Goal: Information Seeking & Learning: Learn about a topic

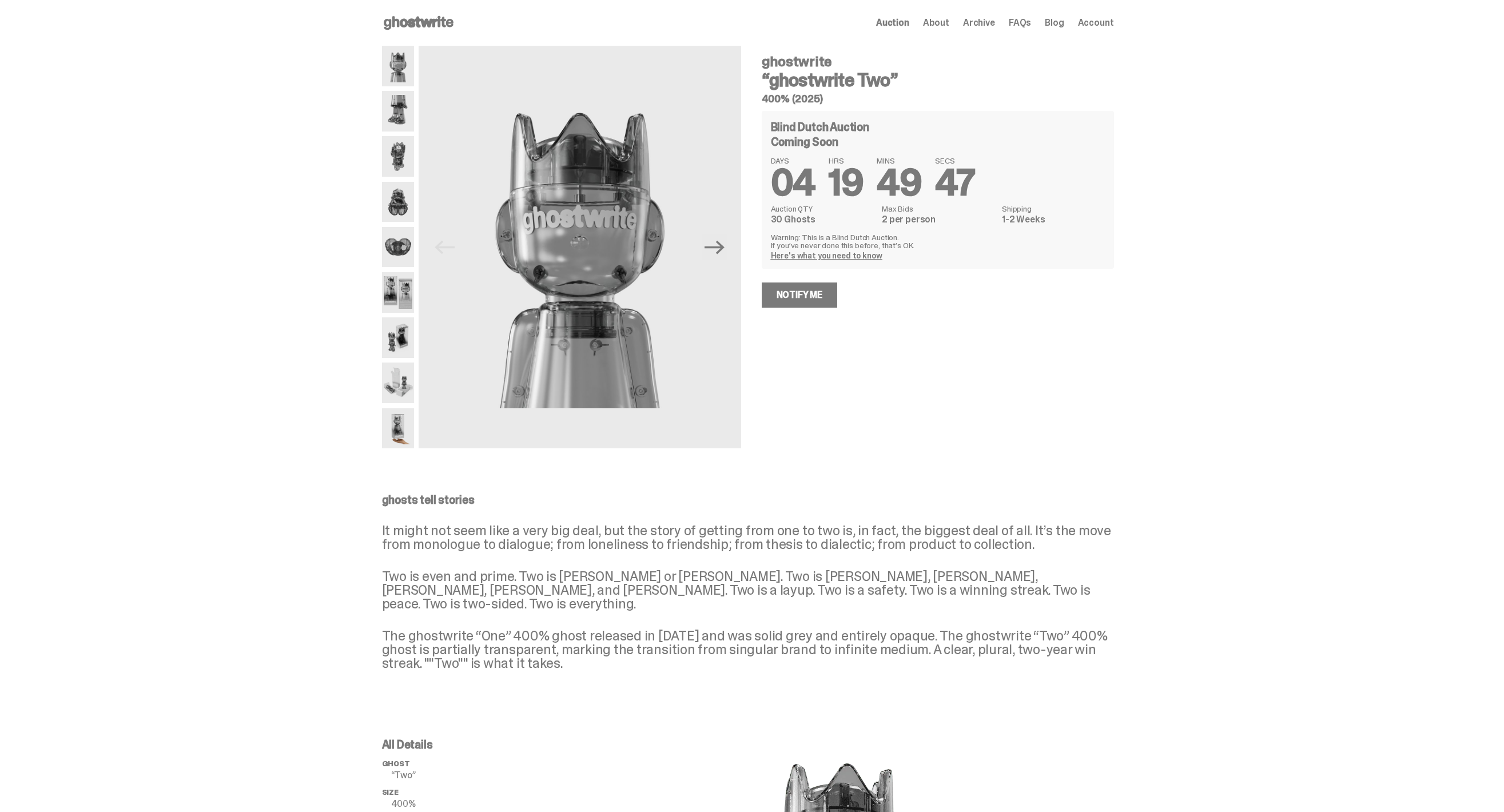
click at [402, 114] on img at bounding box center [398, 111] width 33 height 41
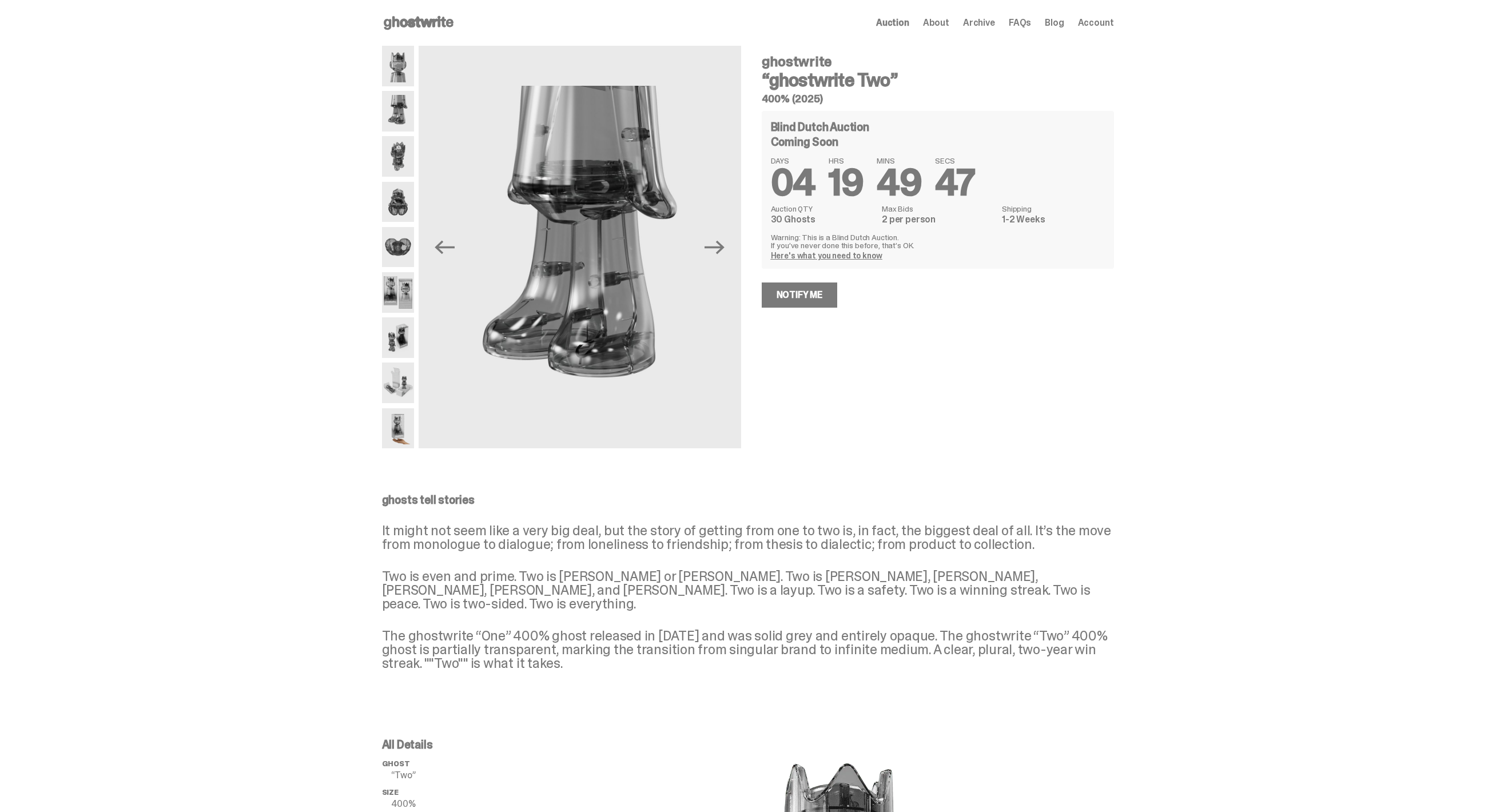
click at [415, 149] on img at bounding box center [398, 156] width 33 height 41
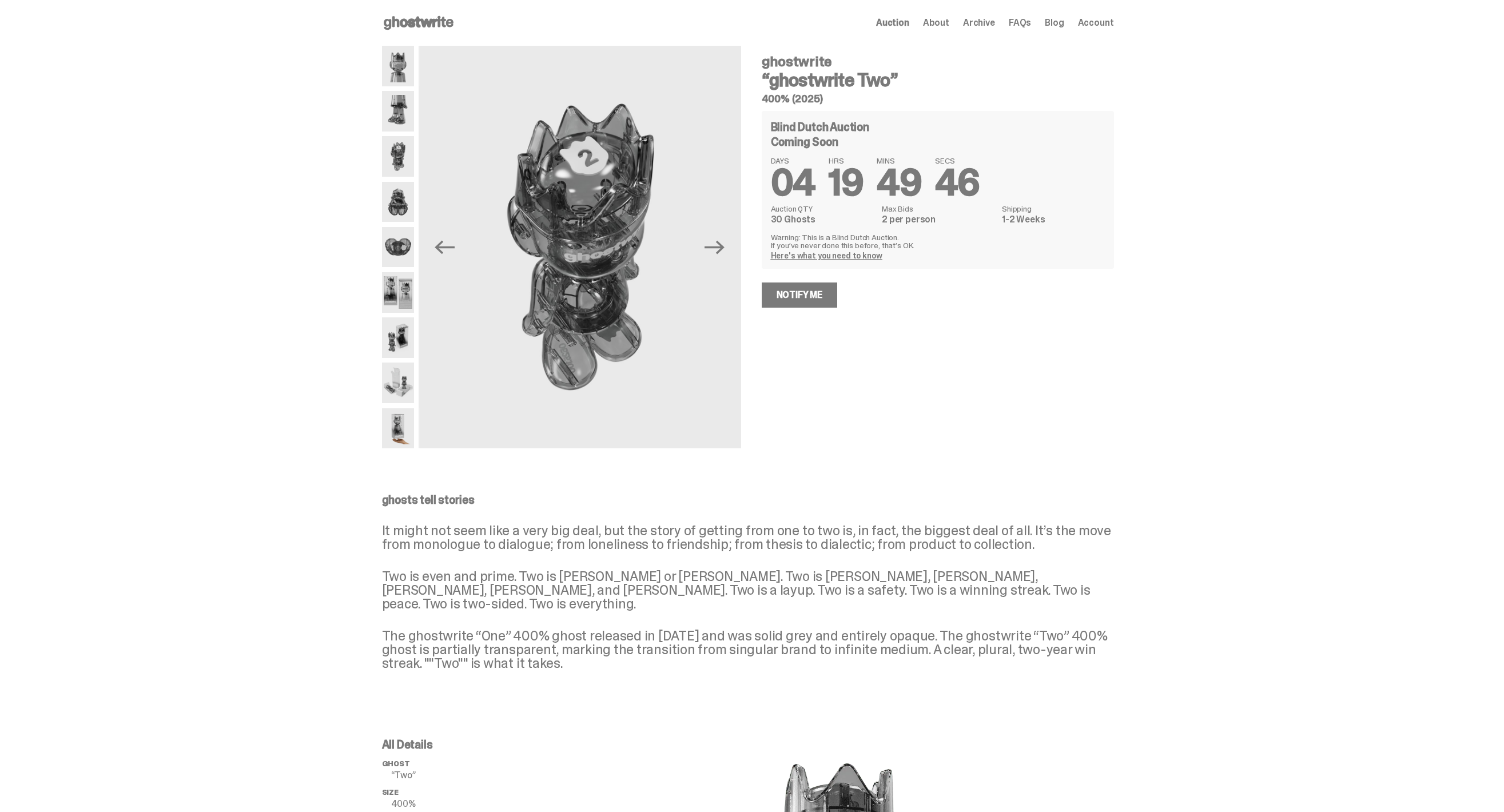
click at [411, 185] on img at bounding box center [398, 202] width 33 height 41
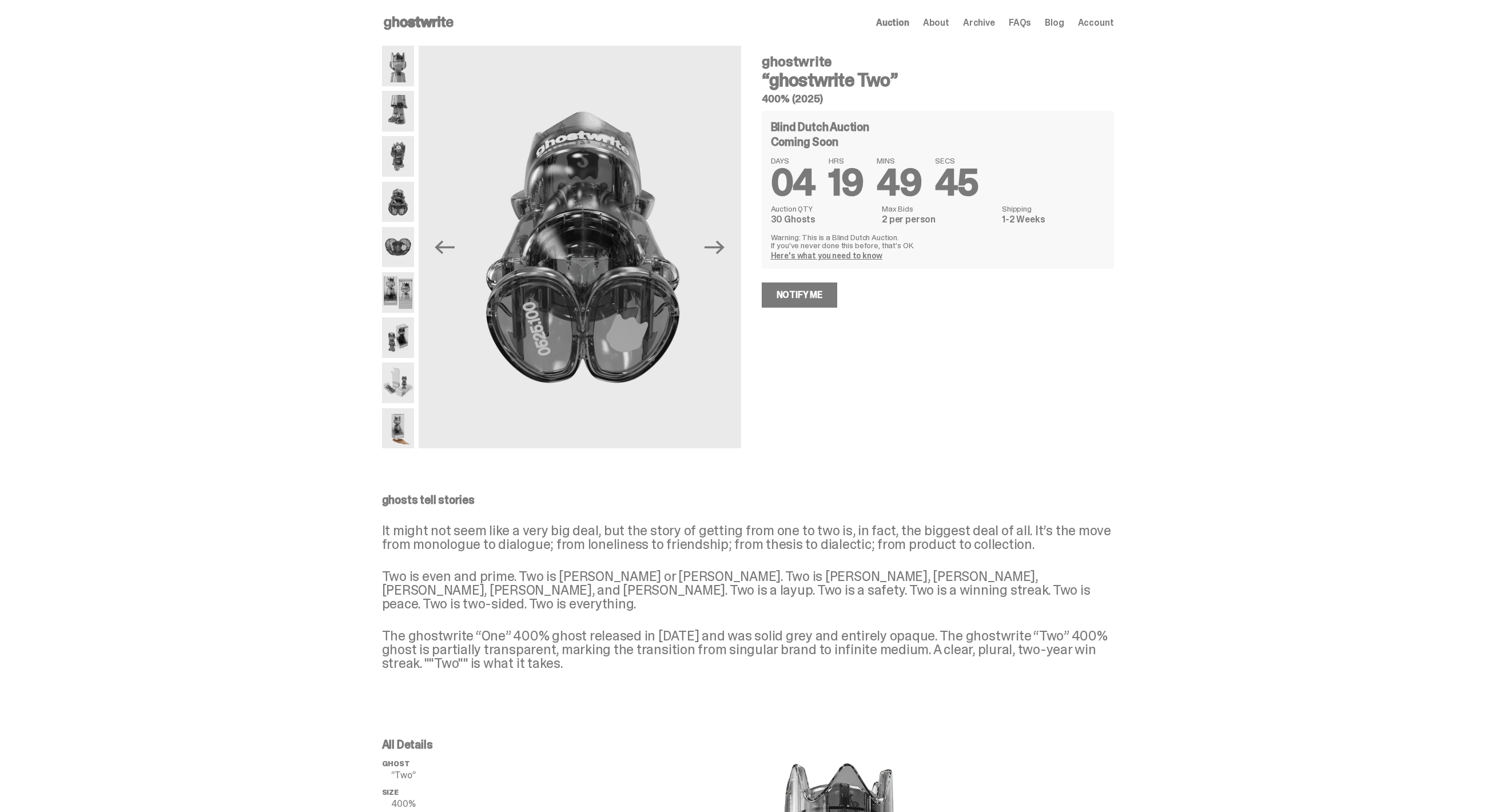
click at [413, 214] on img at bounding box center [398, 202] width 33 height 41
click at [413, 247] on img at bounding box center [398, 247] width 33 height 41
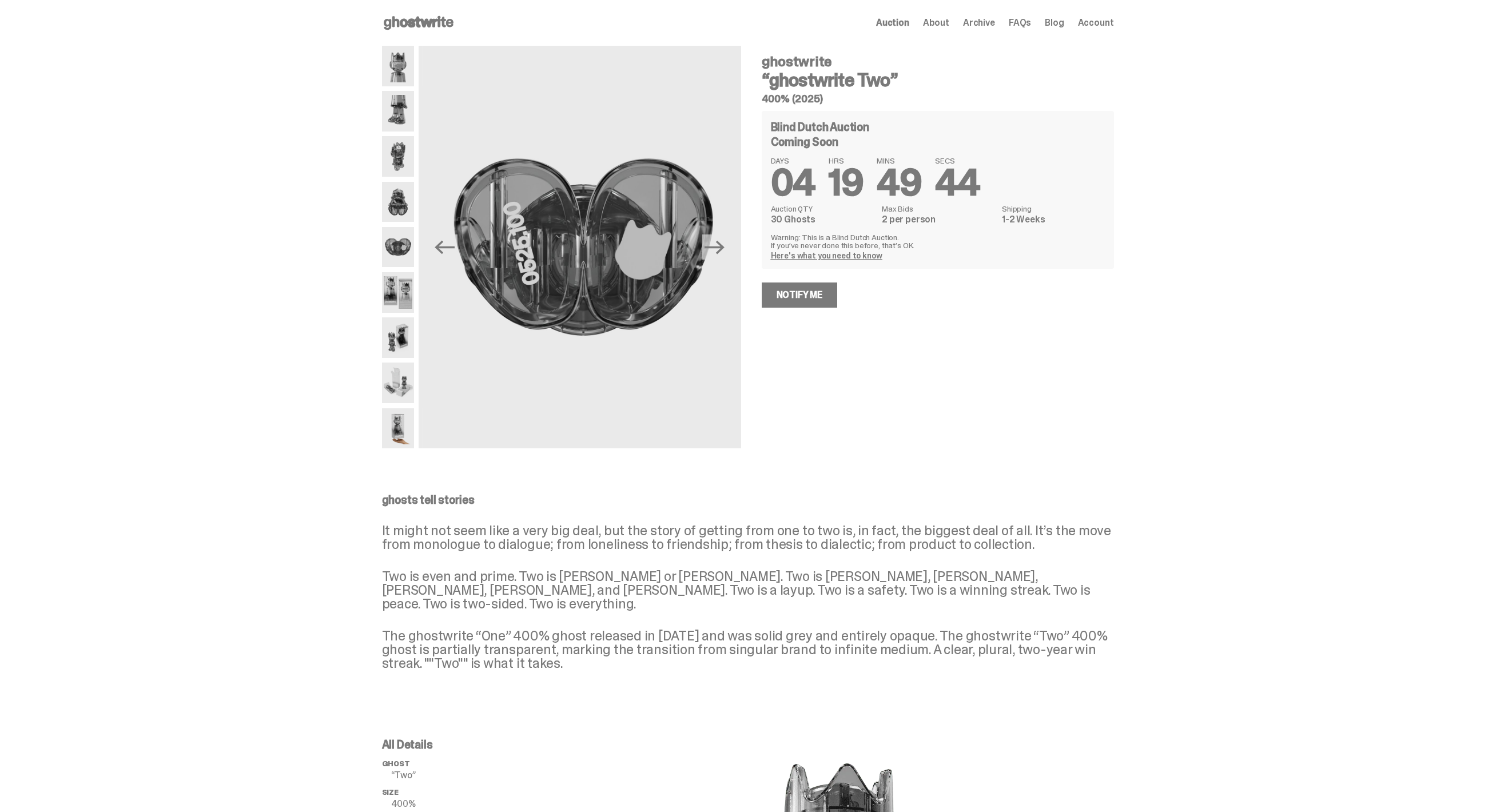
click at [411, 282] on img at bounding box center [398, 292] width 33 height 41
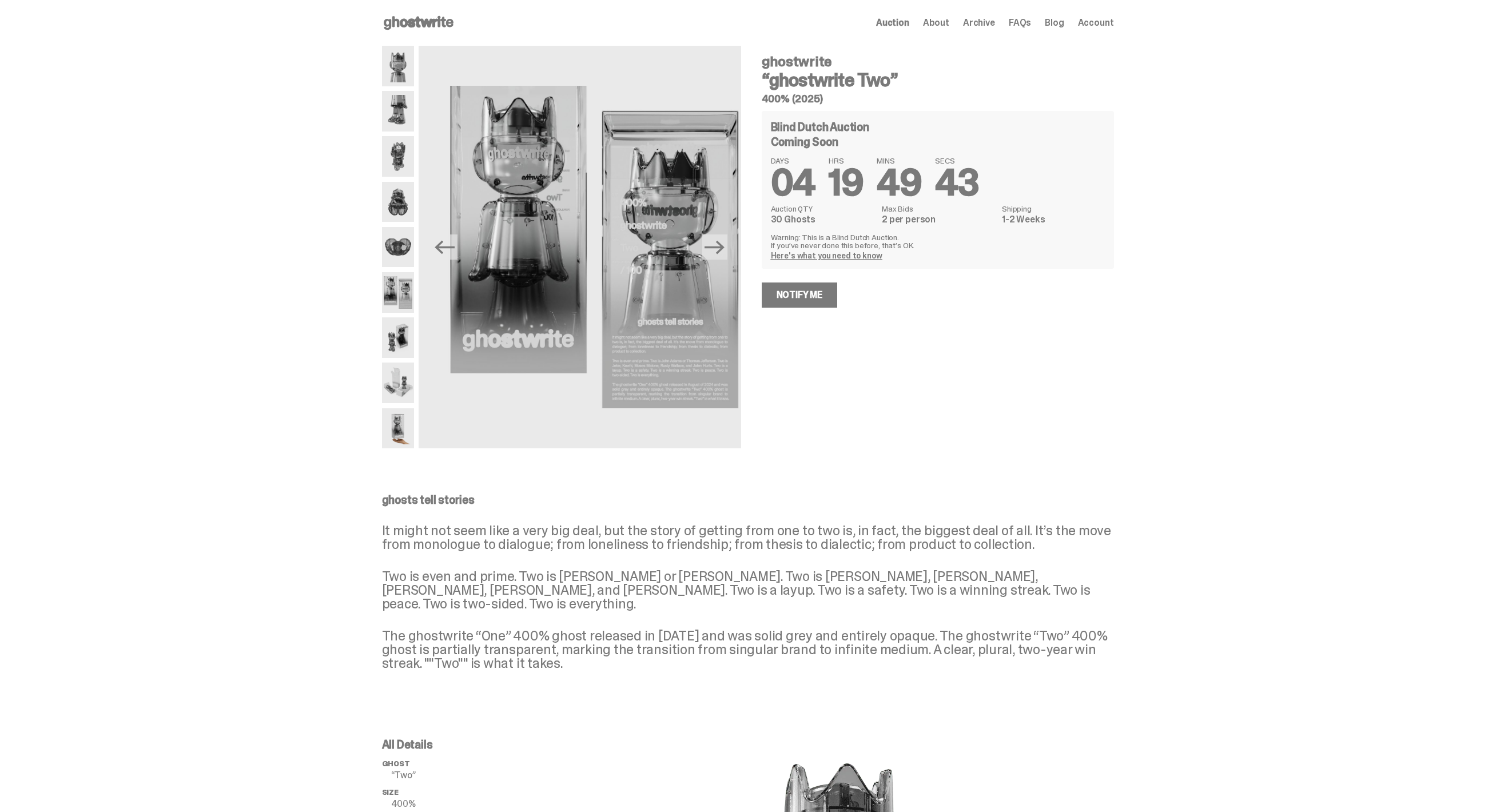
click at [408, 320] on img at bounding box center [398, 337] width 33 height 41
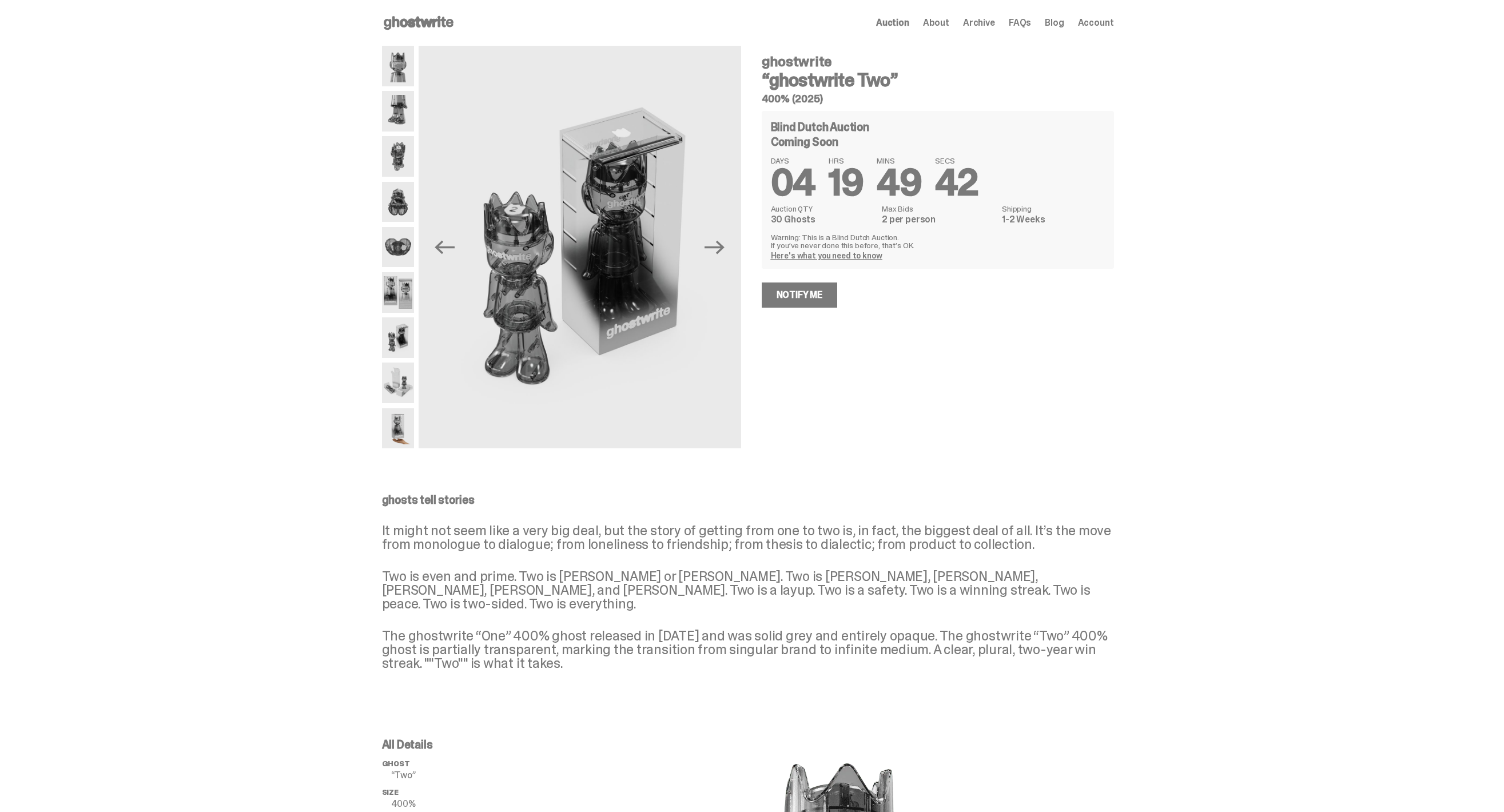
click at [400, 291] on img at bounding box center [398, 292] width 33 height 41
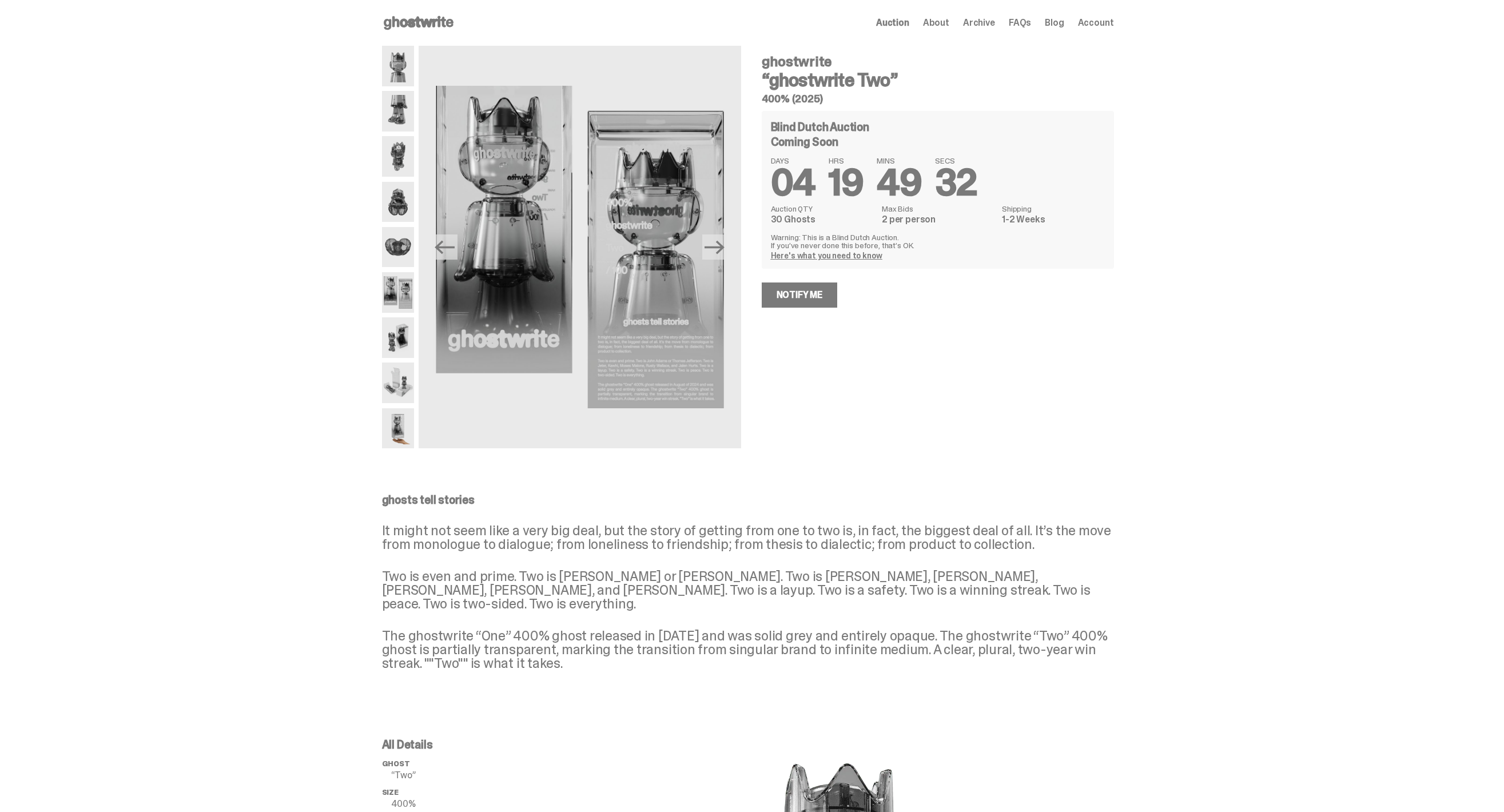
click at [406, 289] on img at bounding box center [398, 292] width 33 height 41
click at [390, 342] on img at bounding box center [398, 337] width 33 height 41
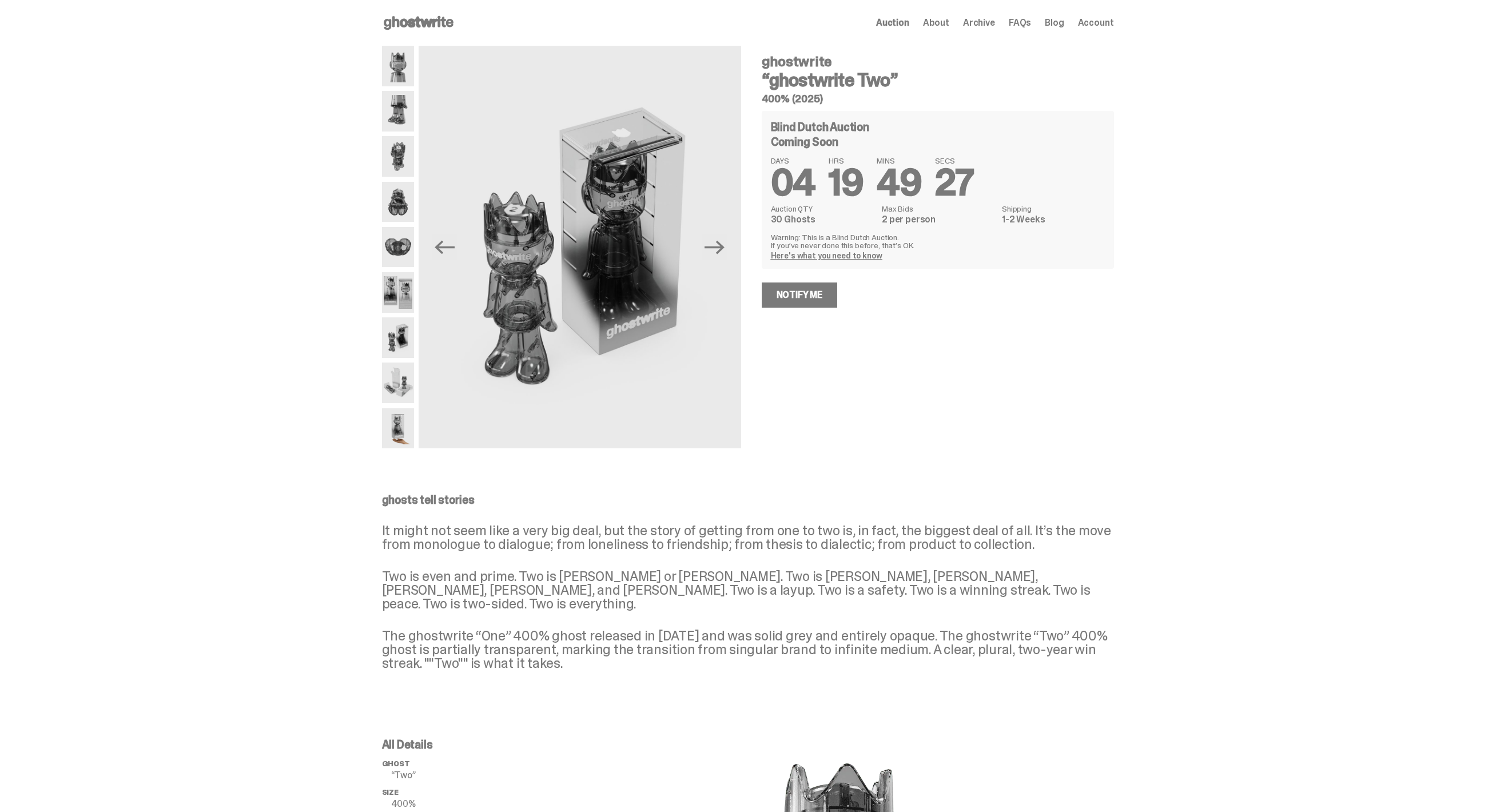
click at [408, 32] on icon at bounding box center [419, 23] width 73 height 18
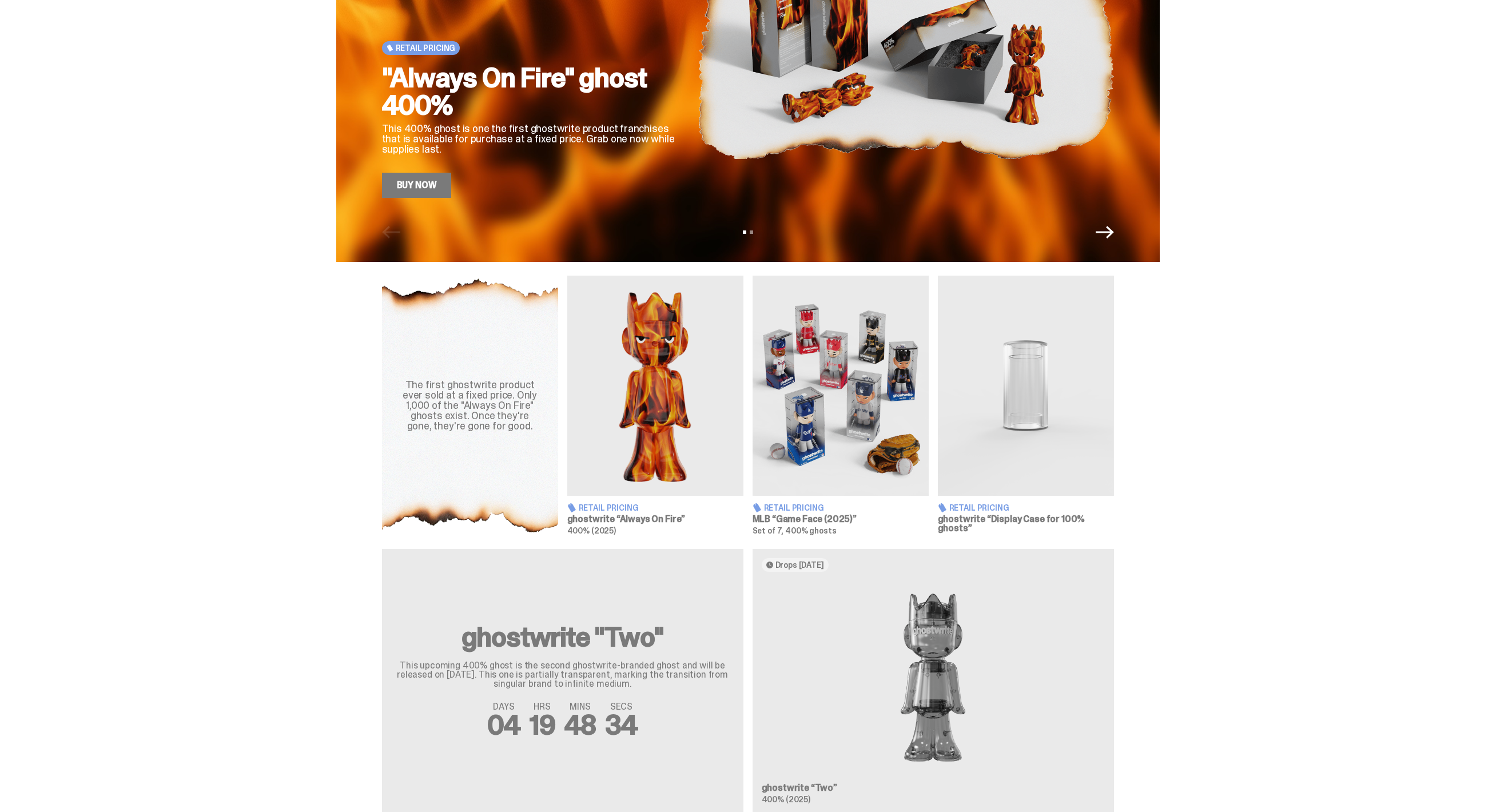
scroll to position [221, 0]
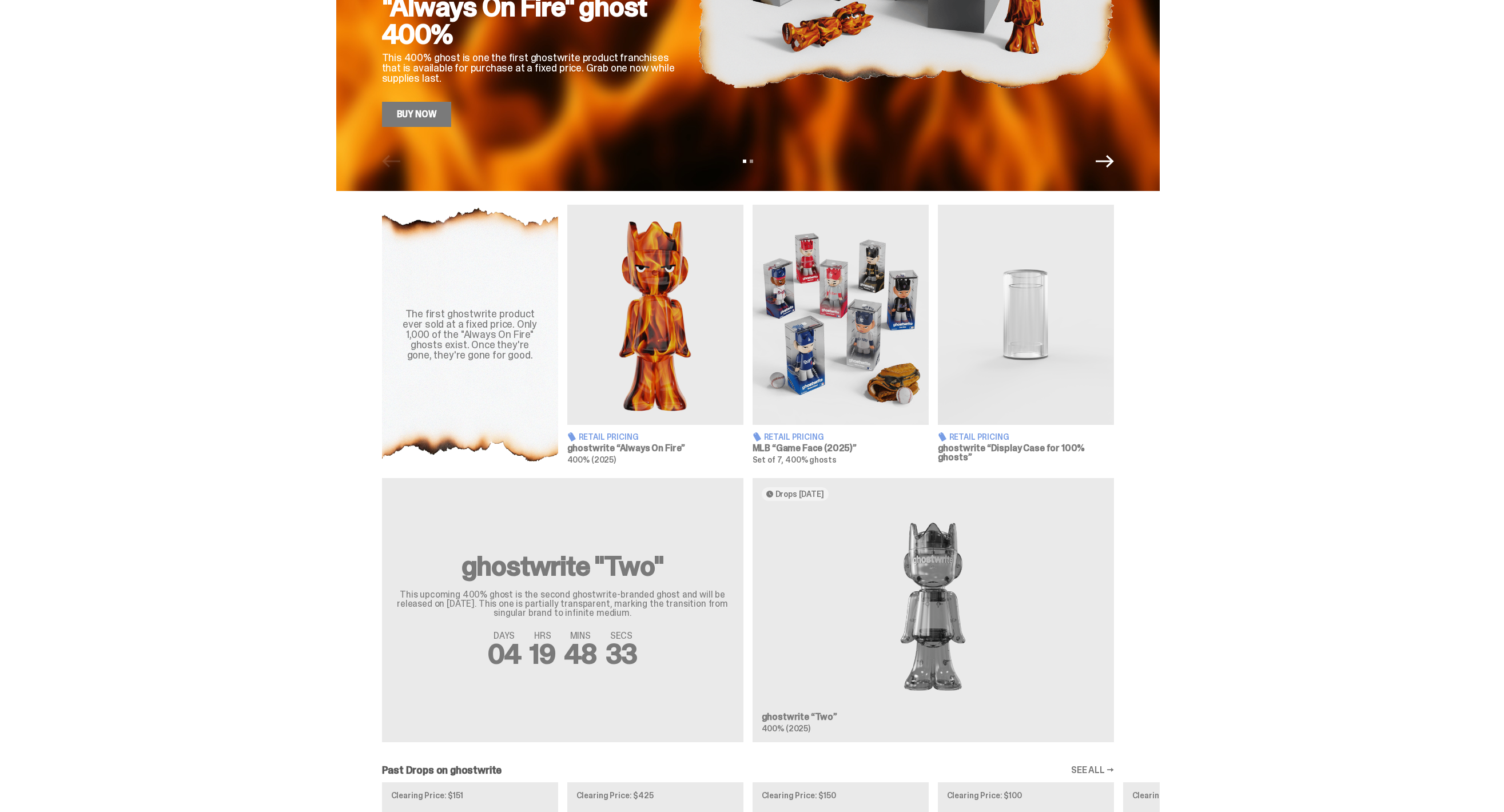
click at [803, 547] on div "ghostwrite "Two" This upcoming 400% ghost is the second ghostwrite-branded ghos…" at bounding box center [748, 615] width 824 height 273
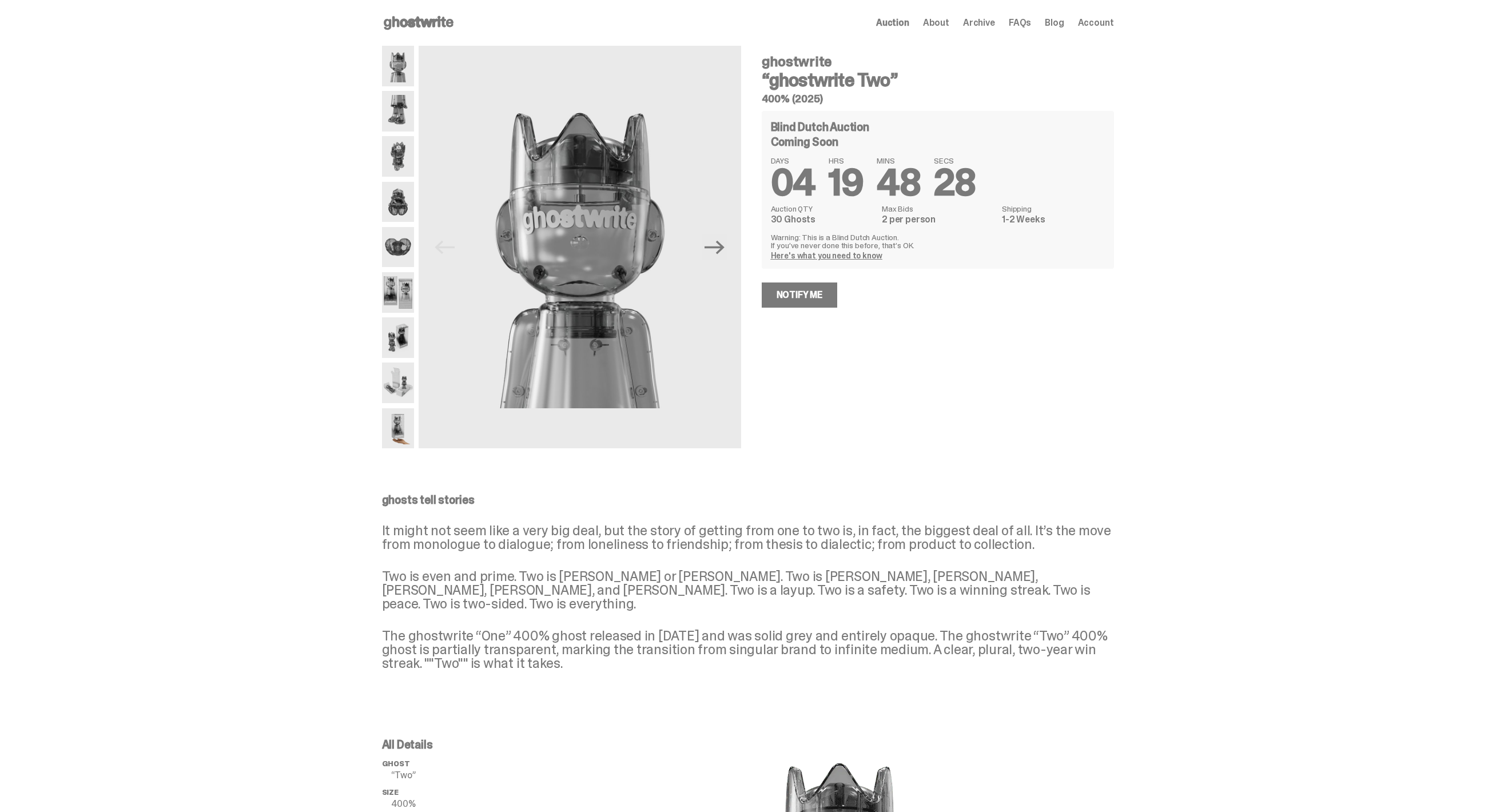
click at [401, 114] on img at bounding box center [398, 111] width 33 height 41
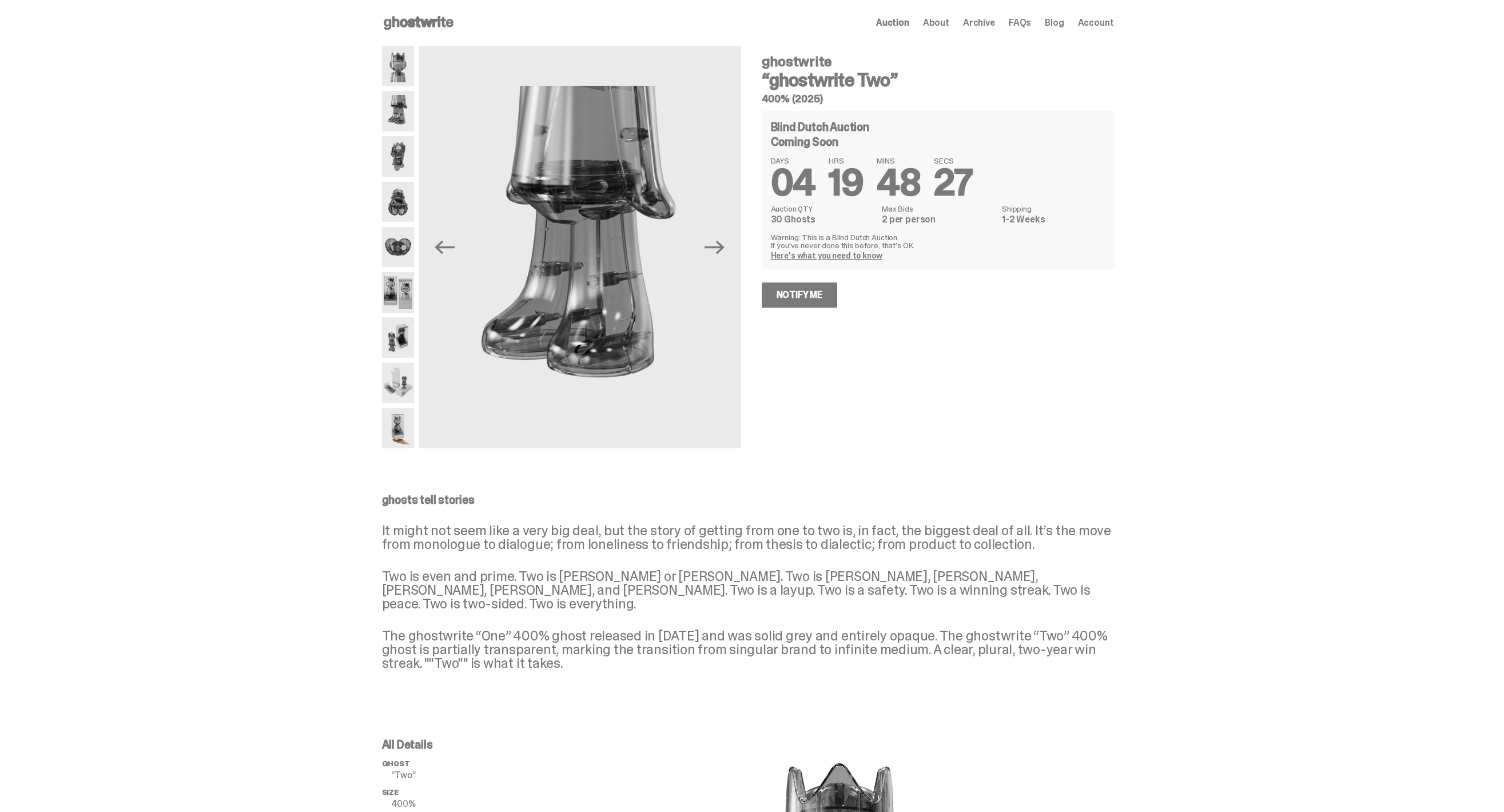
click at [408, 164] on img at bounding box center [398, 156] width 33 height 41
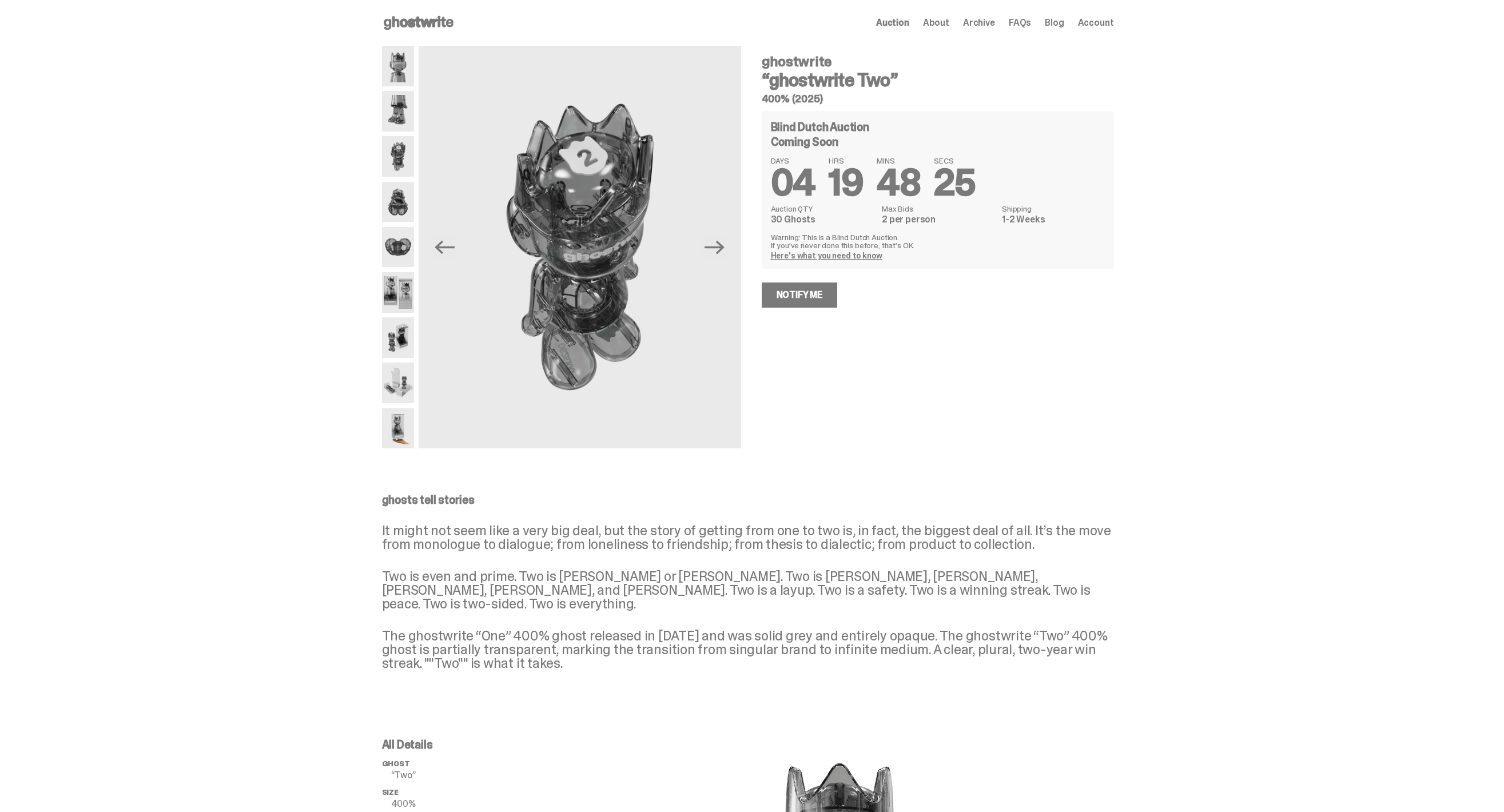
click at [405, 196] on img at bounding box center [398, 202] width 33 height 41
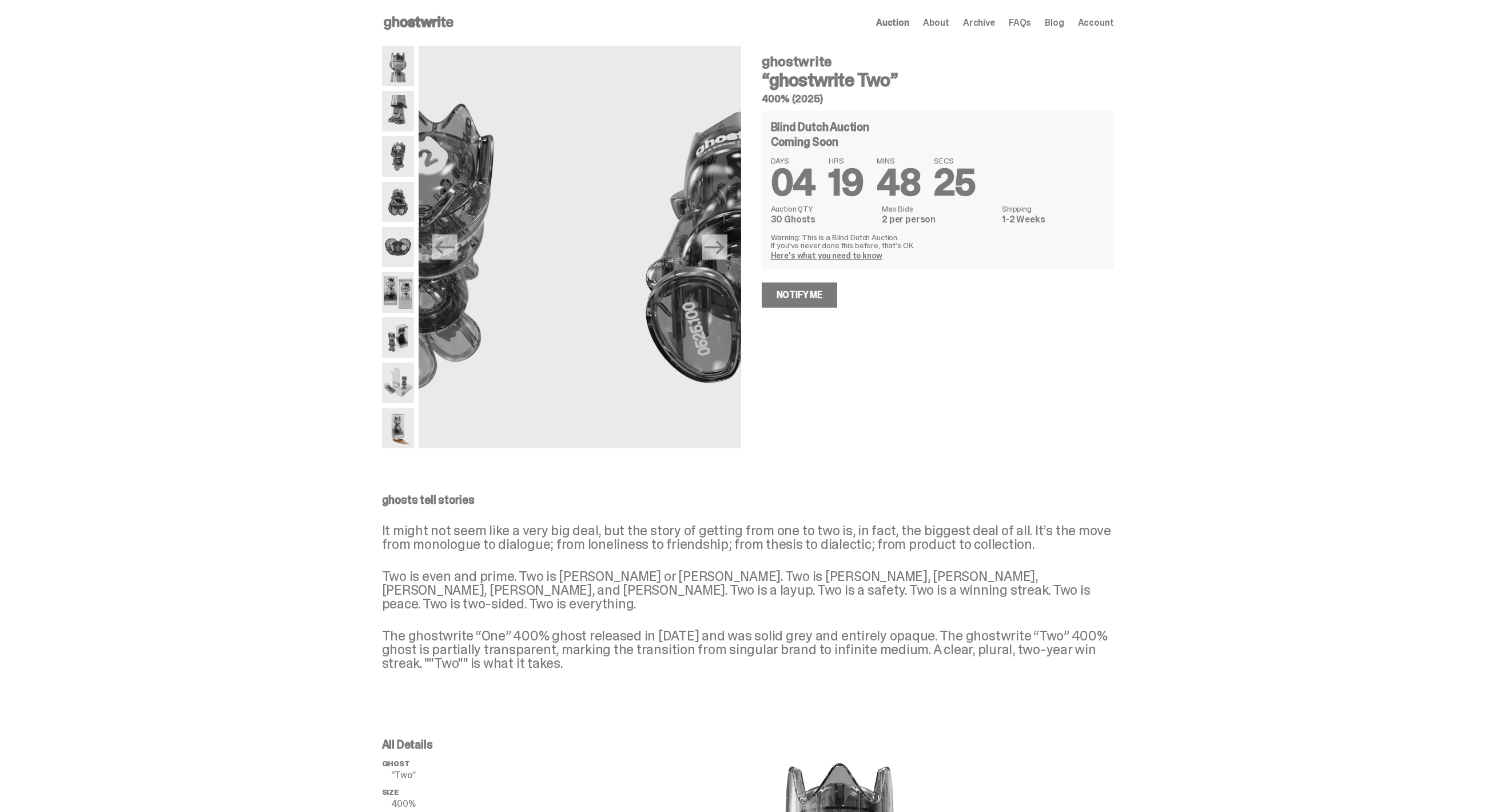
click at [405, 196] on img at bounding box center [398, 202] width 33 height 41
click at [398, 243] on img at bounding box center [398, 247] width 33 height 41
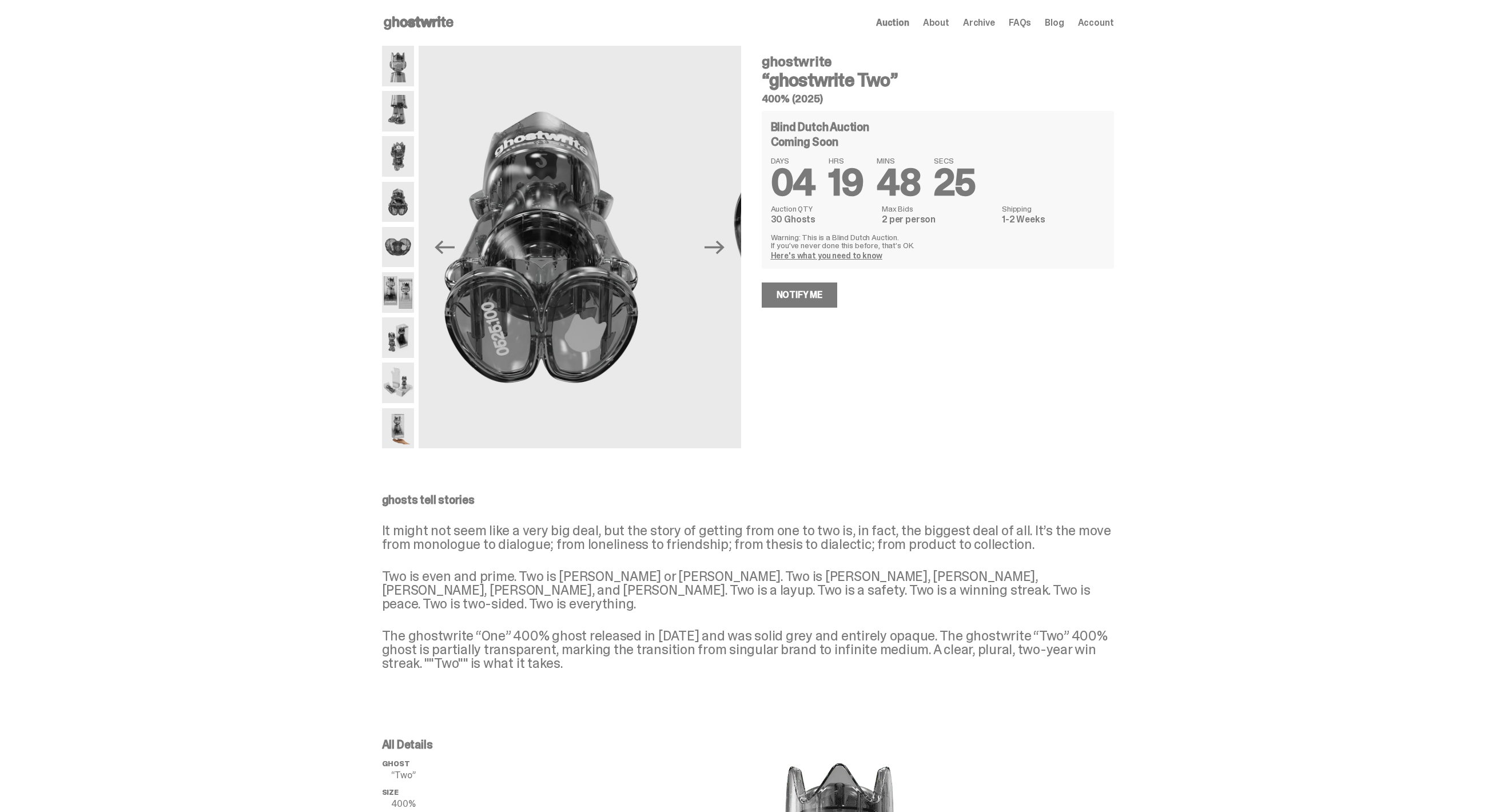
click at [397, 281] on img at bounding box center [398, 292] width 33 height 41
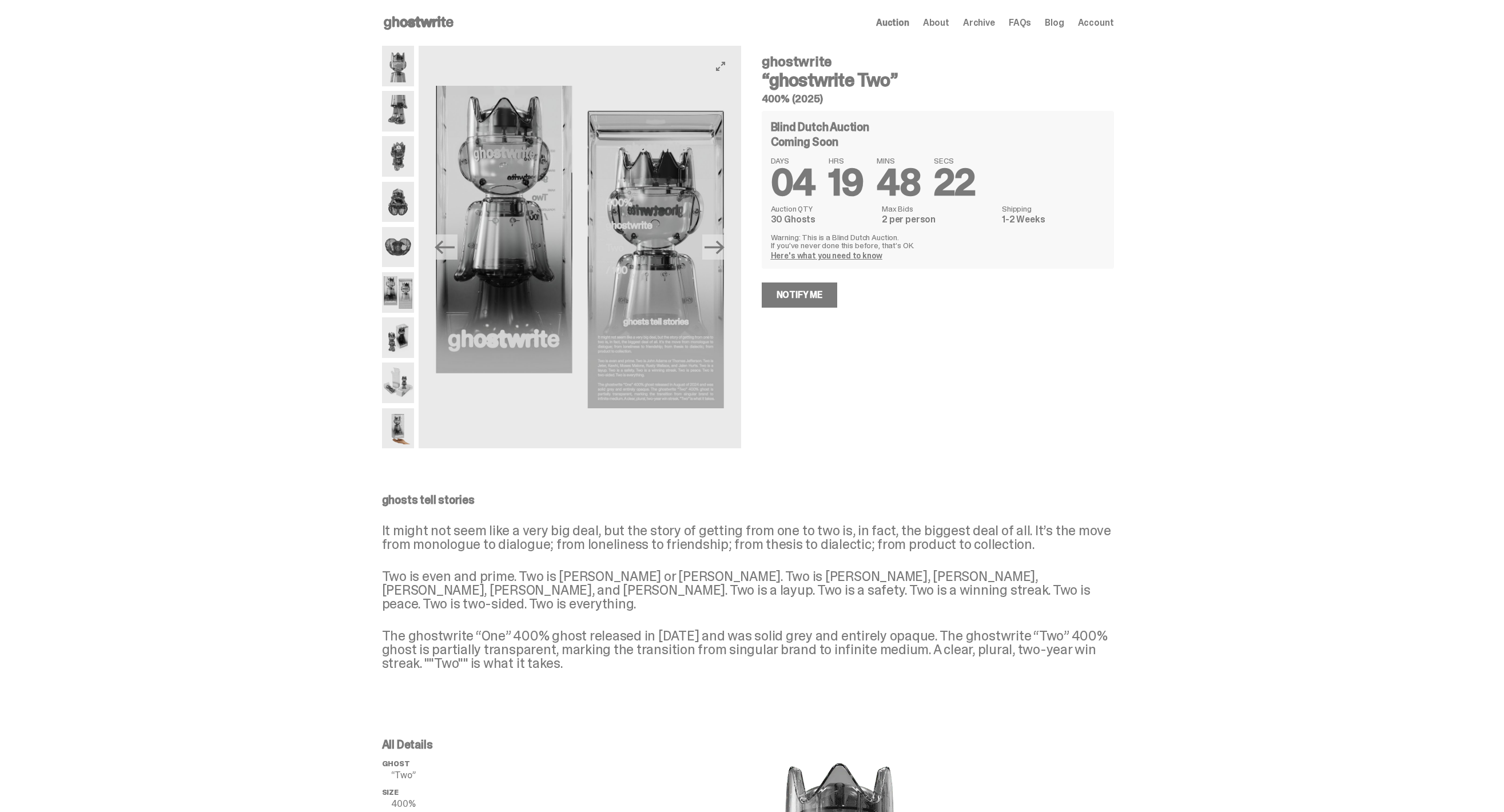
click at [709, 258] on button "Next" at bounding box center [715, 247] width 26 height 26
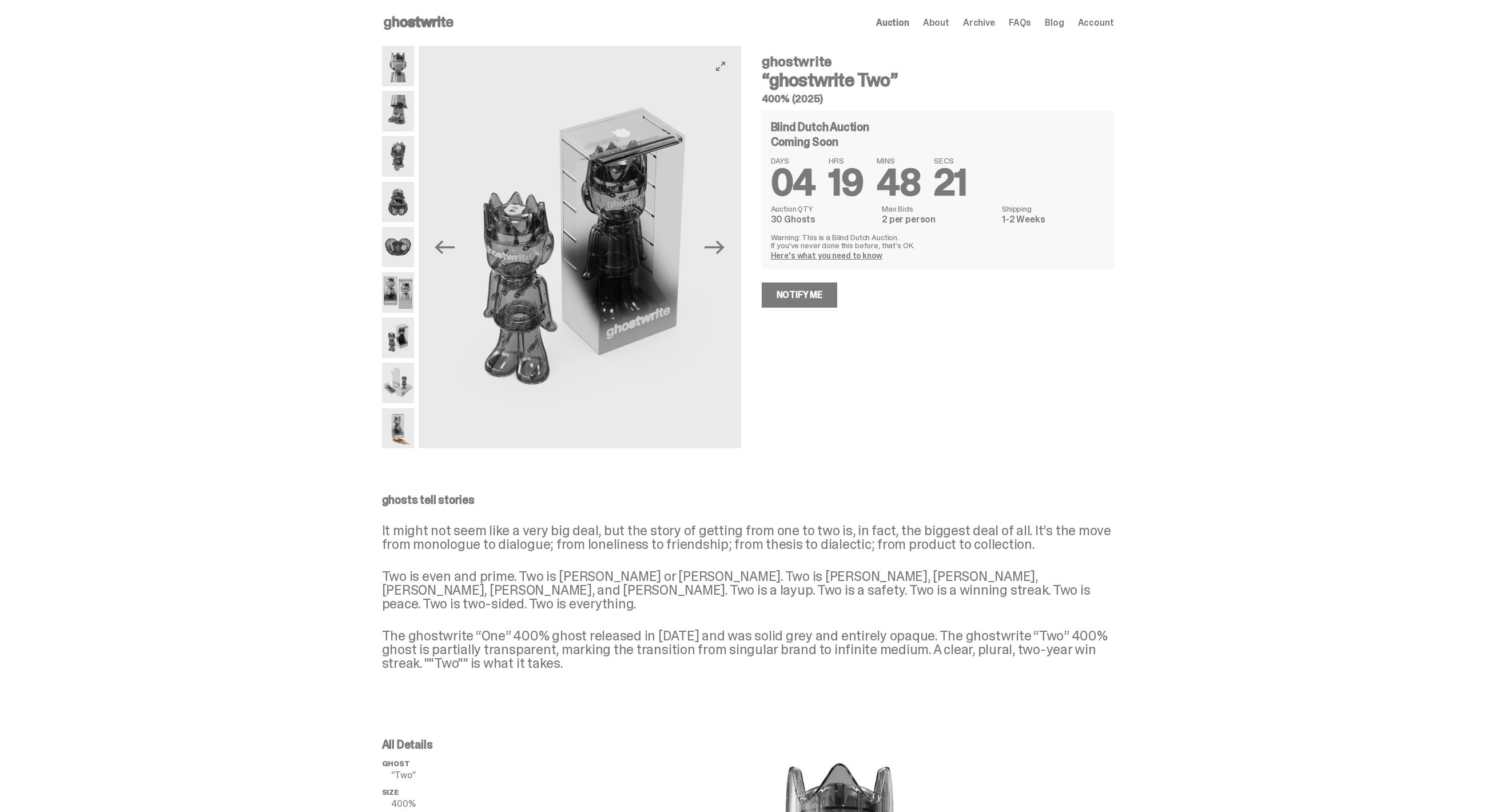
click at [709, 258] on button "Next" at bounding box center [715, 247] width 26 height 26
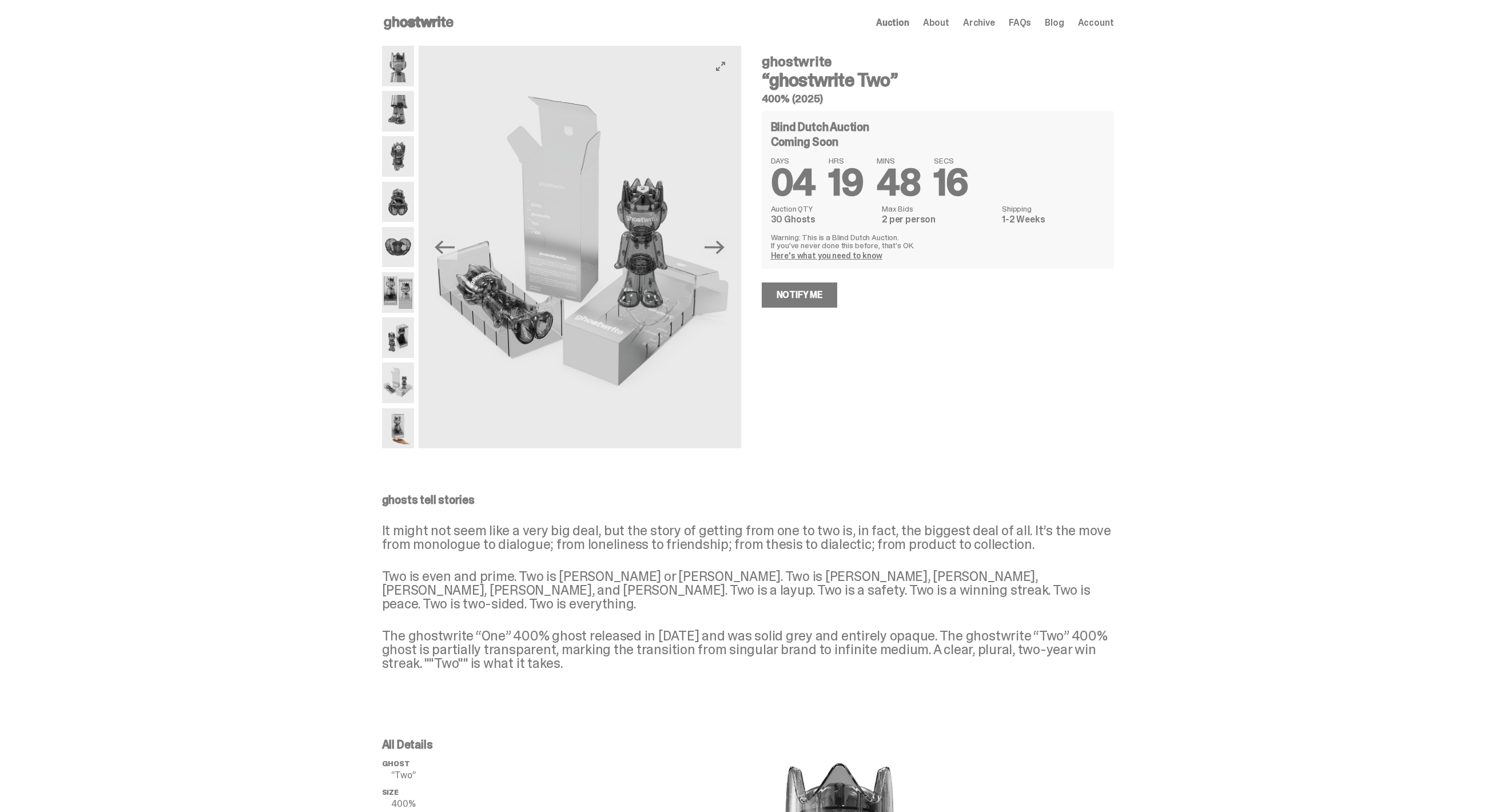
click at [731, 250] on img at bounding box center [579, 247] width 322 height 402
click at [722, 250] on icon "Next" at bounding box center [715, 247] width 20 height 20
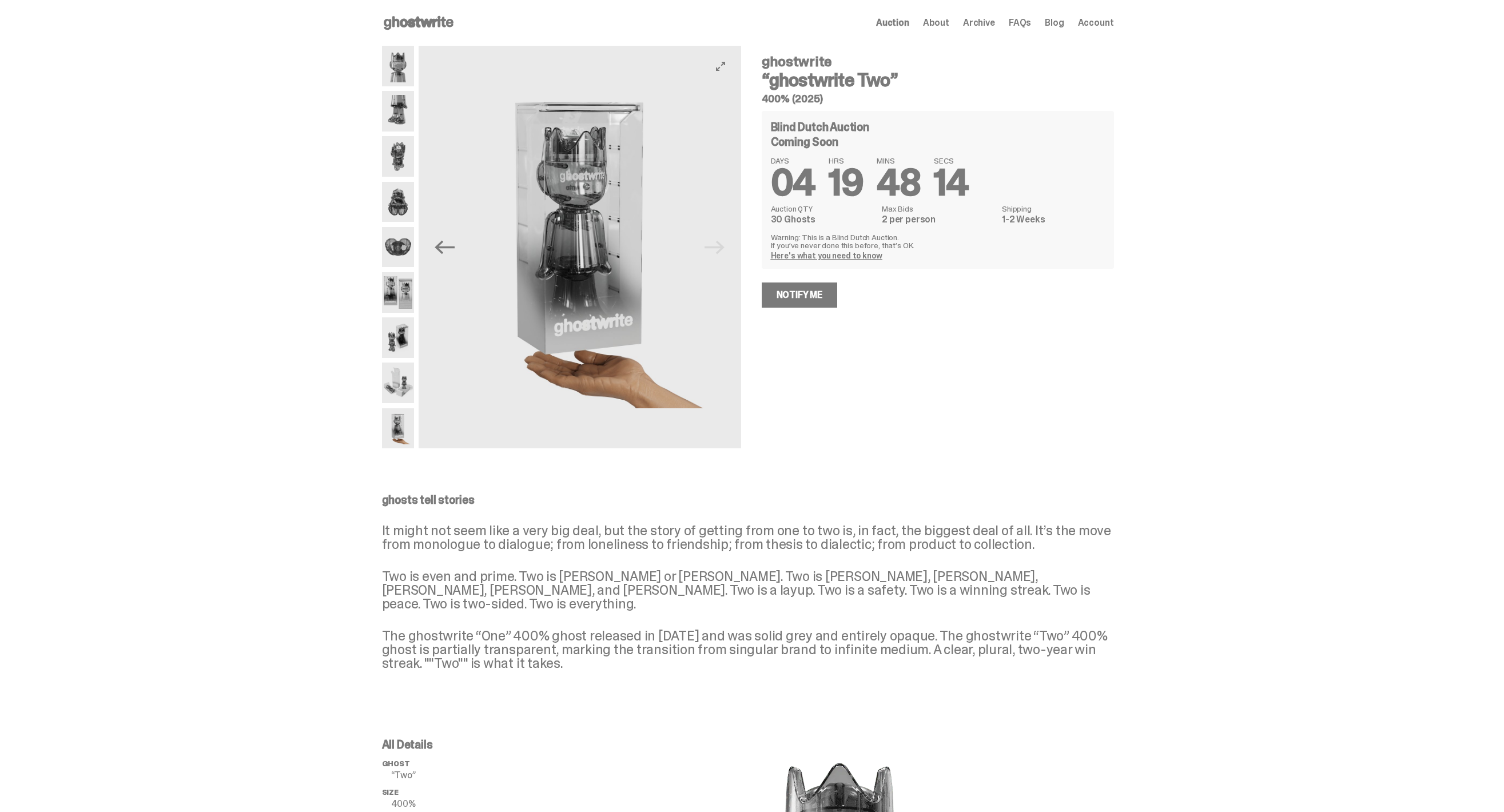
click at [722, 250] on img at bounding box center [580, 247] width 322 height 402
click at [418, 346] on div "Previous Next" at bounding box center [562, 247] width 359 height 402
click at [404, 389] on img at bounding box center [398, 383] width 33 height 41
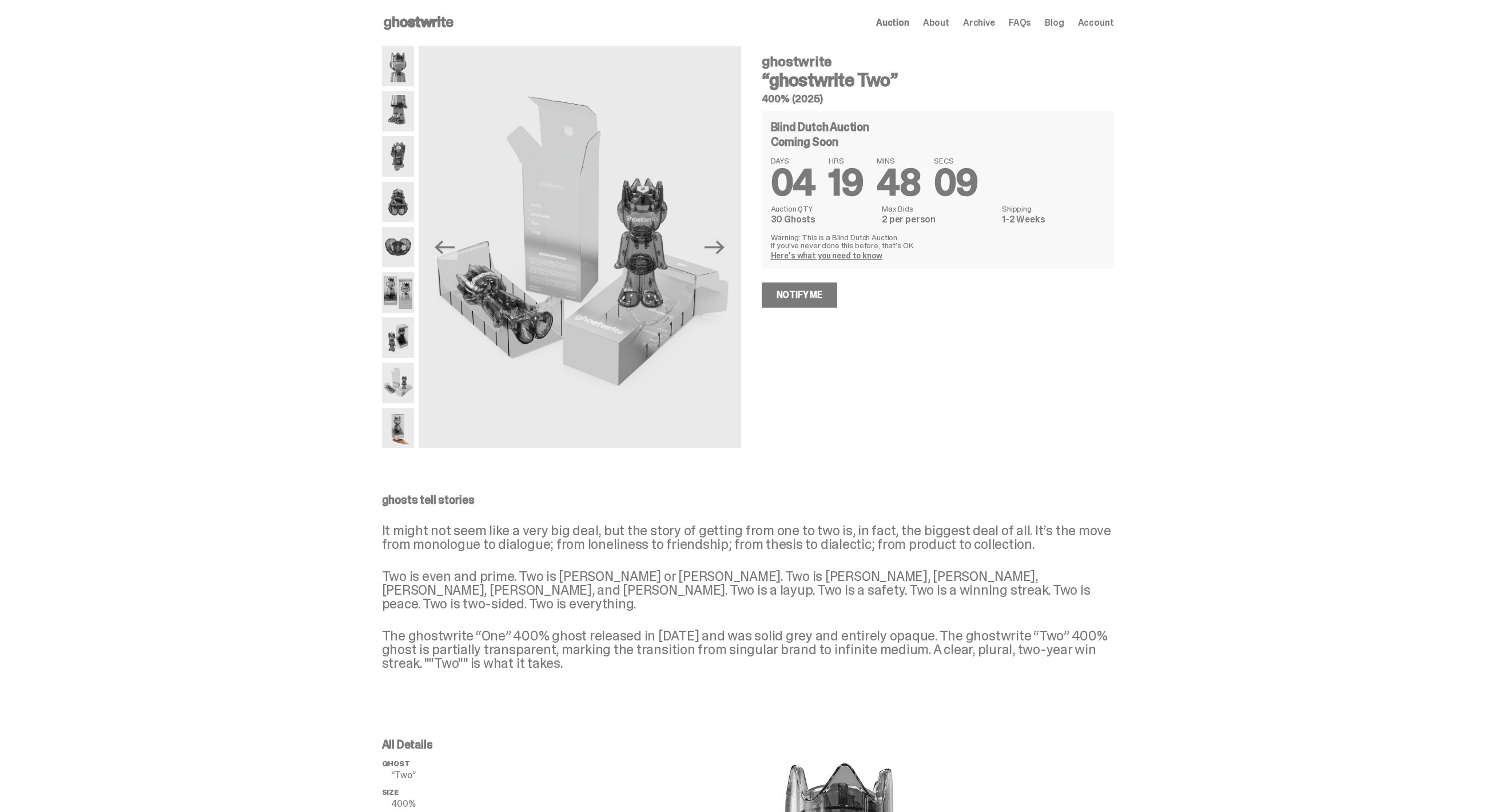
click at [404, 144] on img at bounding box center [398, 156] width 33 height 41
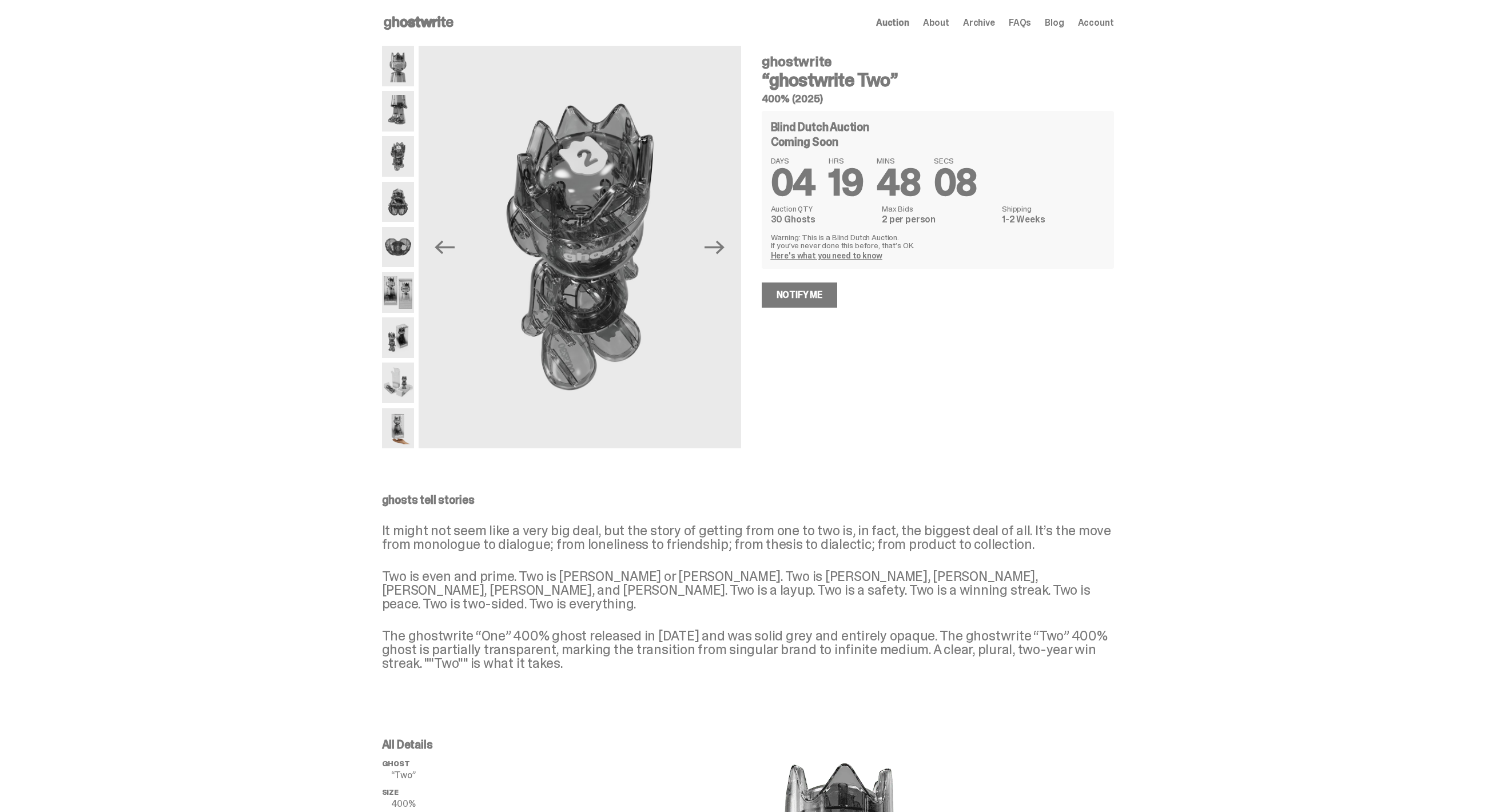
click at [402, 67] on img at bounding box center [398, 66] width 33 height 41
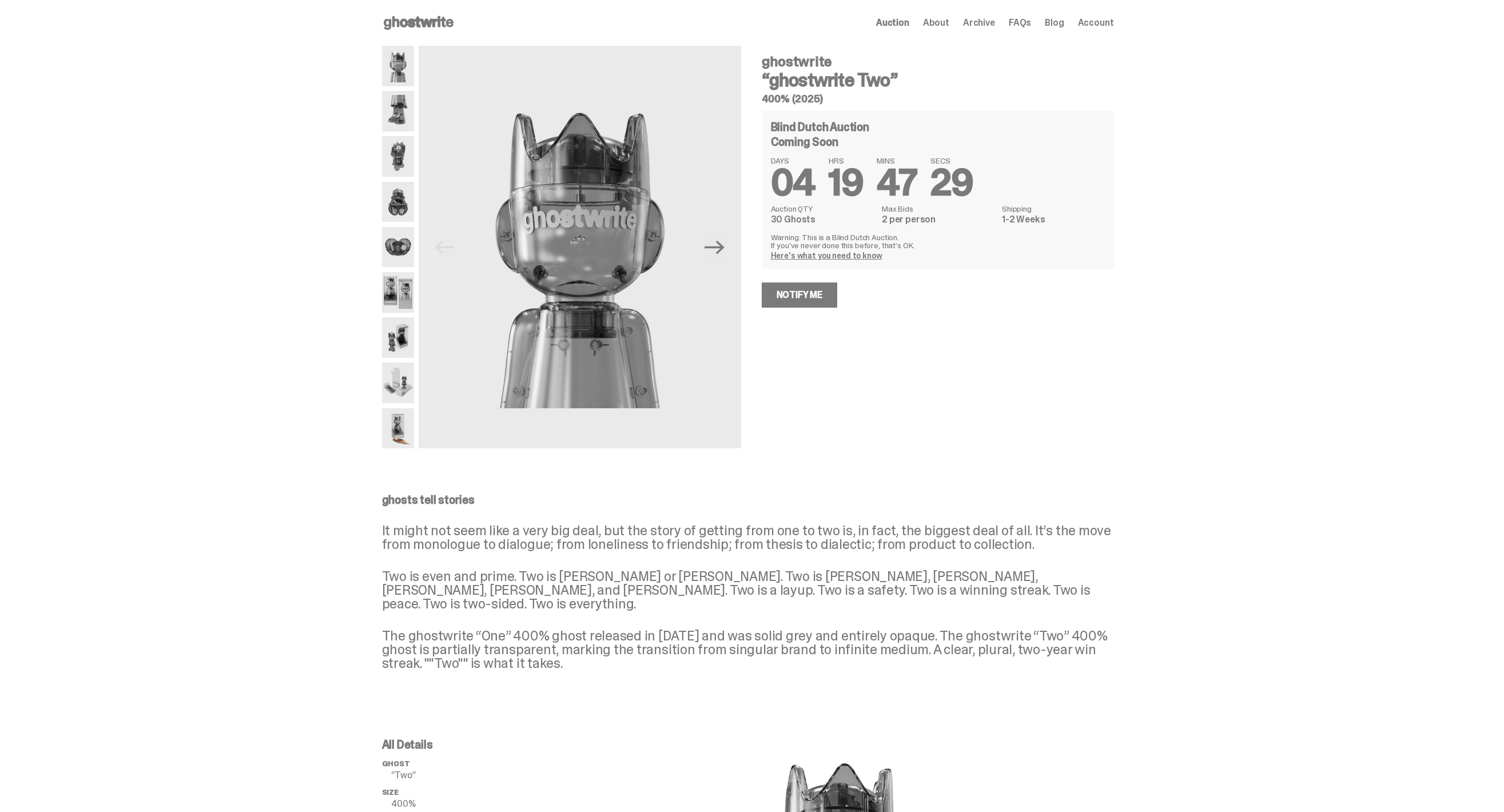
scroll to position [5, 0]
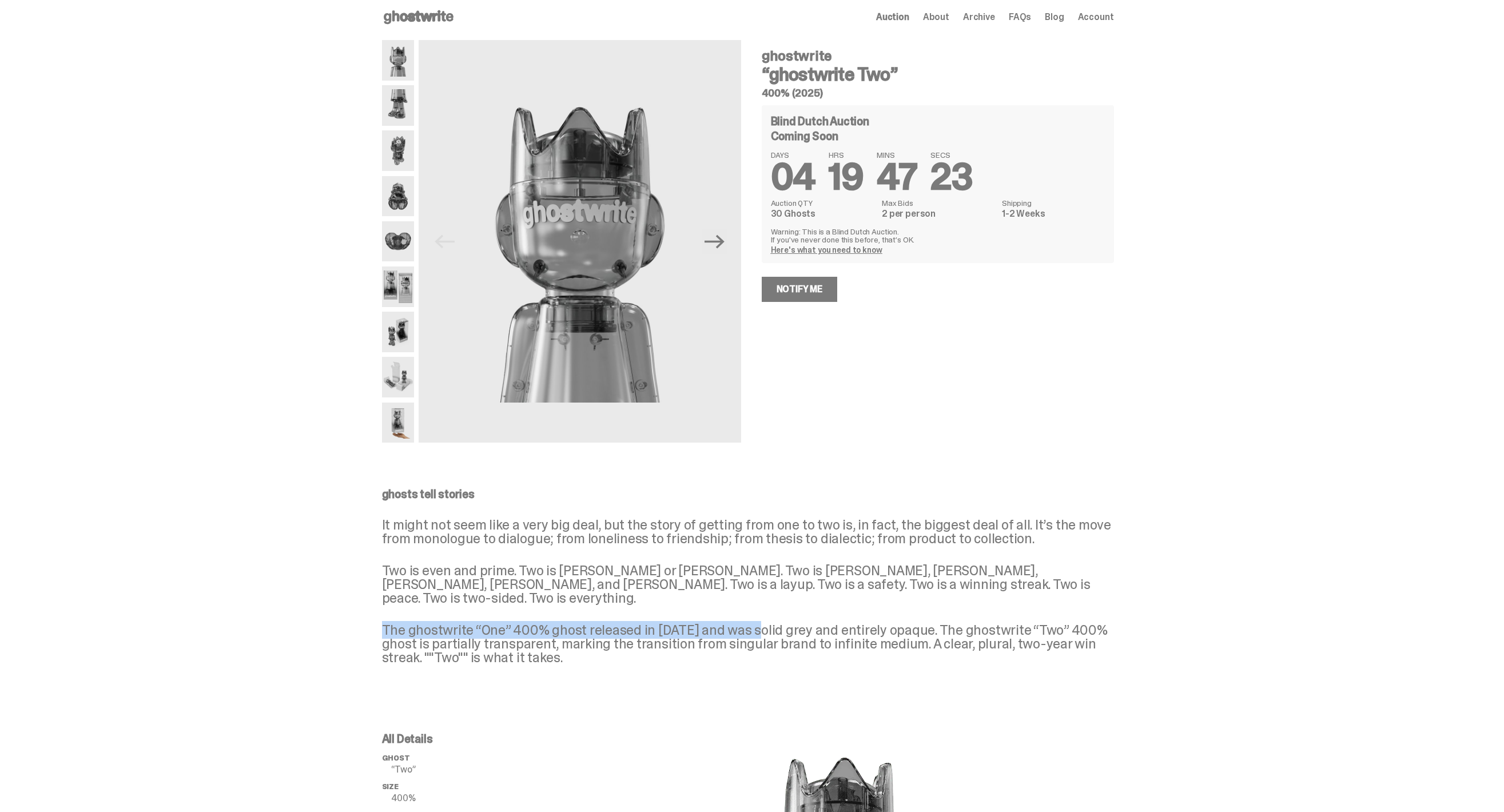
drag, startPoint x: 767, startPoint y: 610, endPoint x: 645, endPoint y: 604, distance: 122.1
click at [645, 604] on div "ghosts tell stories It might not seem like a very big deal, but the story of ge…" at bounding box center [748, 576] width 732 height 176
click at [641, 599] on div "ghosts tell stories It might not seem like a very big deal, but the story of ge…" at bounding box center [748, 576] width 732 height 176
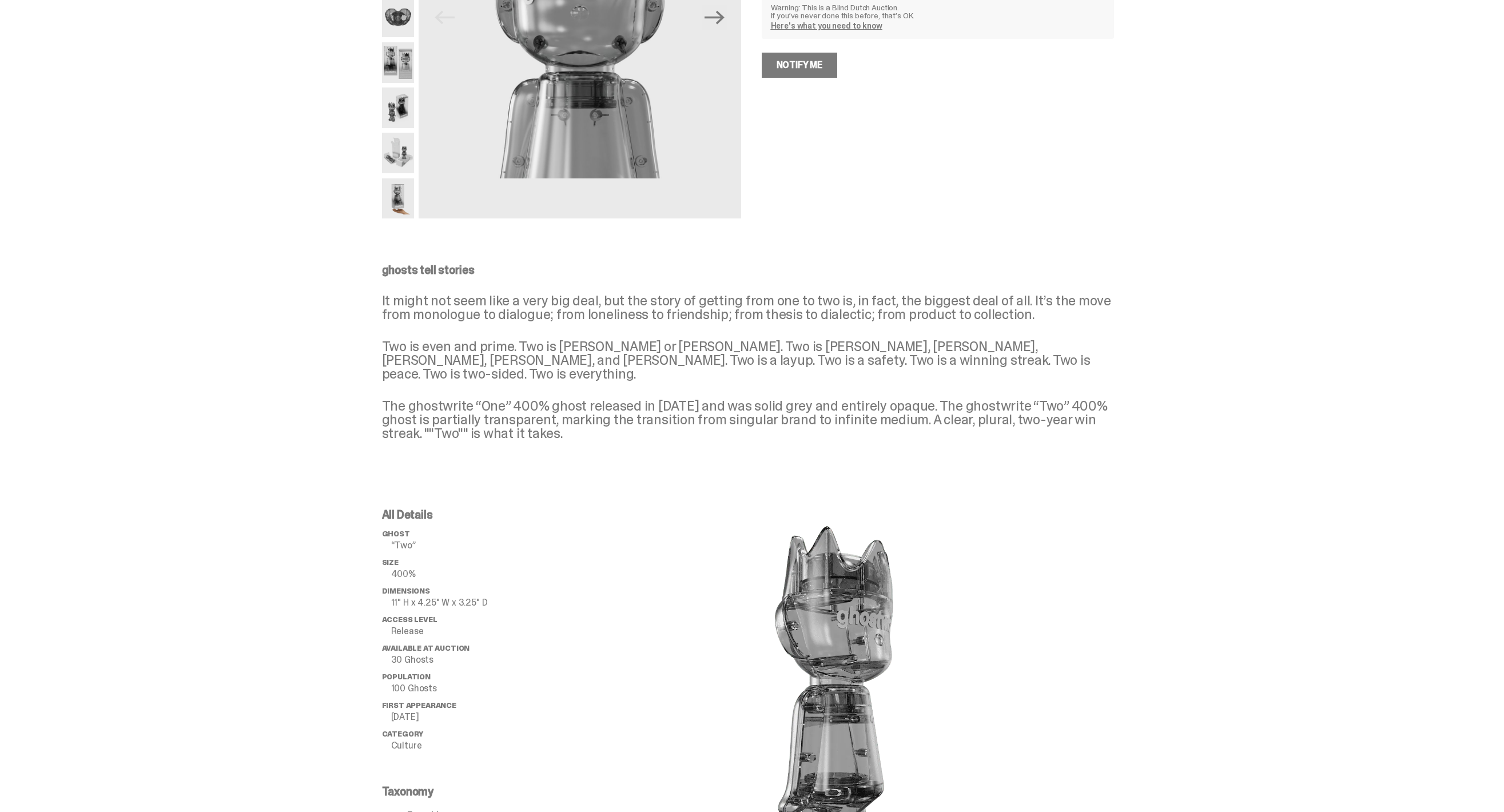
scroll to position [0, 0]
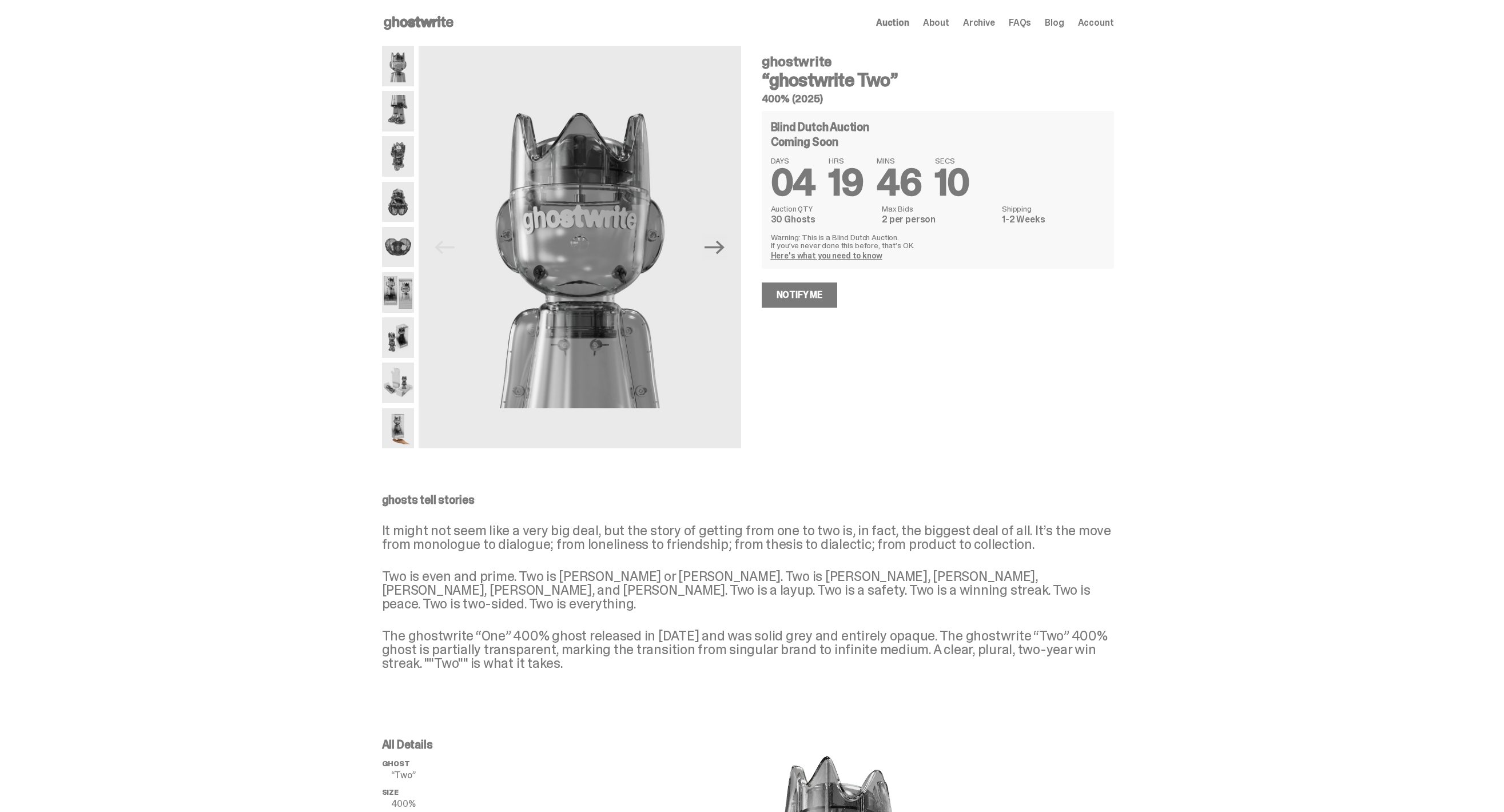
click at [401, 154] on img at bounding box center [398, 156] width 33 height 41
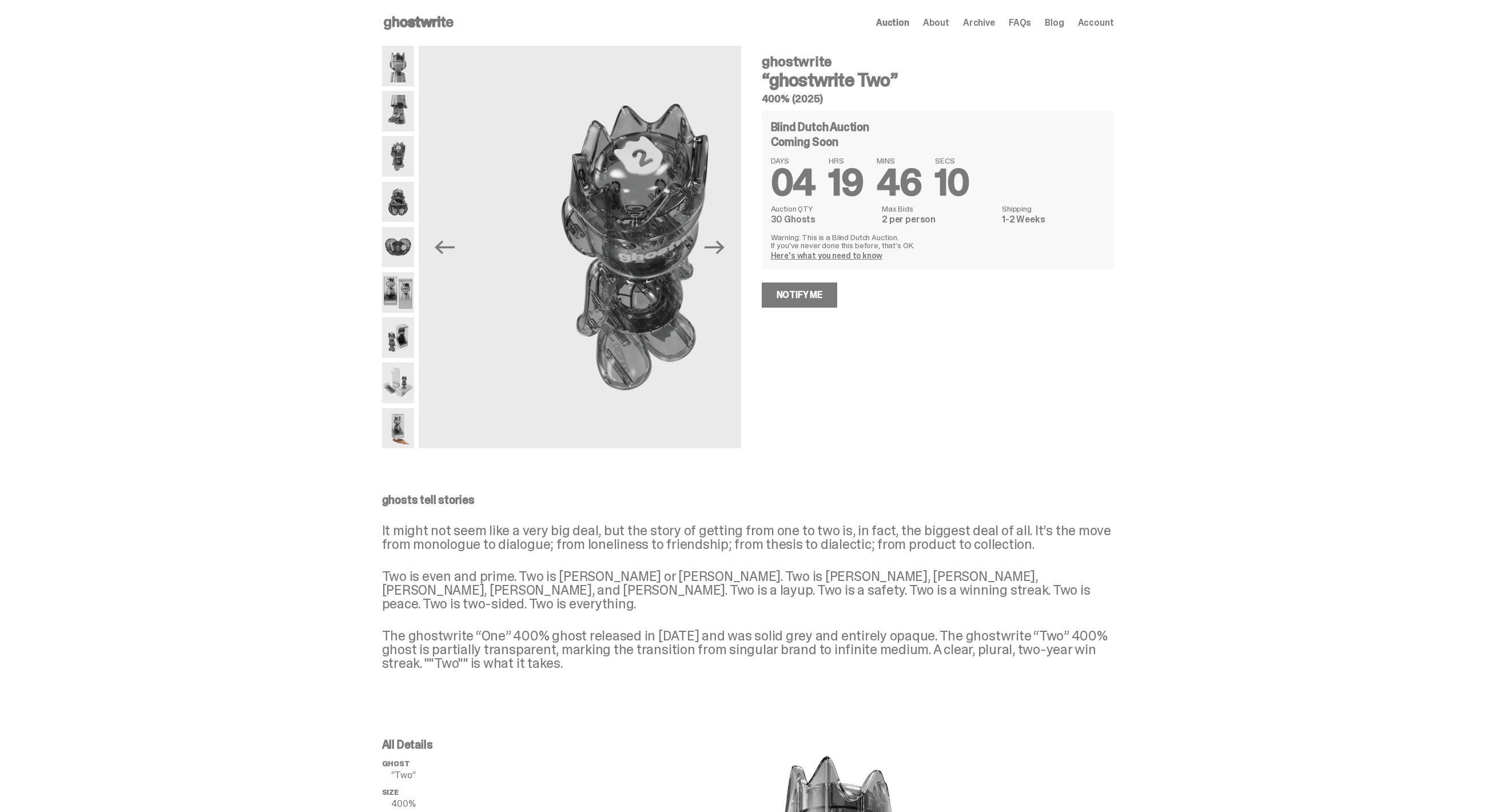
click at [400, 208] on img at bounding box center [398, 202] width 33 height 41
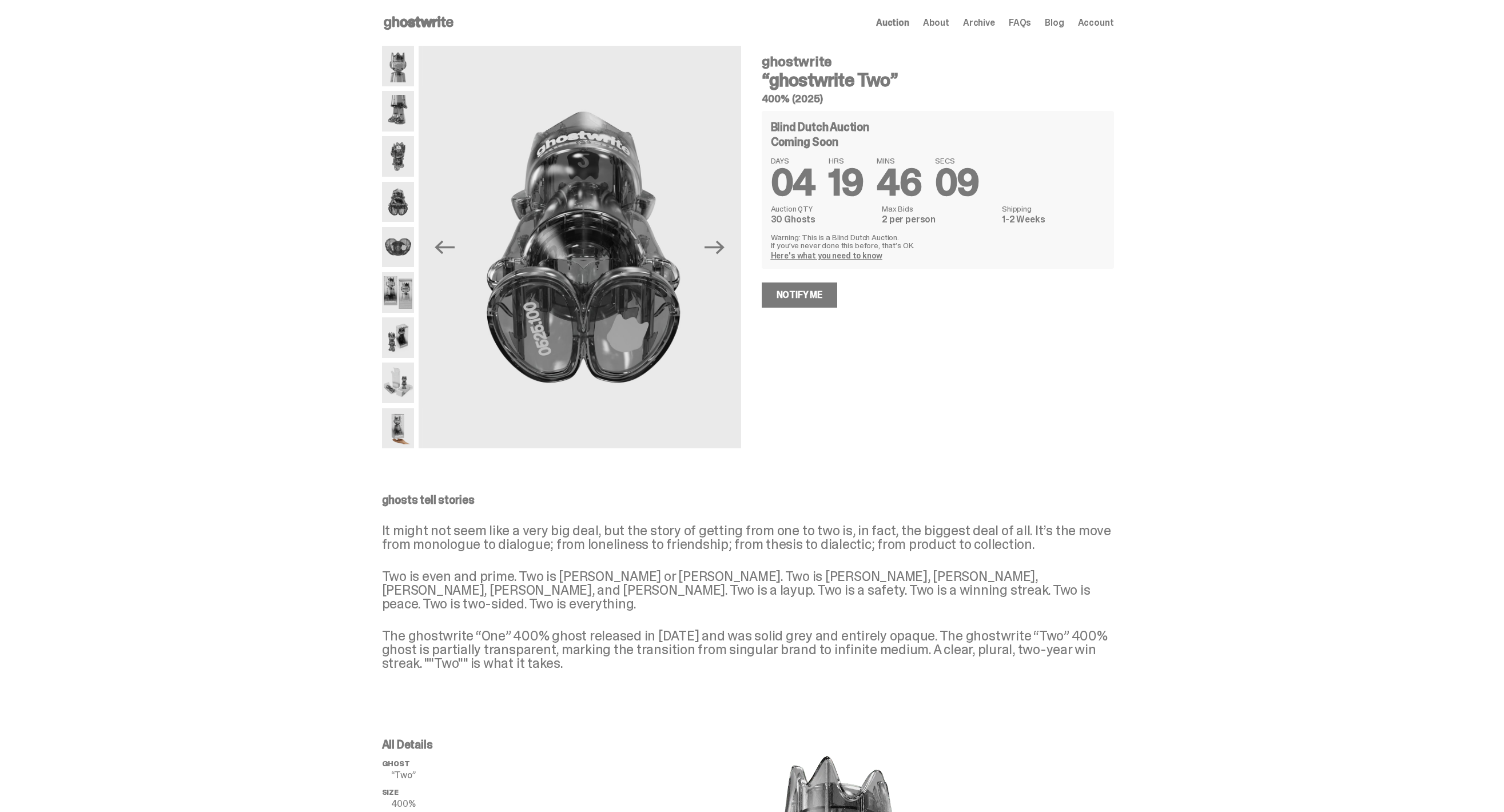
click at [408, 262] on img at bounding box center [398, 247] width 33 height 41
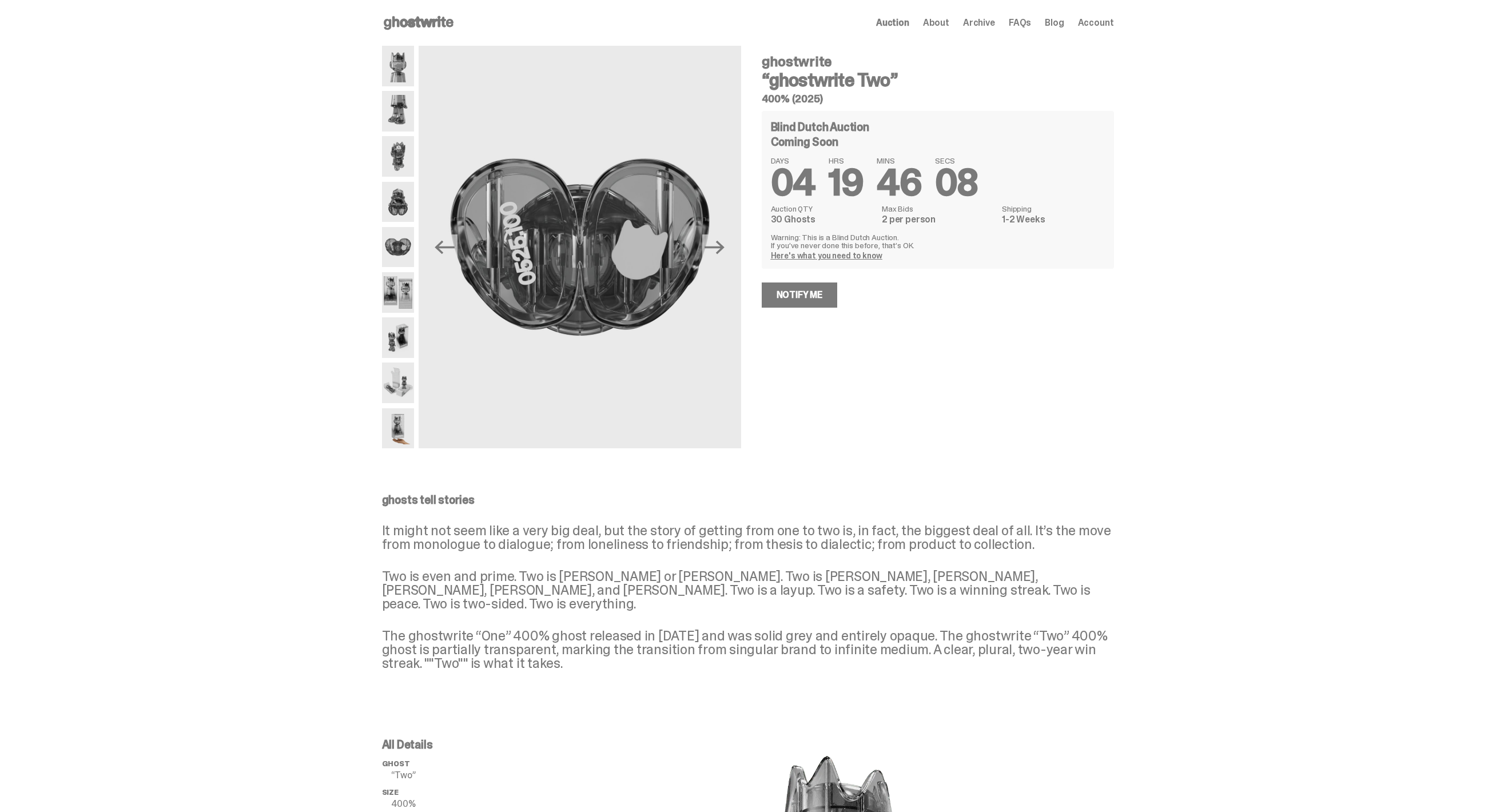
click at [410, 340] on img at bounding box center [398, 337] width 33 height 41
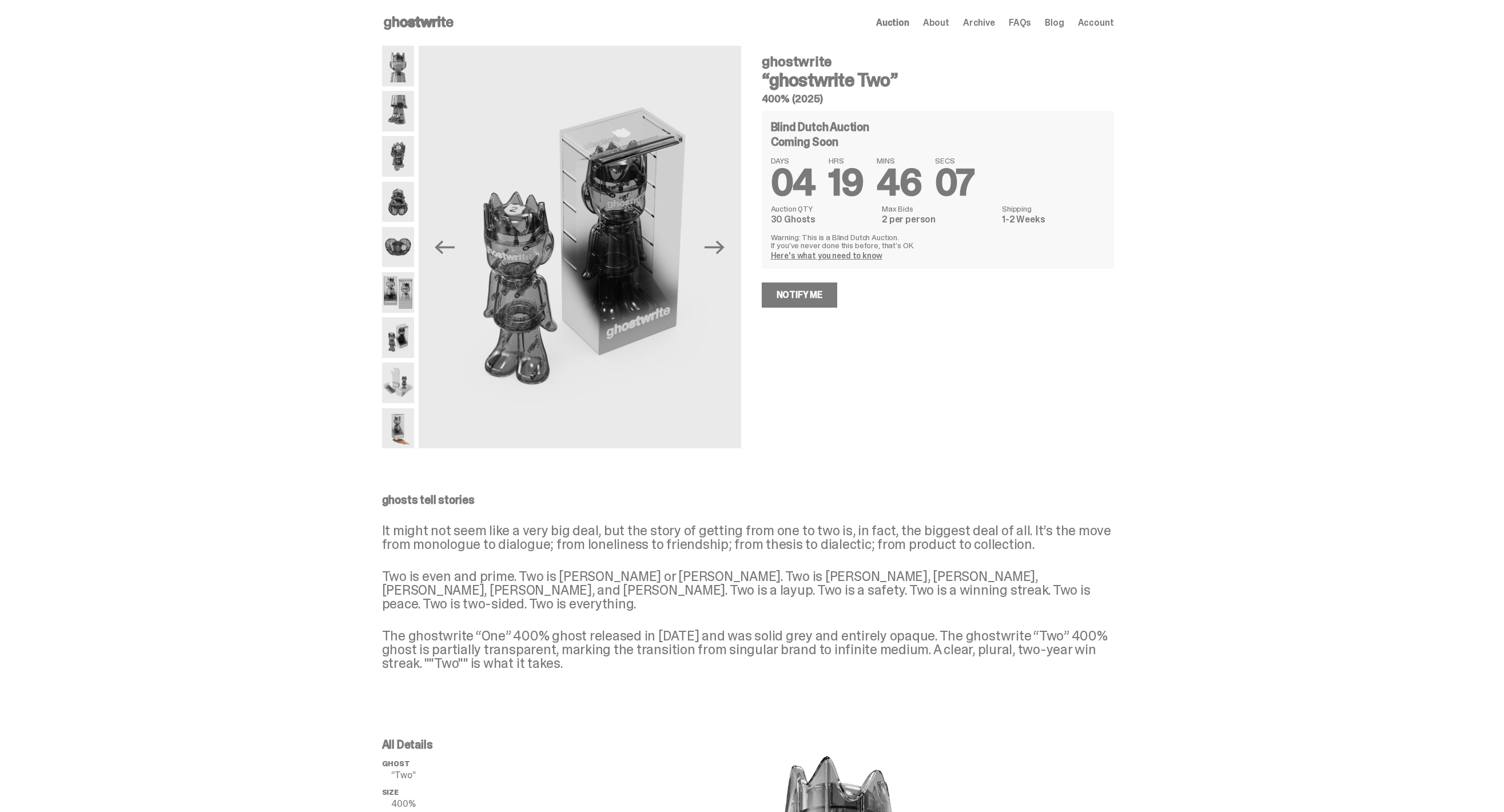
click at [405, 271] on div at bounding box center [398, 247] width 33 height 402
click at [405, 279] on img at bounding box center [398, 292] width 33 height 41
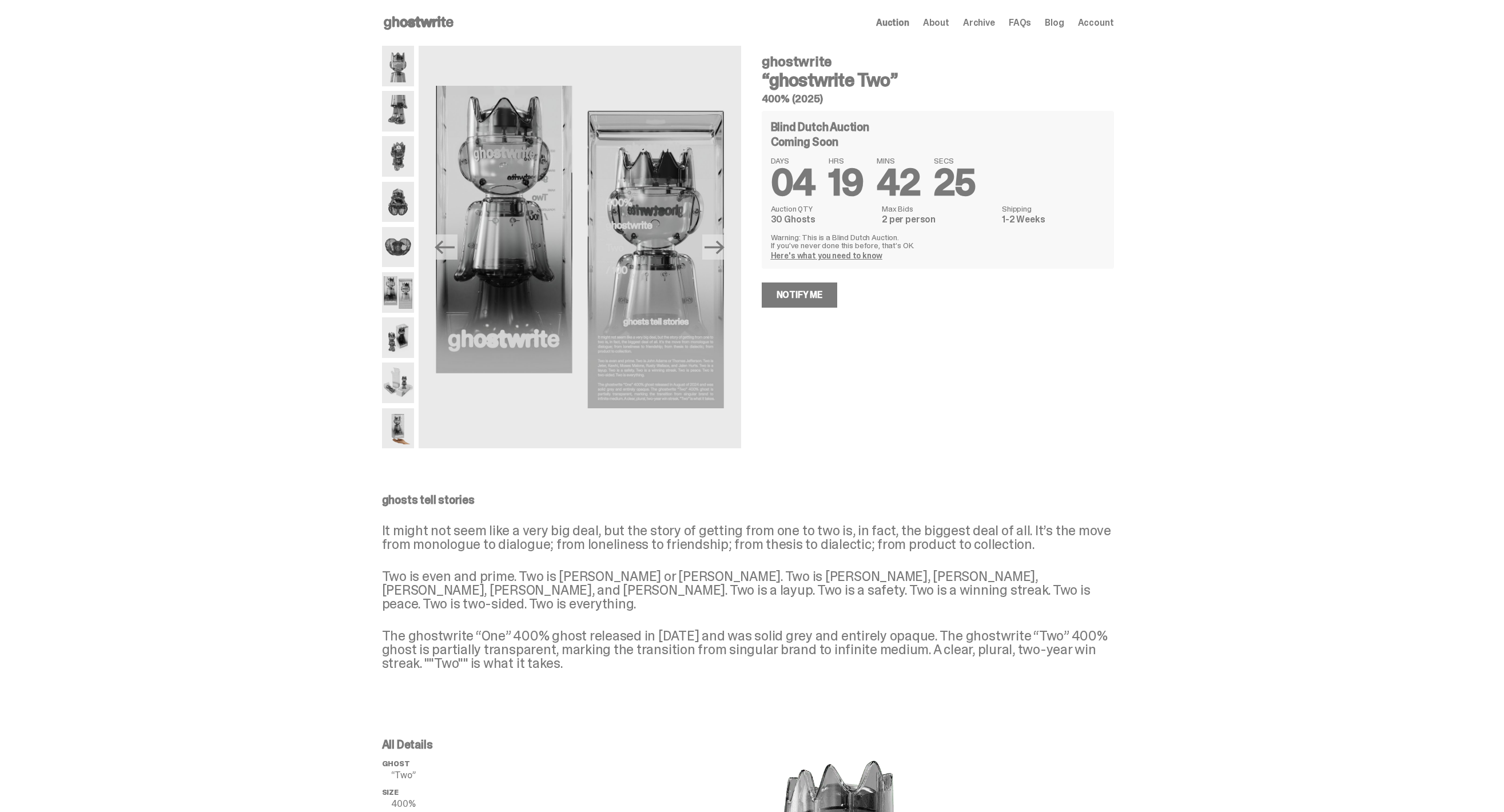
drag, startPoint x: 384, startPoint y: 621, endPoint x: 1079, endPoint y: 646, distance: 695.4
click at [1079, 646] on div "ghosts tell stories It might not seem like a very big deal, but the story of ge…" at bounding box center [747, 591] width 1495 height 240
copy p "The ghostwrite “One” 400% ghost released in September of 2025 and was solid gre…"
click at [783, 630] on p "The ghostwrite “One” 400% ghost released in September of 2025 and was solid gre…" at bounding box center [748, 649] width 732 height 41
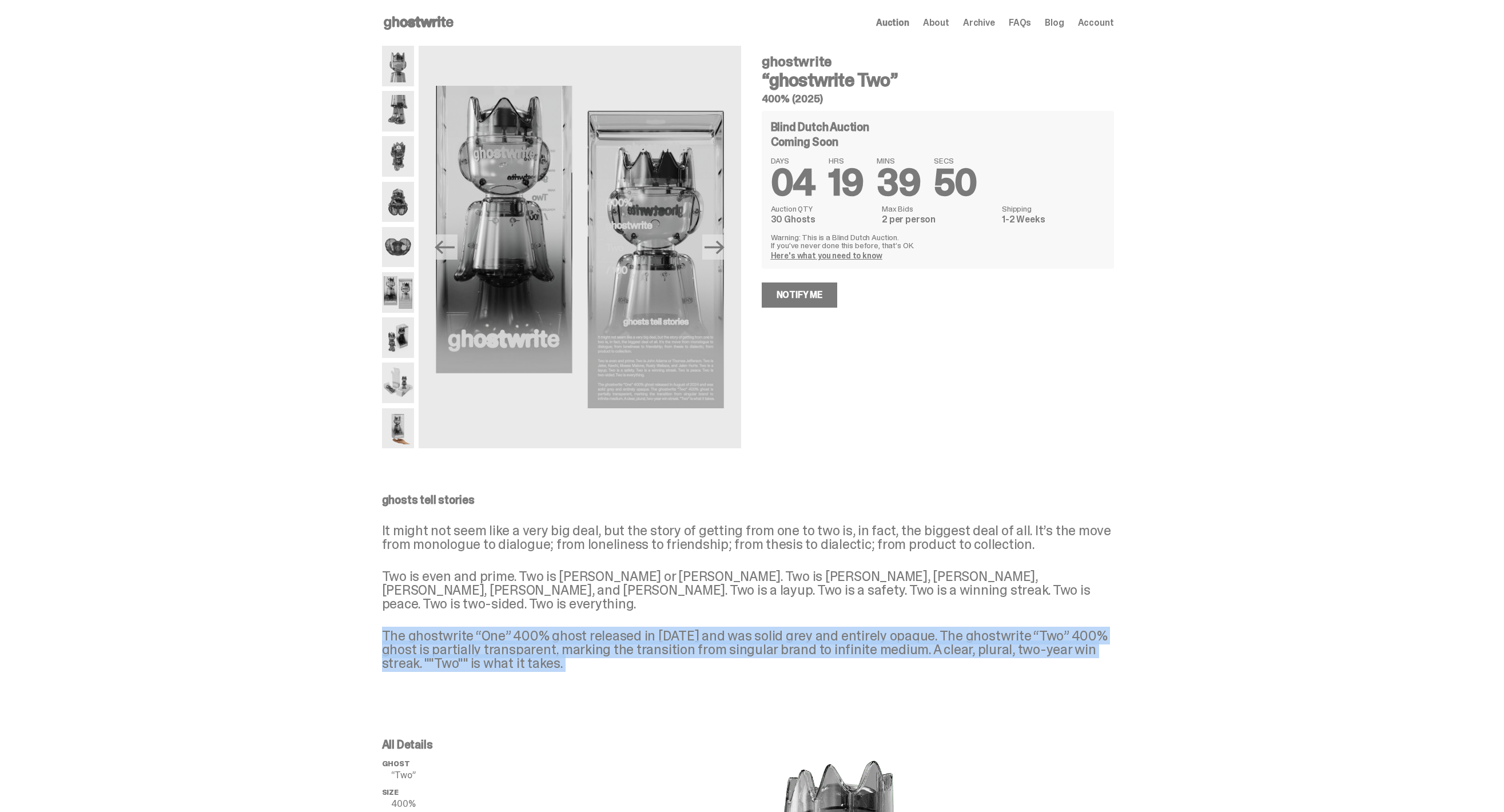
click at [783, 630] on p "The ghostwrite “One” 400% ghost released in September of 2025 and was solid gre…" at bounding box center [748, 649] width 732 height 41
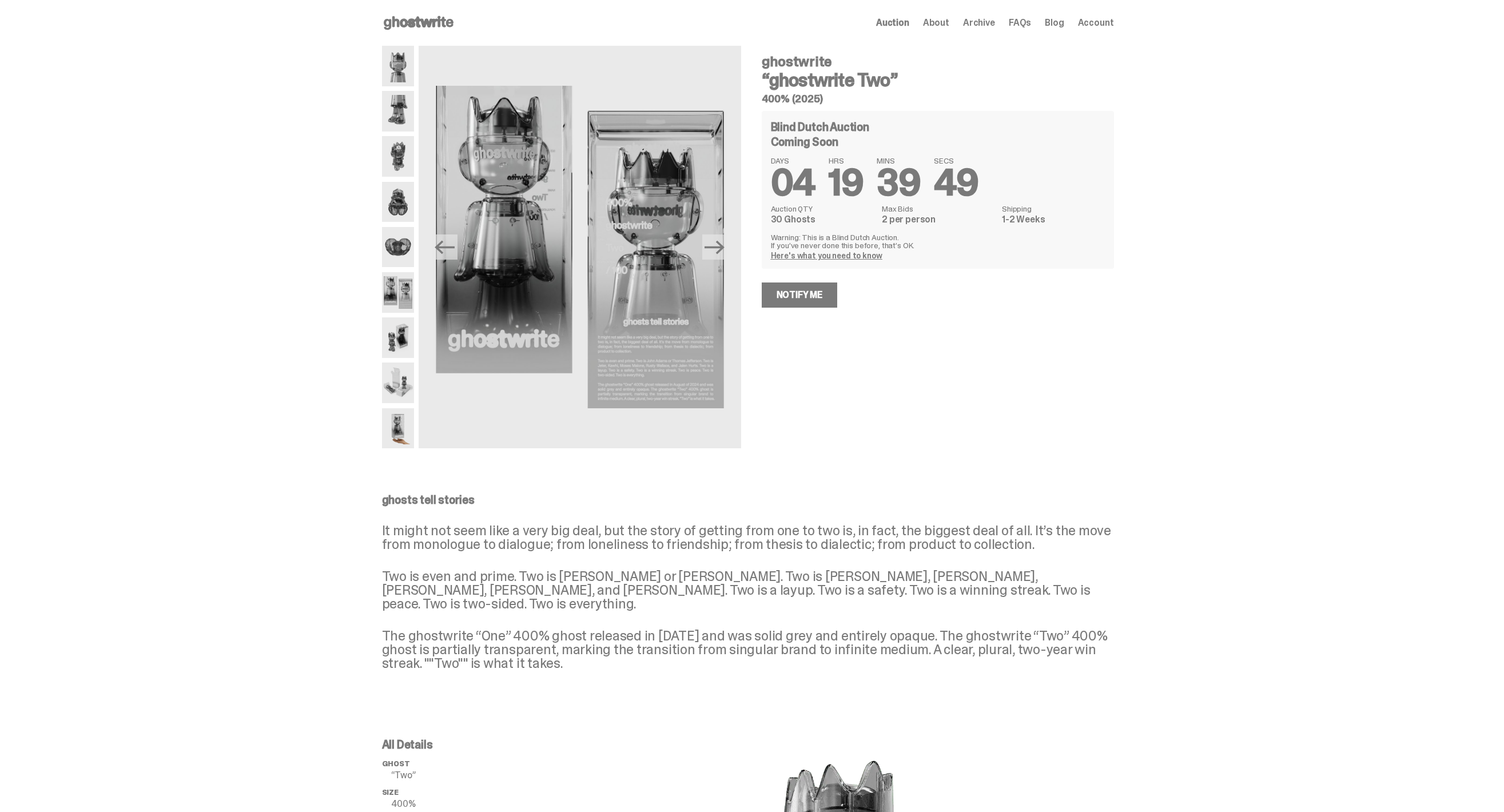
click at [796, 650] on p "The ghostwrite “One” 400% ghost released in September of 2025 and was solid gre…" at bounding box center [748, 649] width 732 height 41
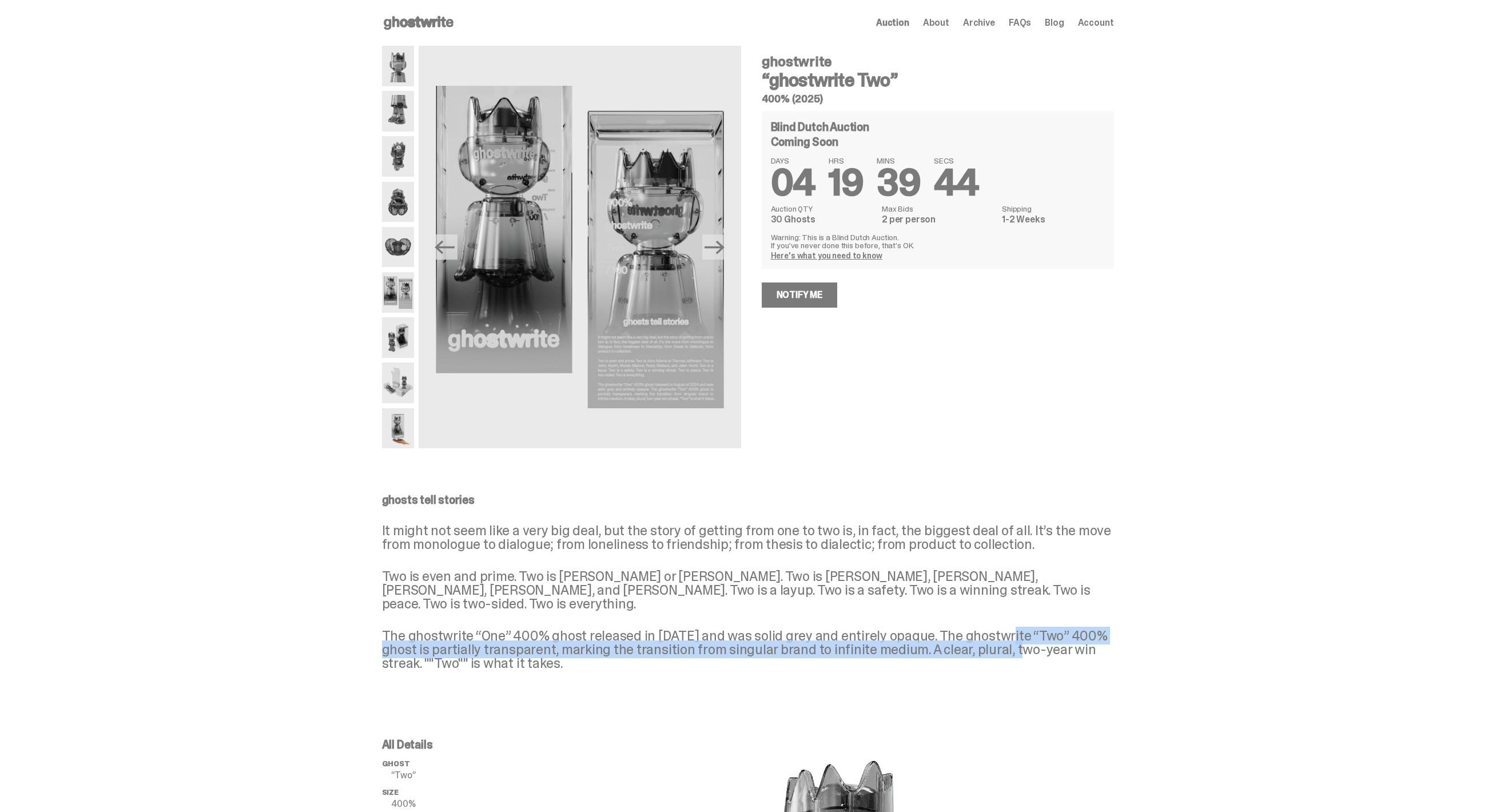
drag, startPoint x: 1010, startPoint y: 622, endPoint x: 1036, endPoint y: 639, distance: 31.1
click at [1036, 639] on p "The ghostwrite “One” 400% ghost released in September of 2025 and was solid gre…" at bounding box center [748, 649] width 732 height 41
click at [1011, 629] on p "The ghostwrite “One” 400% ghost released in September of 2025 and was solid gre…" at bounding box center [748, 649] width 732 height 41
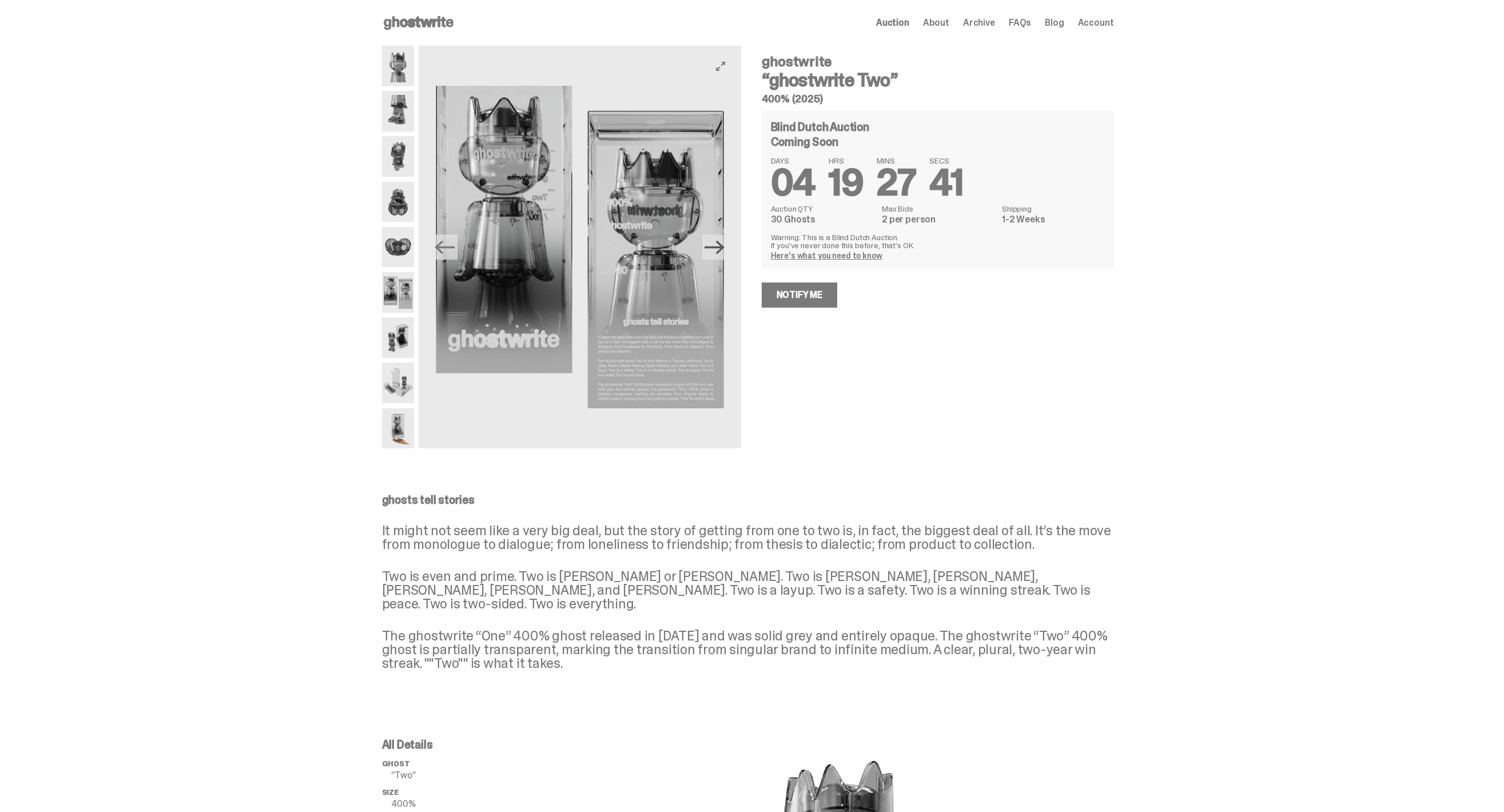
click at [719, 247] on icon "Next" at bounding box center [715, 247] width 20 height 14
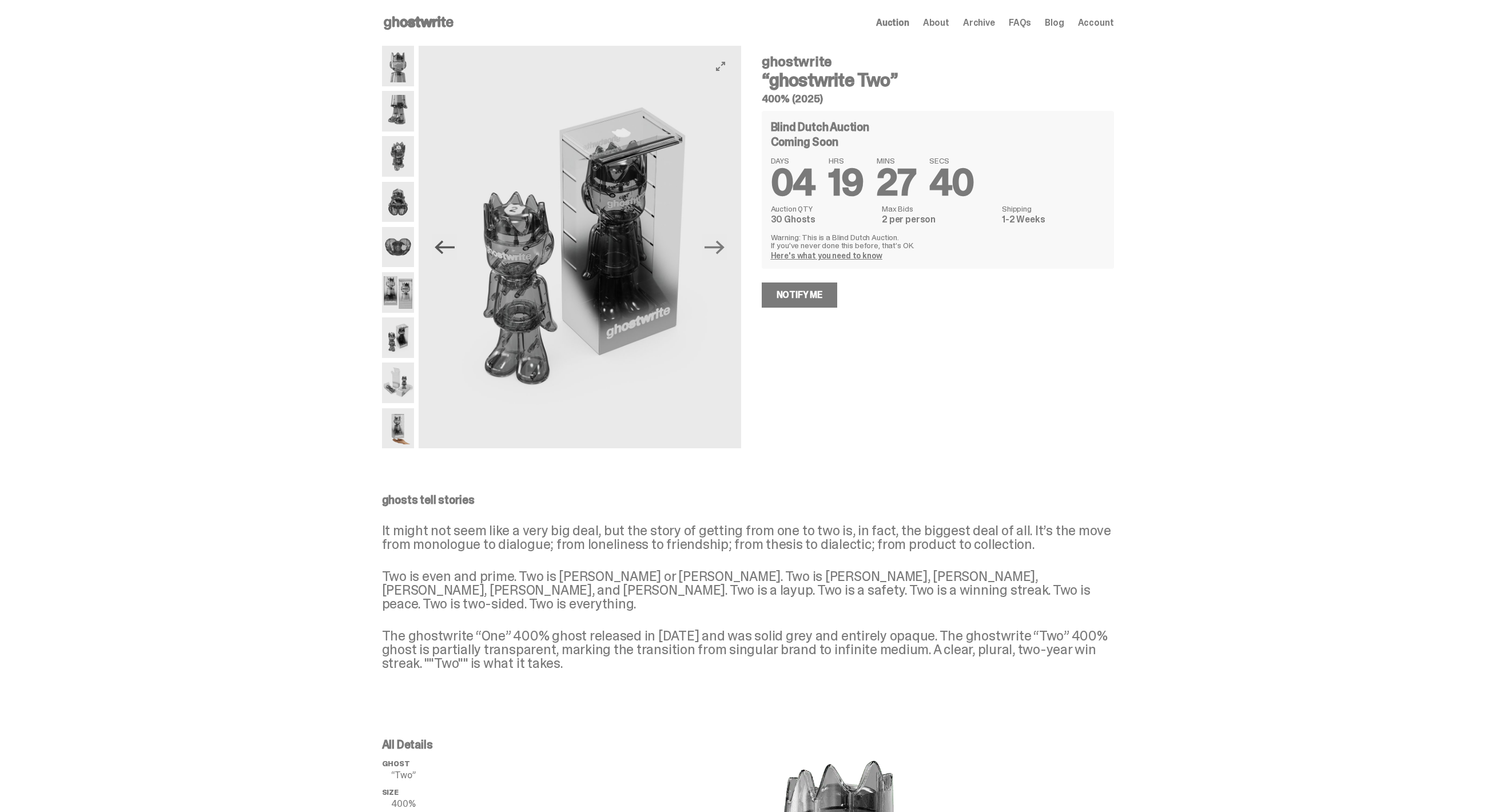
click at [450, 240] on icon "Previous" at bounding box center [444, 247] width 20 height 20
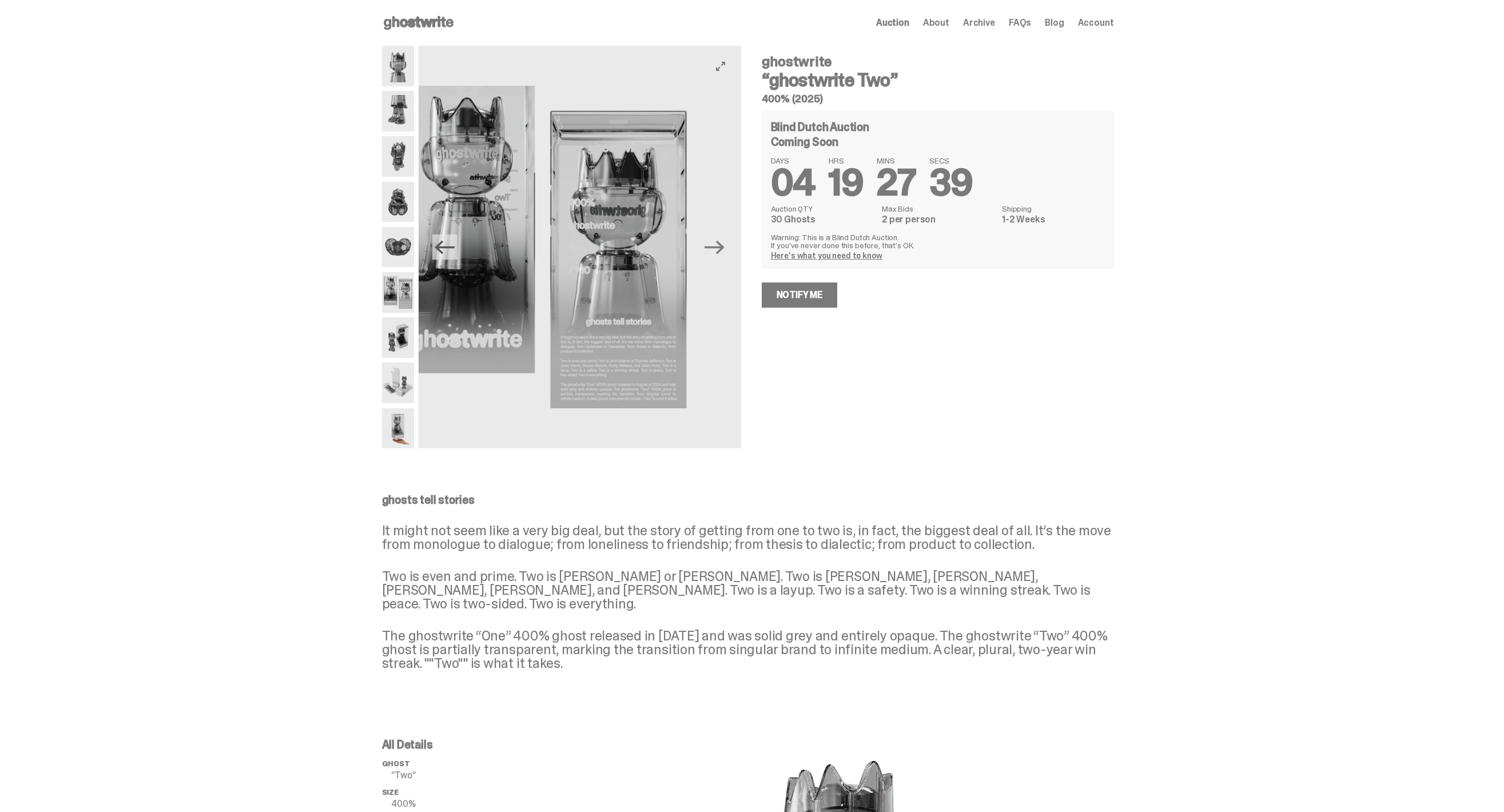
click at [450, 240] on icon "Previous" at bounding box center [444, 247] width 20 height 20
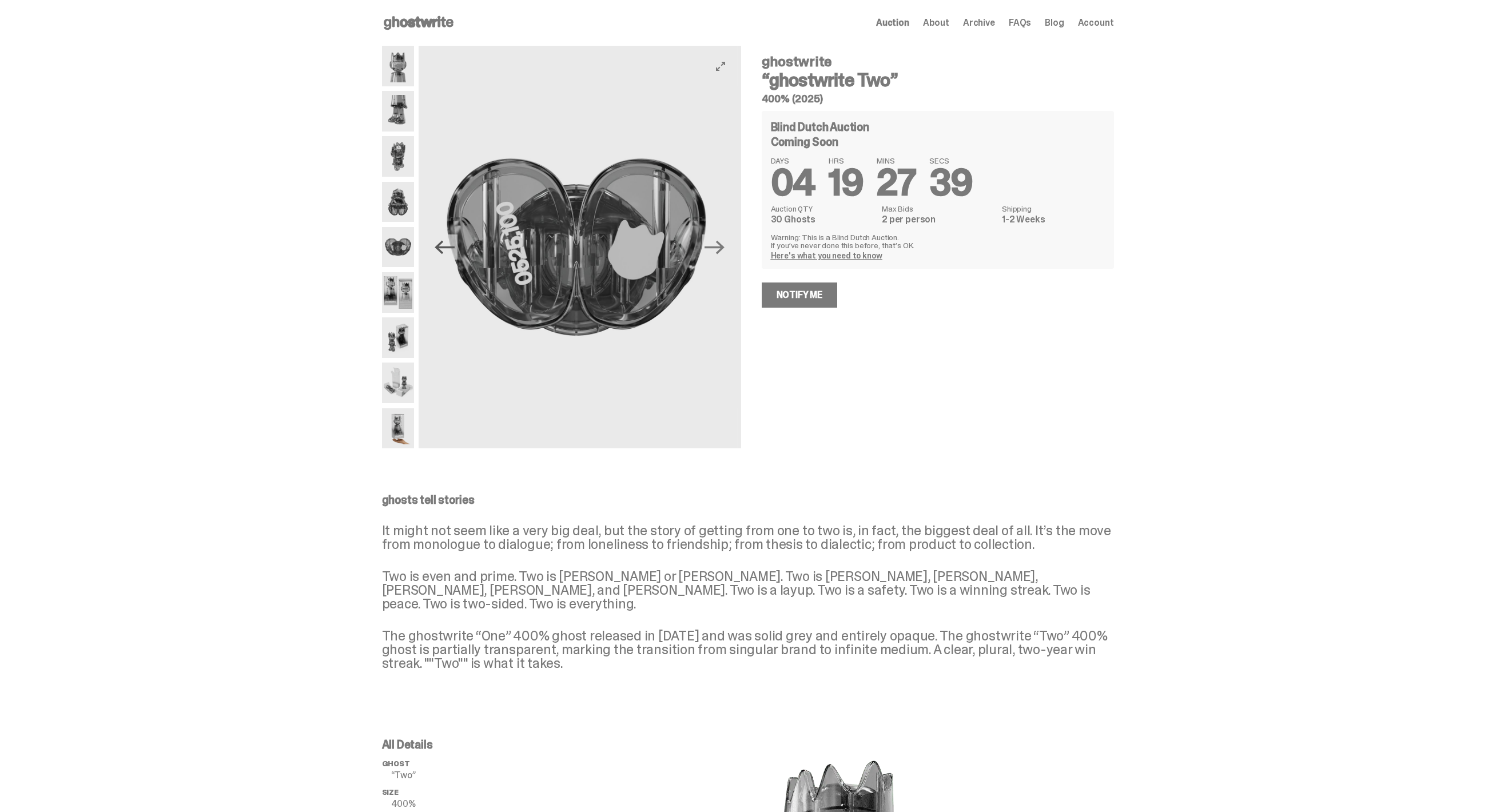
click at [450, 240] on icon "Previous" at bounding box center [444, 247] width 20 height 20
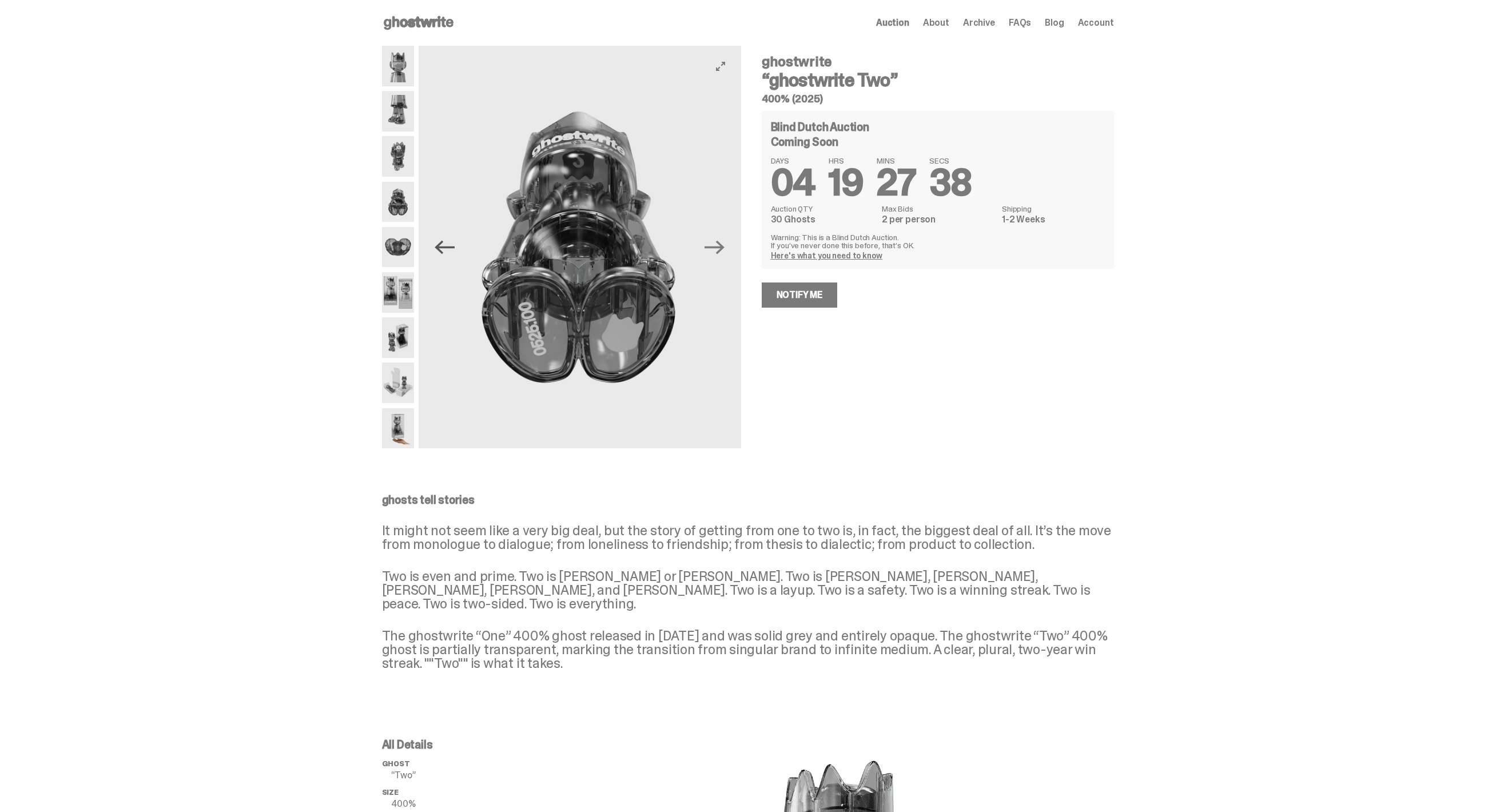
click at [450, 240] on icon "Previous" at bounding box center [444, 247] width 20 height 20
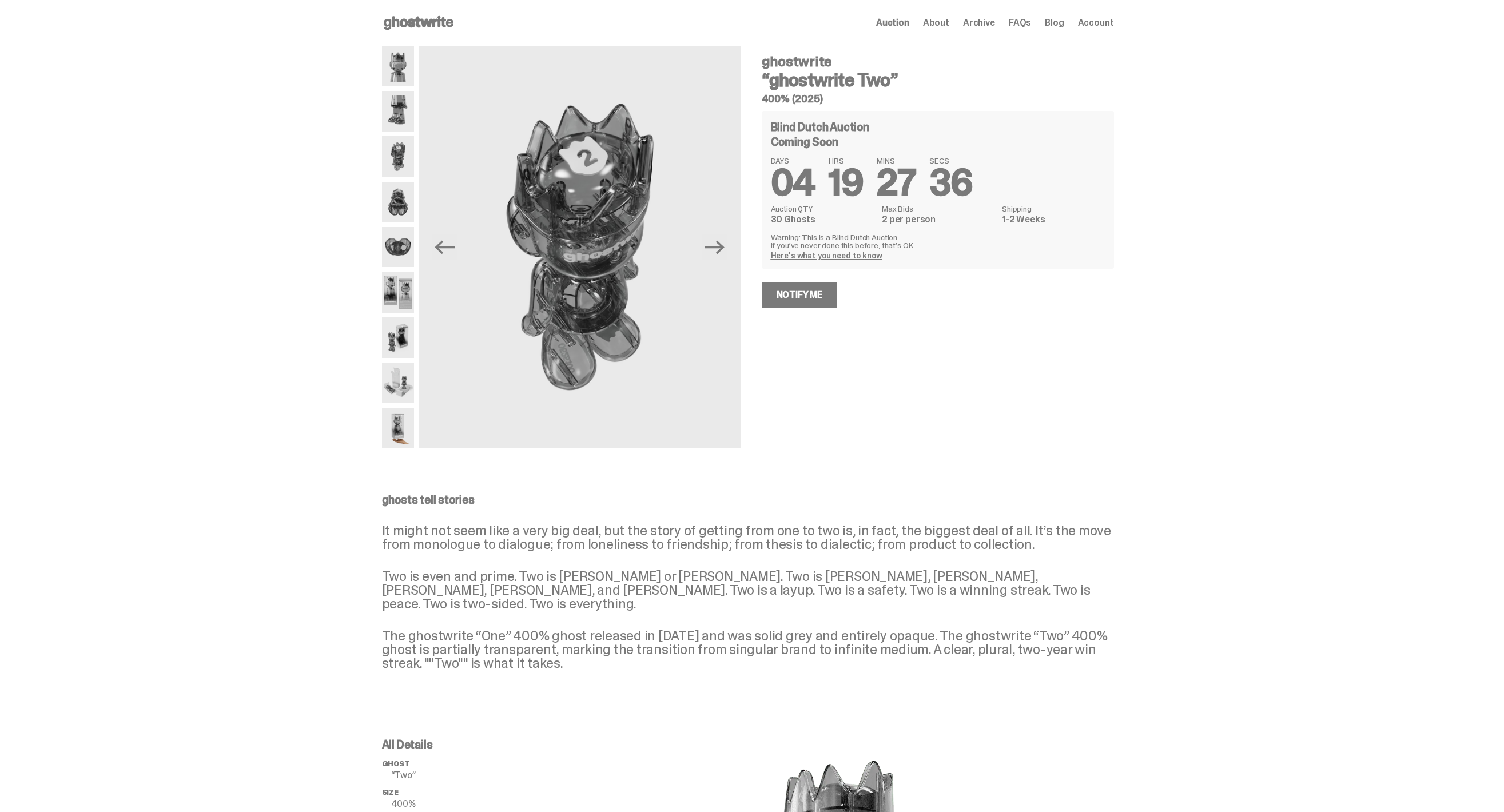
click at [396, 87] on div at bounding box center [398, 247] width 33 height 402
click at [396, 72] on img at bounding box center [398, 66] width 33 height 41
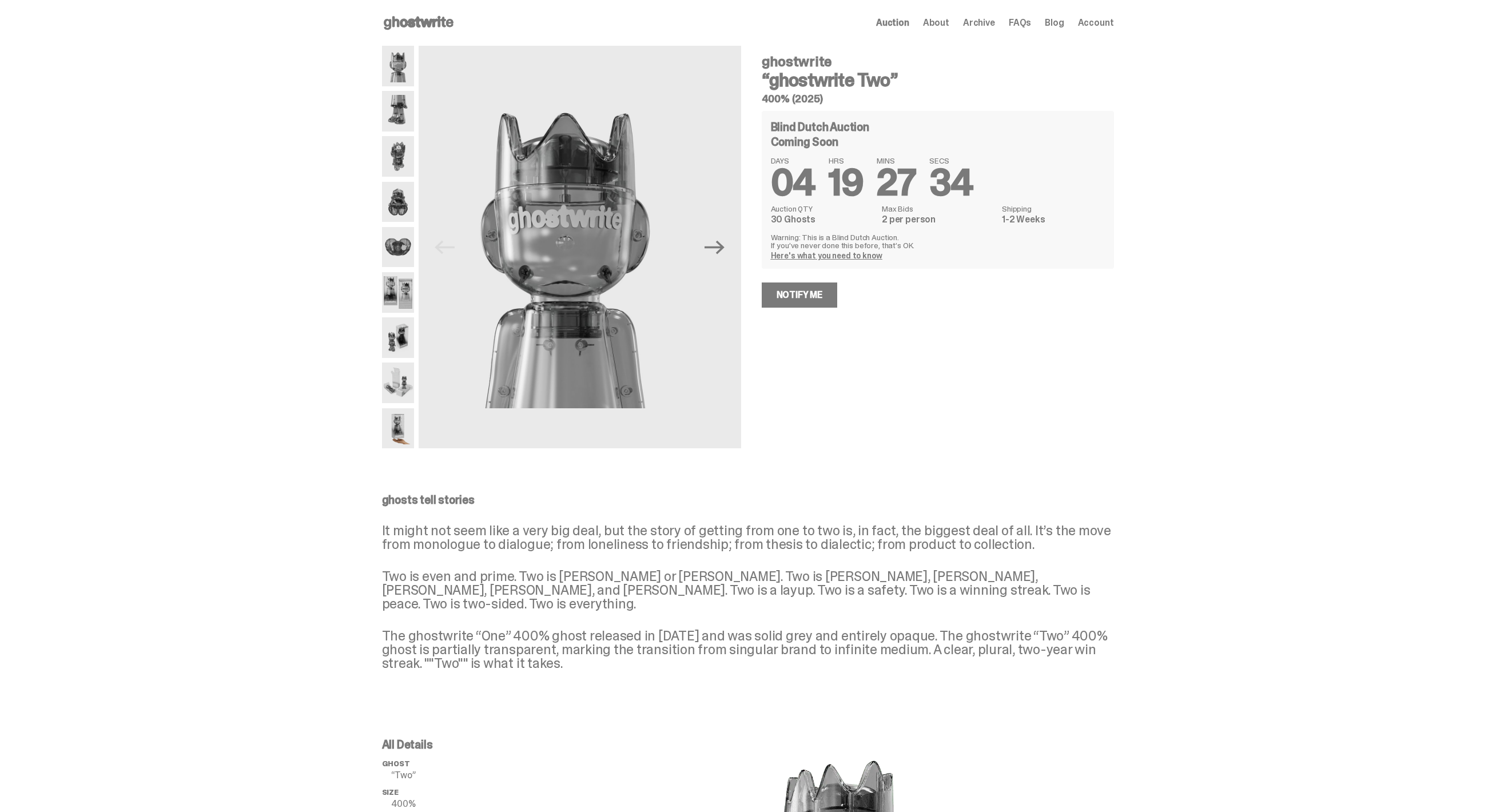
click at [408, 154] on img at bounding box center [398, 156] width 33 height 41
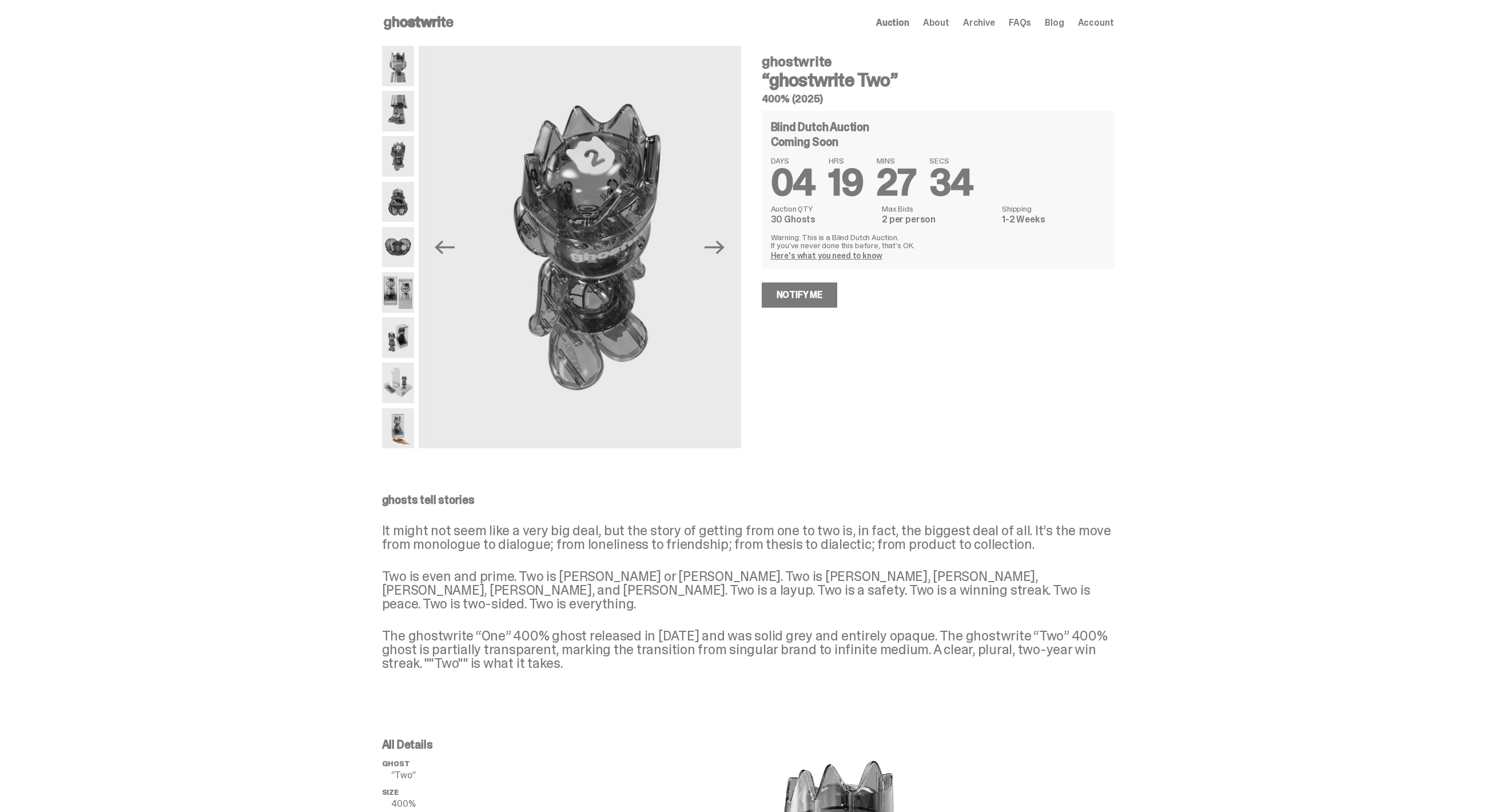
click at [404, 266] on img at bounding box center [398, 247] width 33 height 41
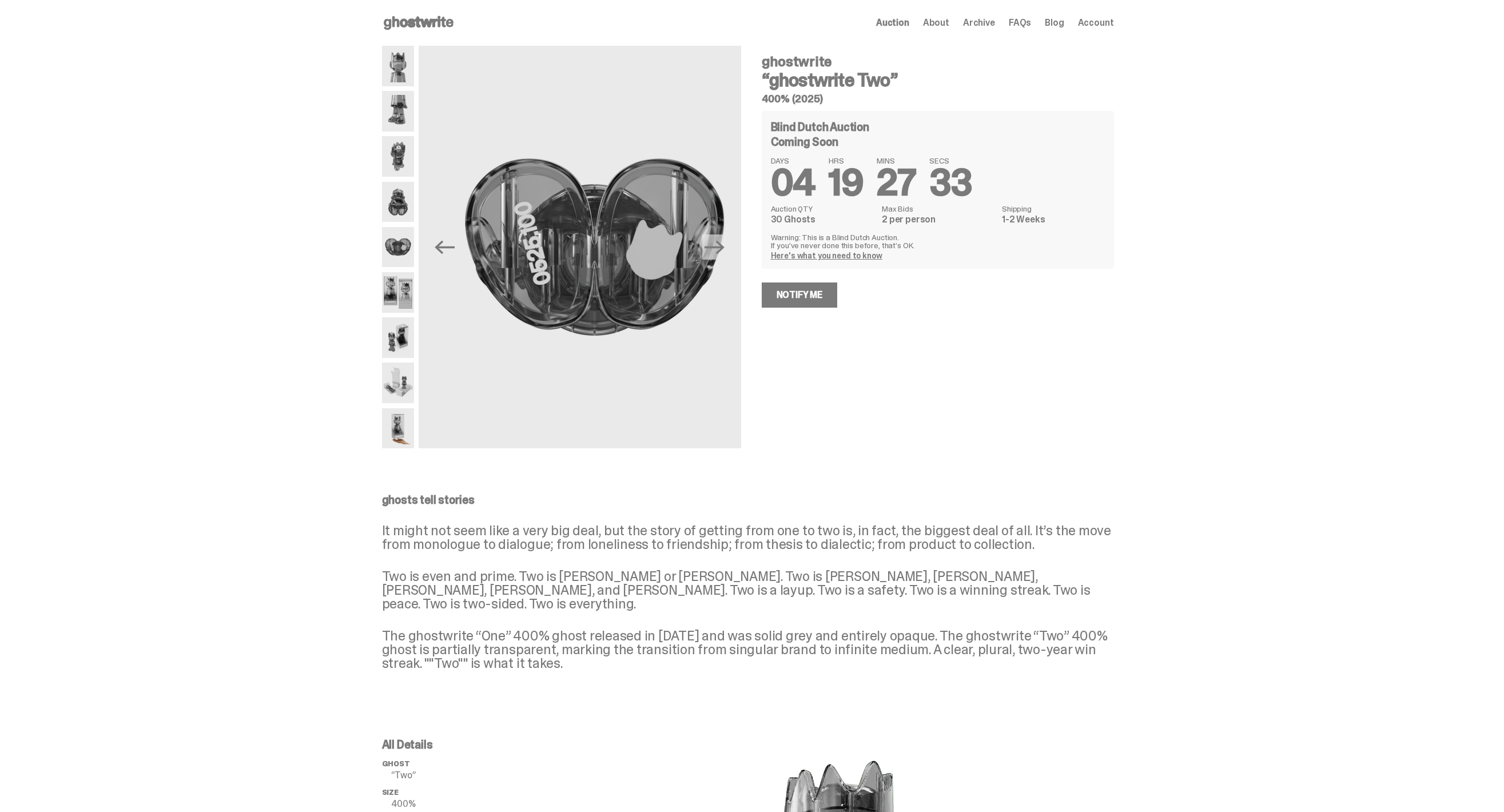
click at [396, 347] on img at bounding box center [398, 337] width 33 height 41
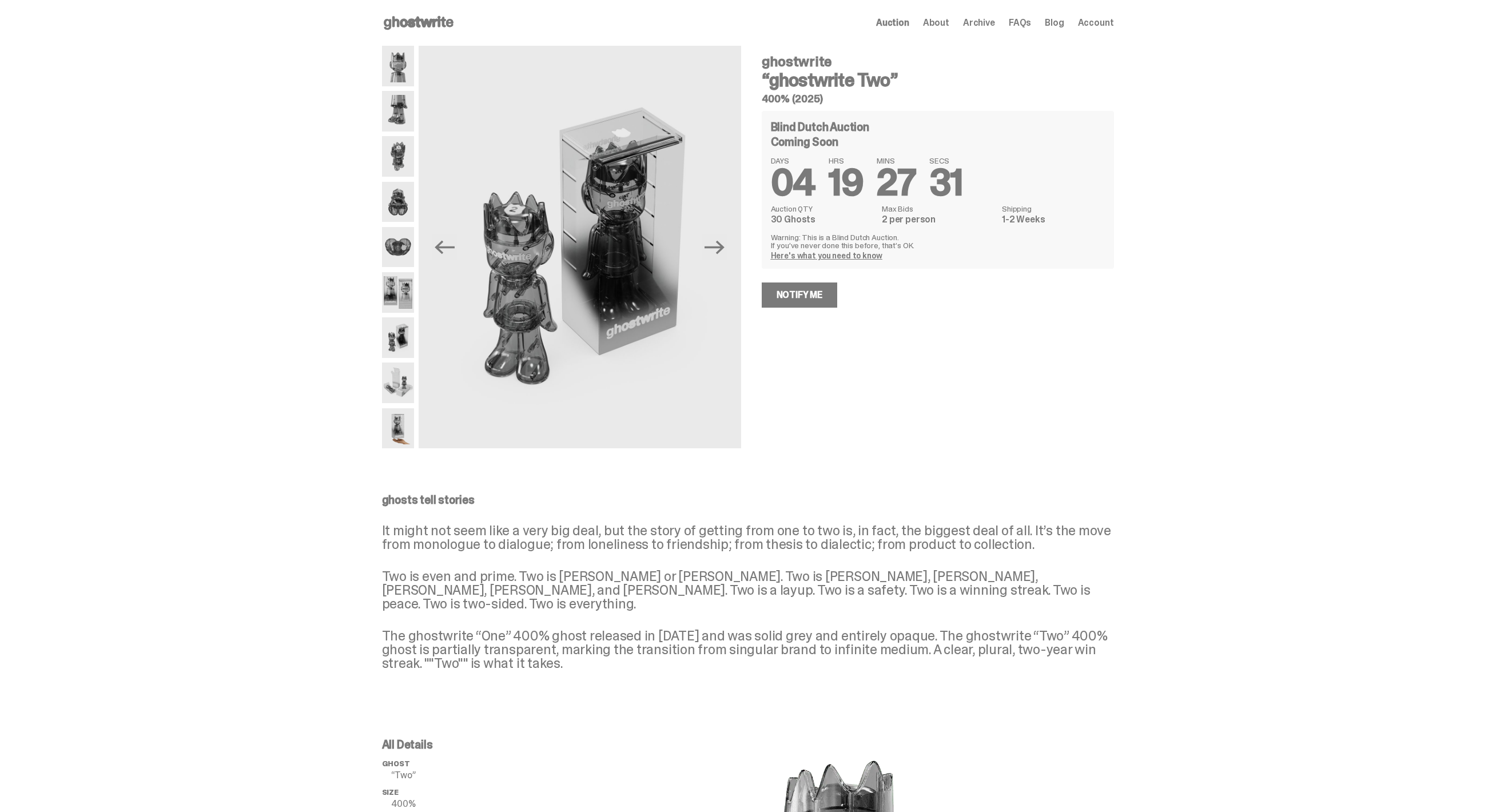
click at [397, 386] on img at bounding box center [398, 383] width 33 height 41
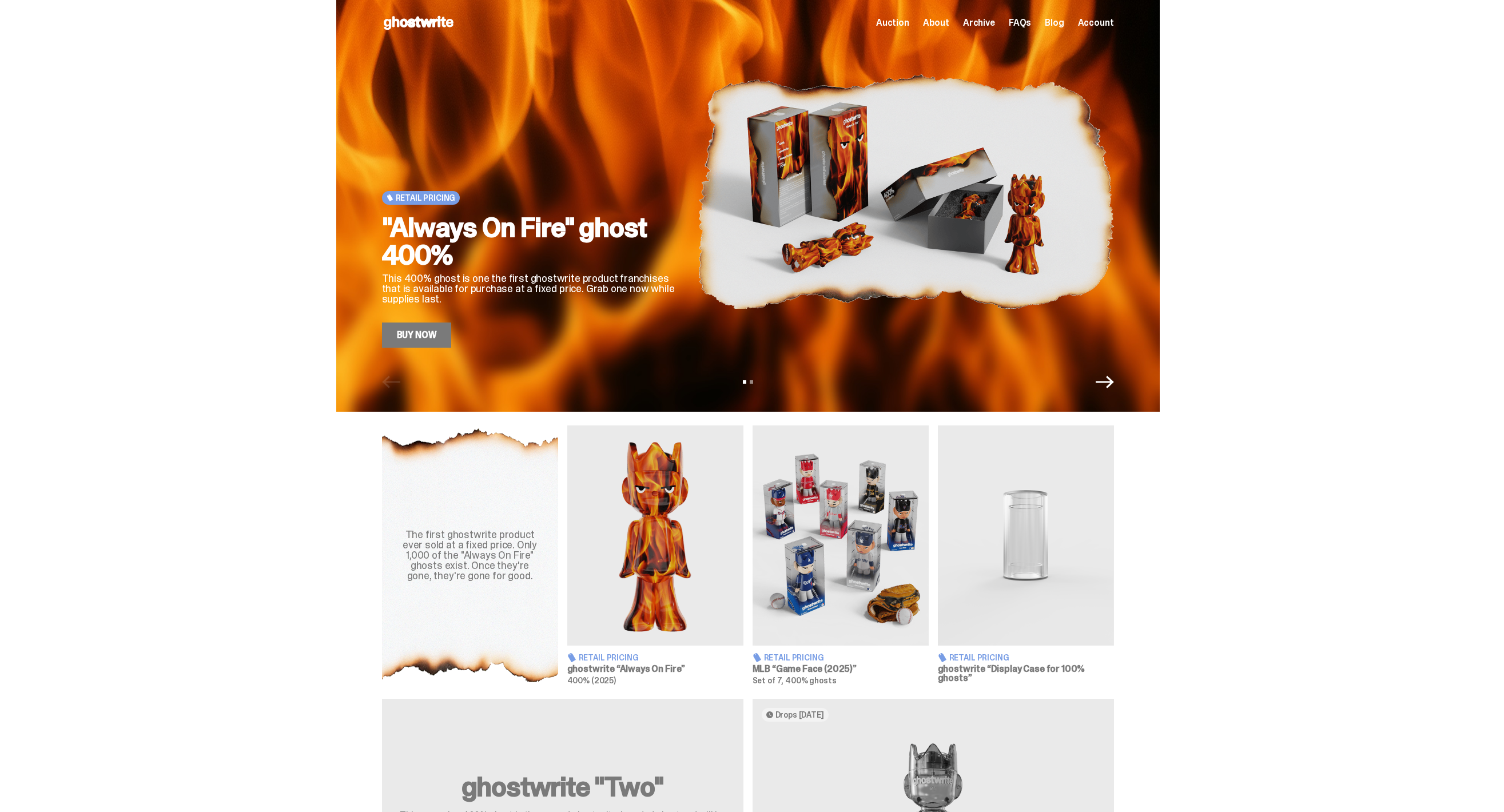
click at [989, 26] on span "Archive" at bounding box center [979, 23] width 32 height 9
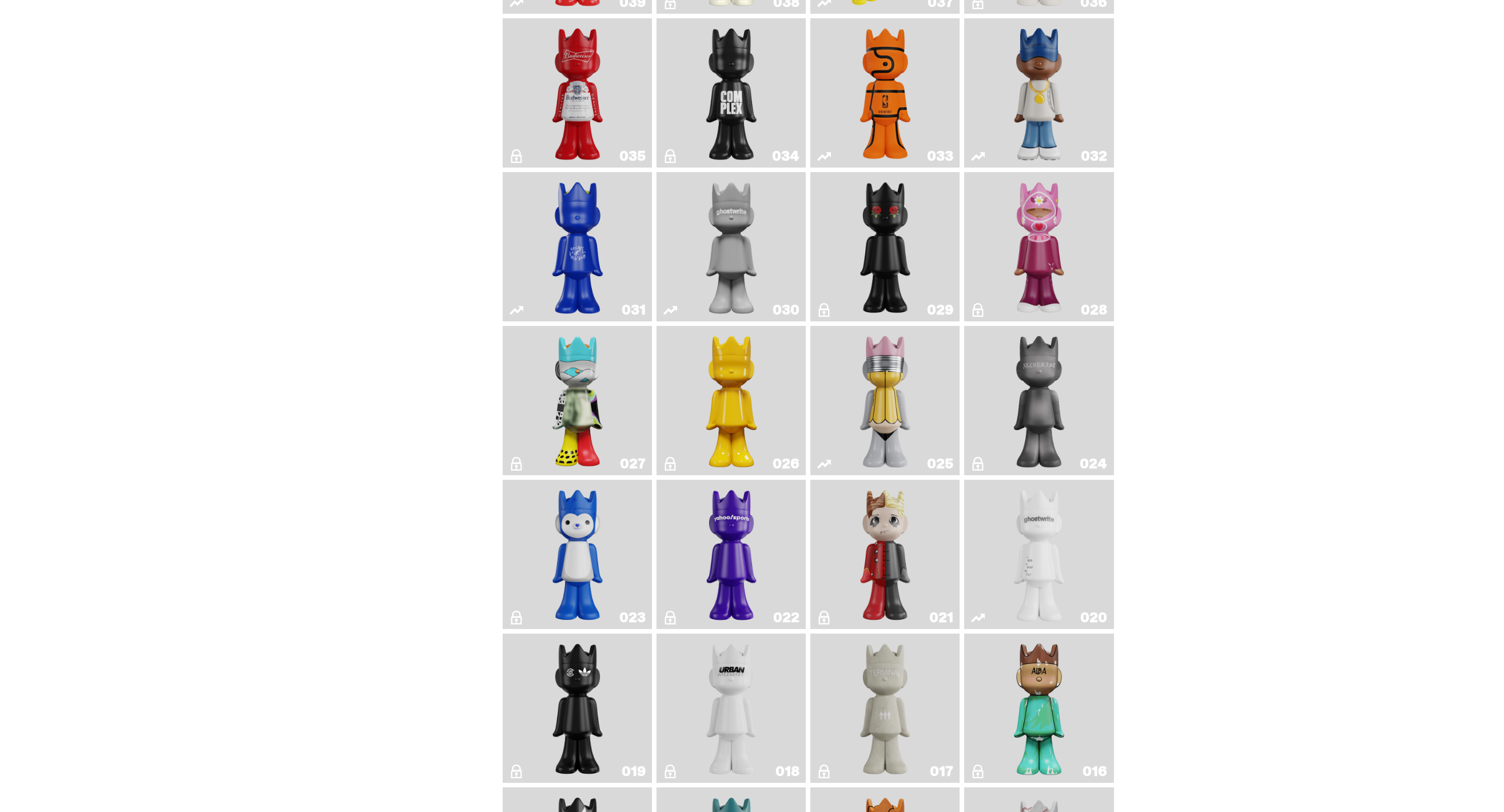
scroll to position [1713, 0]
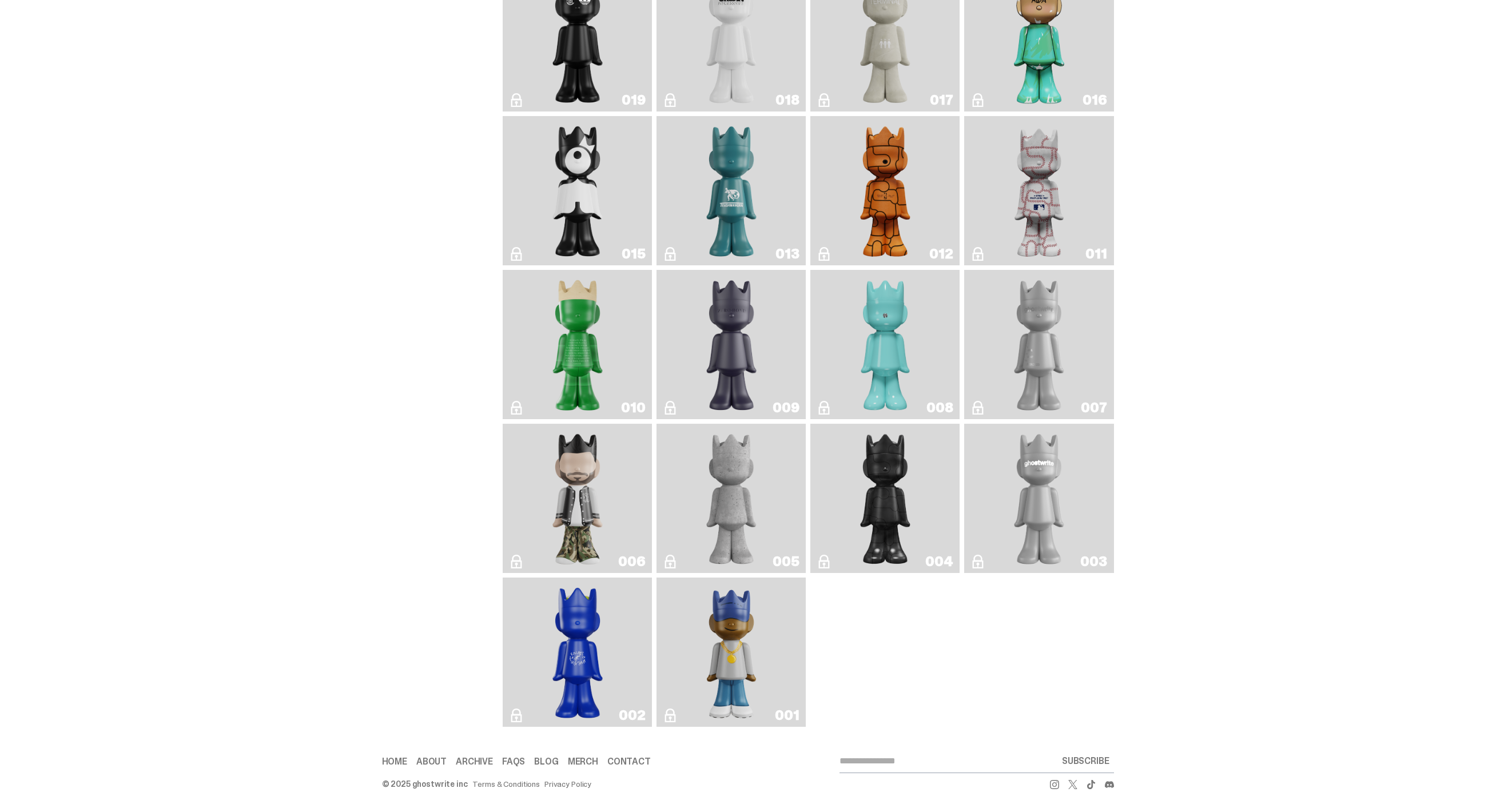
click at [1048, 544] on img "ghostwriter" at bounding box center [1039, 498] width 61 height 140
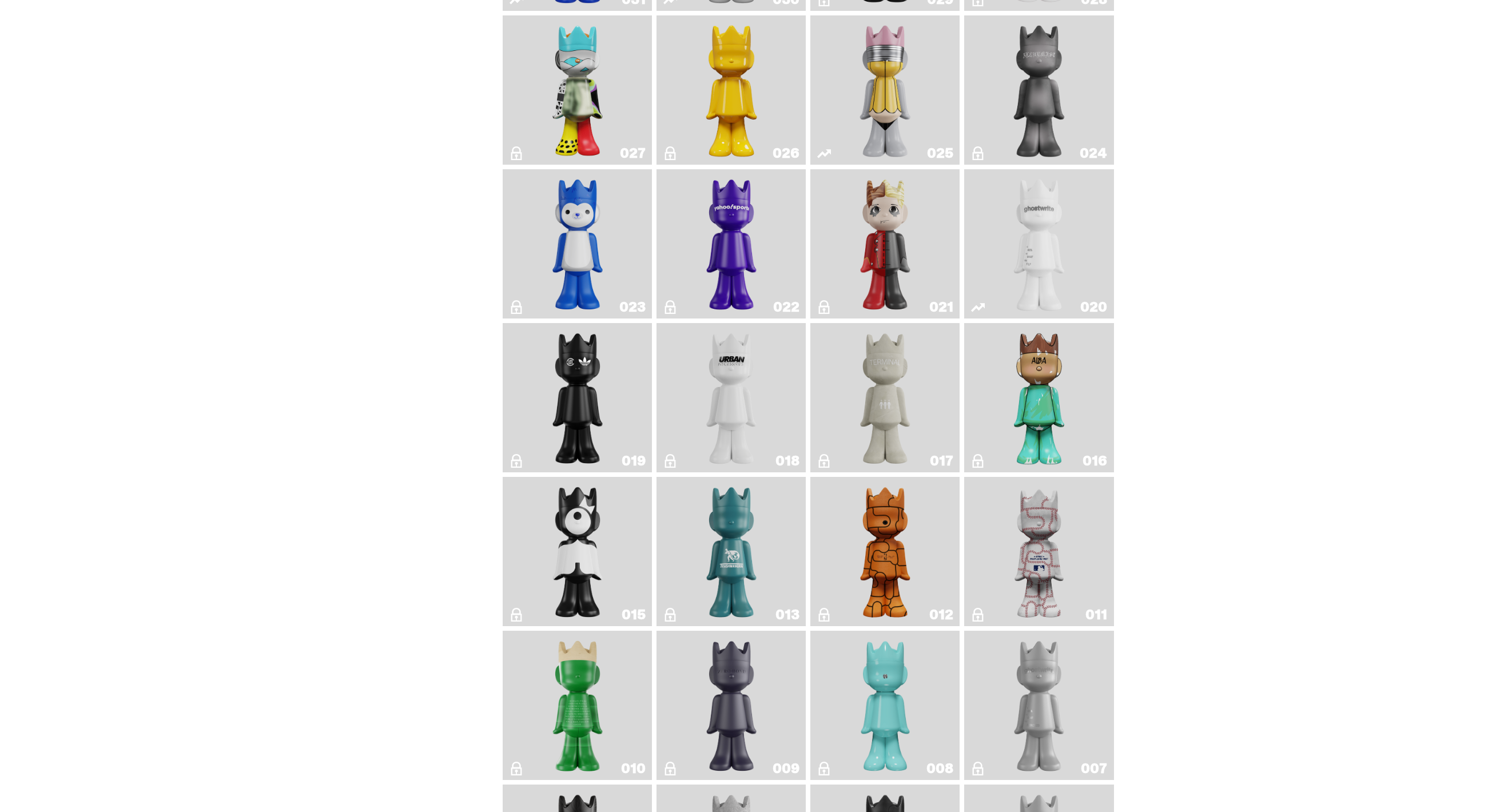
scroll to position [1498, 0]
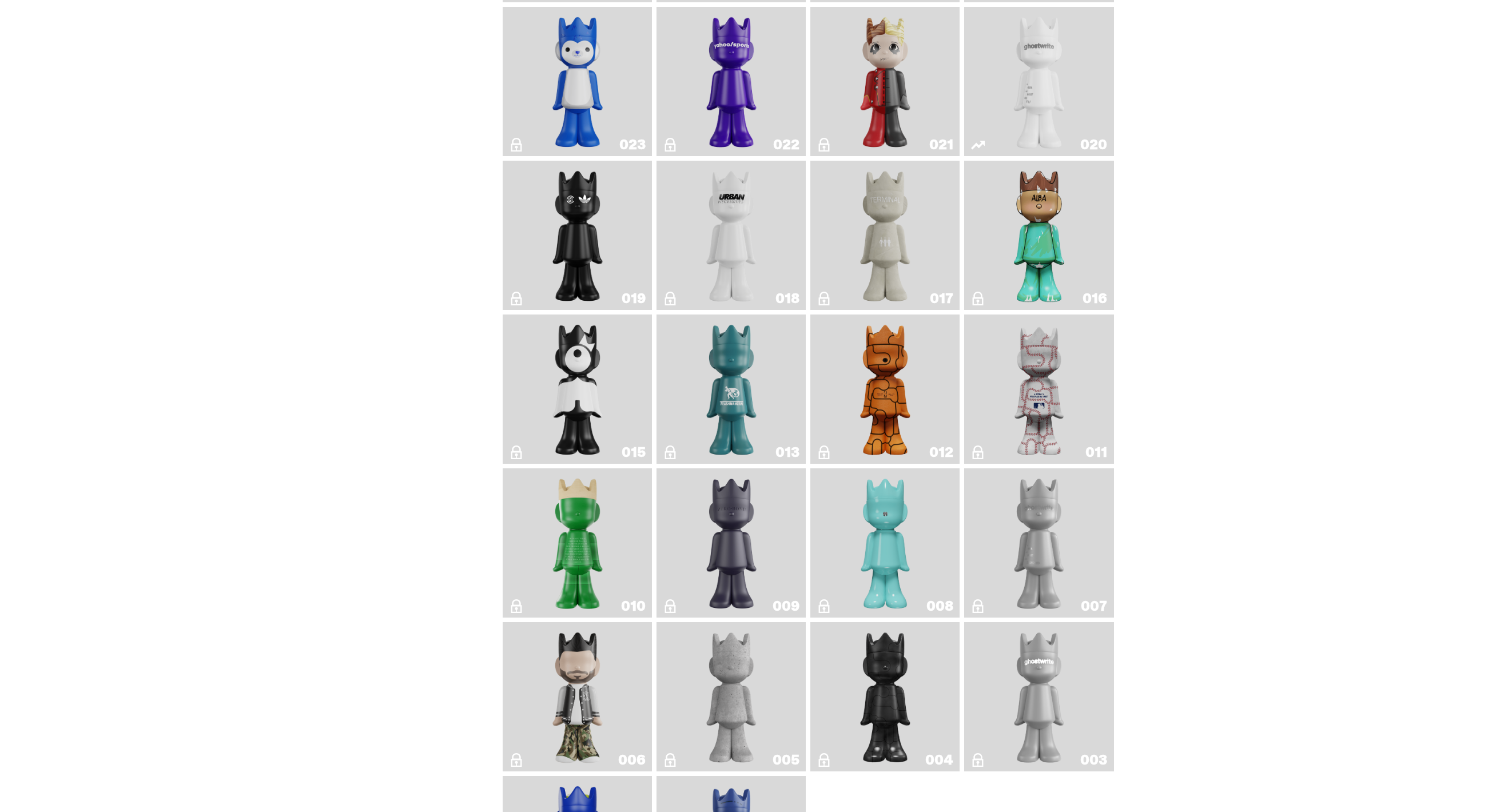
click at [1050, 541] on img "ghost repose" at bounding box center [1039, 543] width 61 height 140
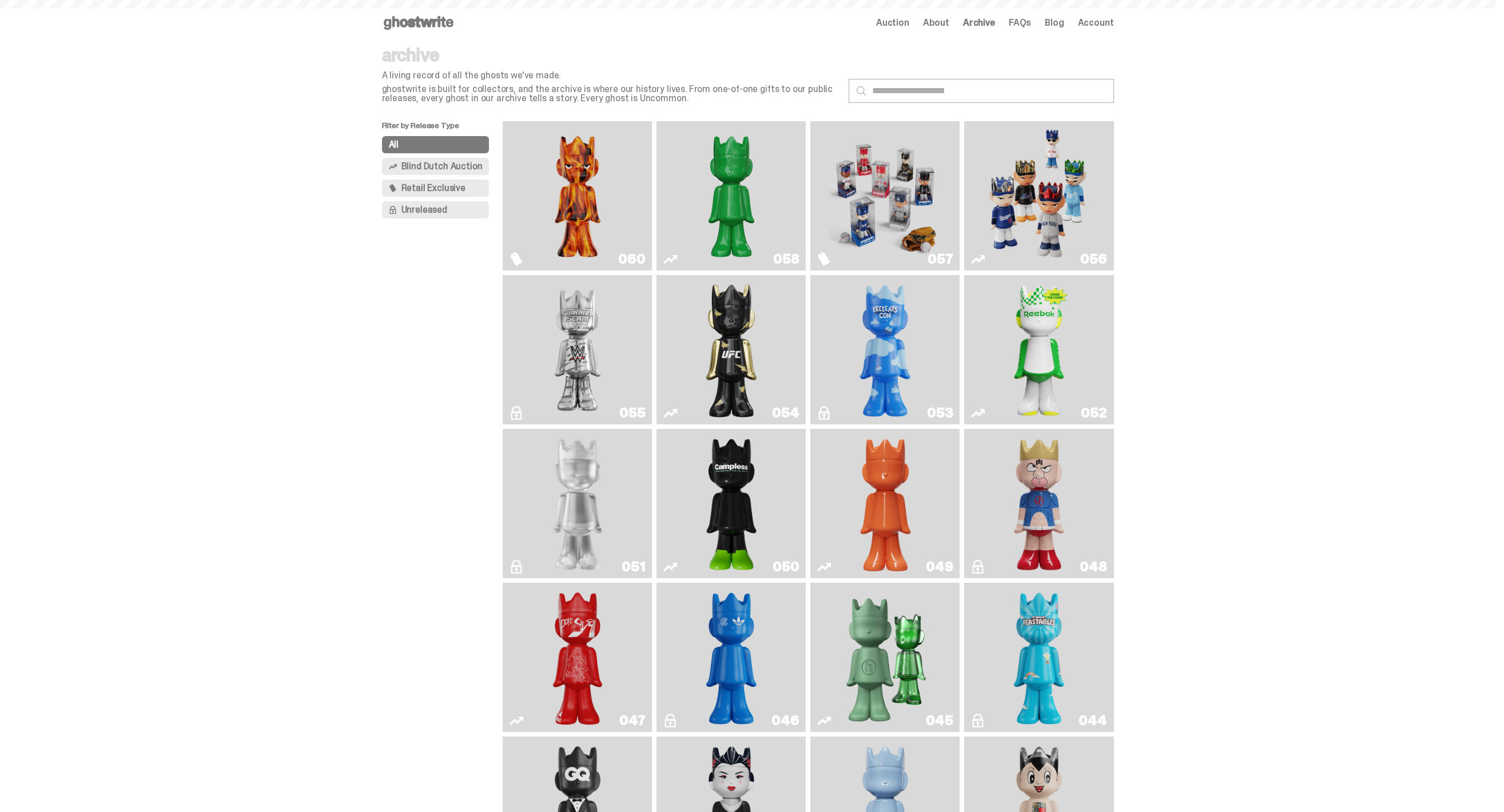
scroll to position [1498, 0]
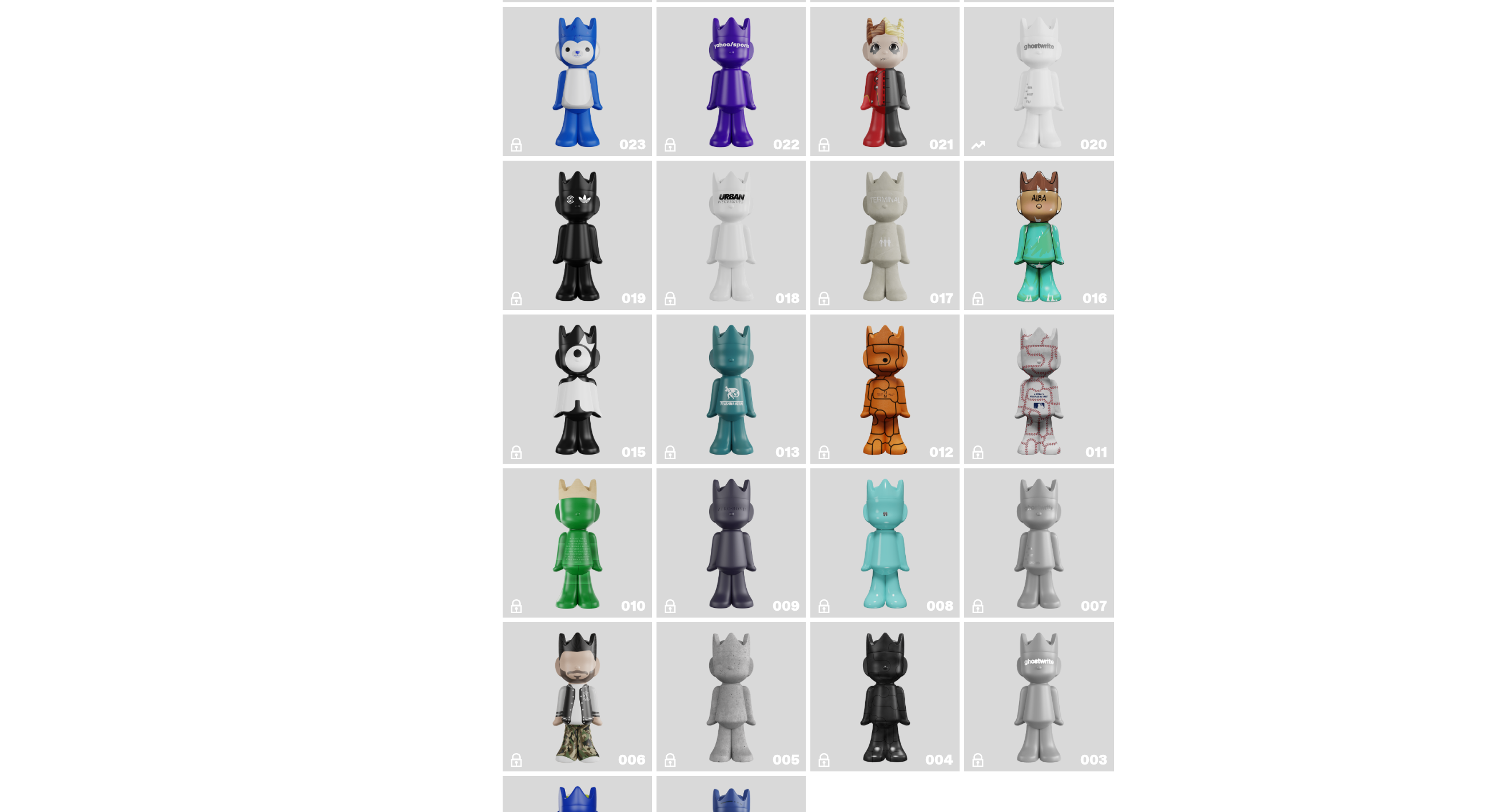
click at [773, 678] on link "005" at bounding box center [731, 696] width 136 height 140
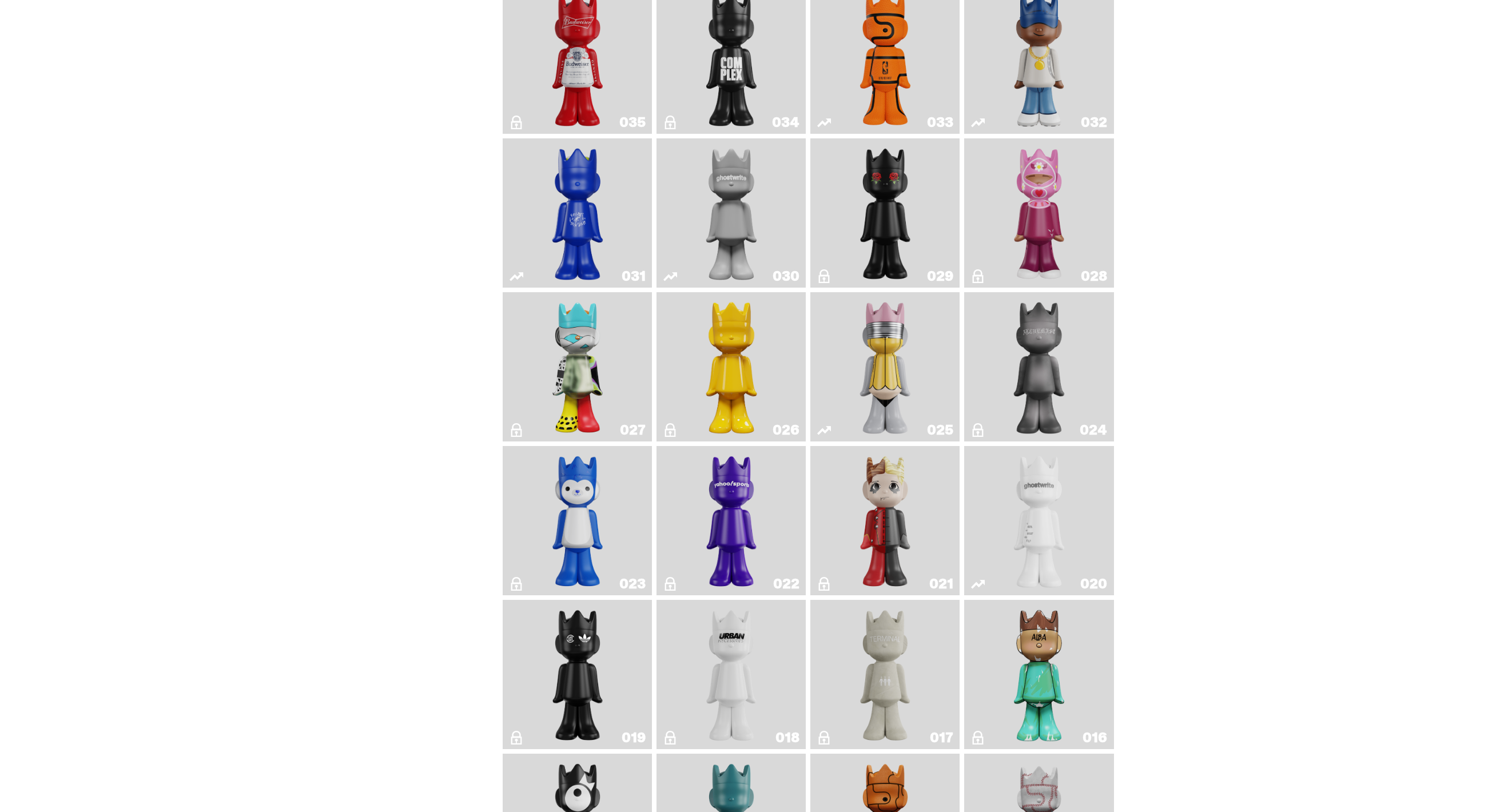
scroll to position [992, 0]
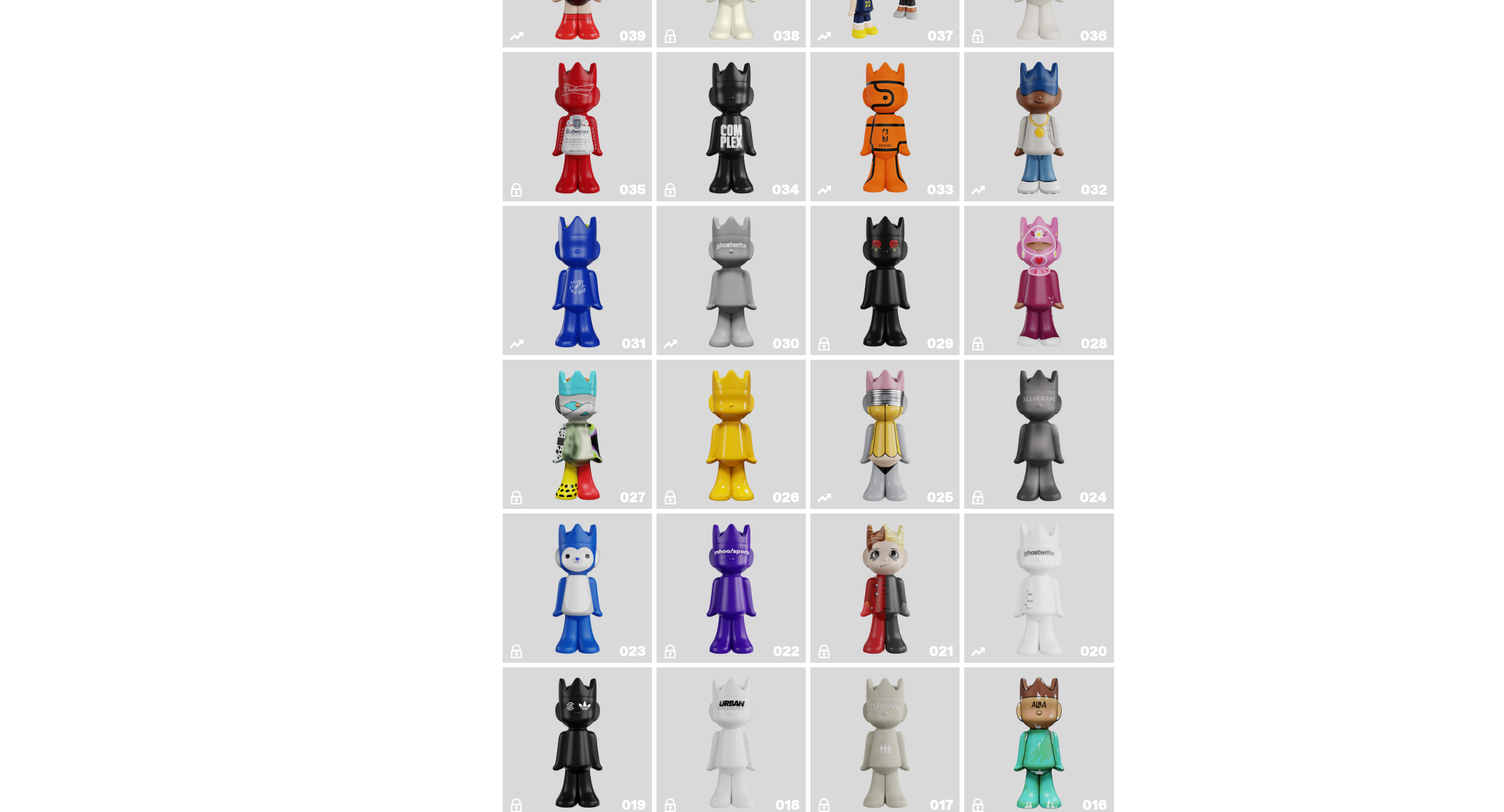
click at [773, 299] on link "030" at bounding box center [731, 280] width 136 height 140
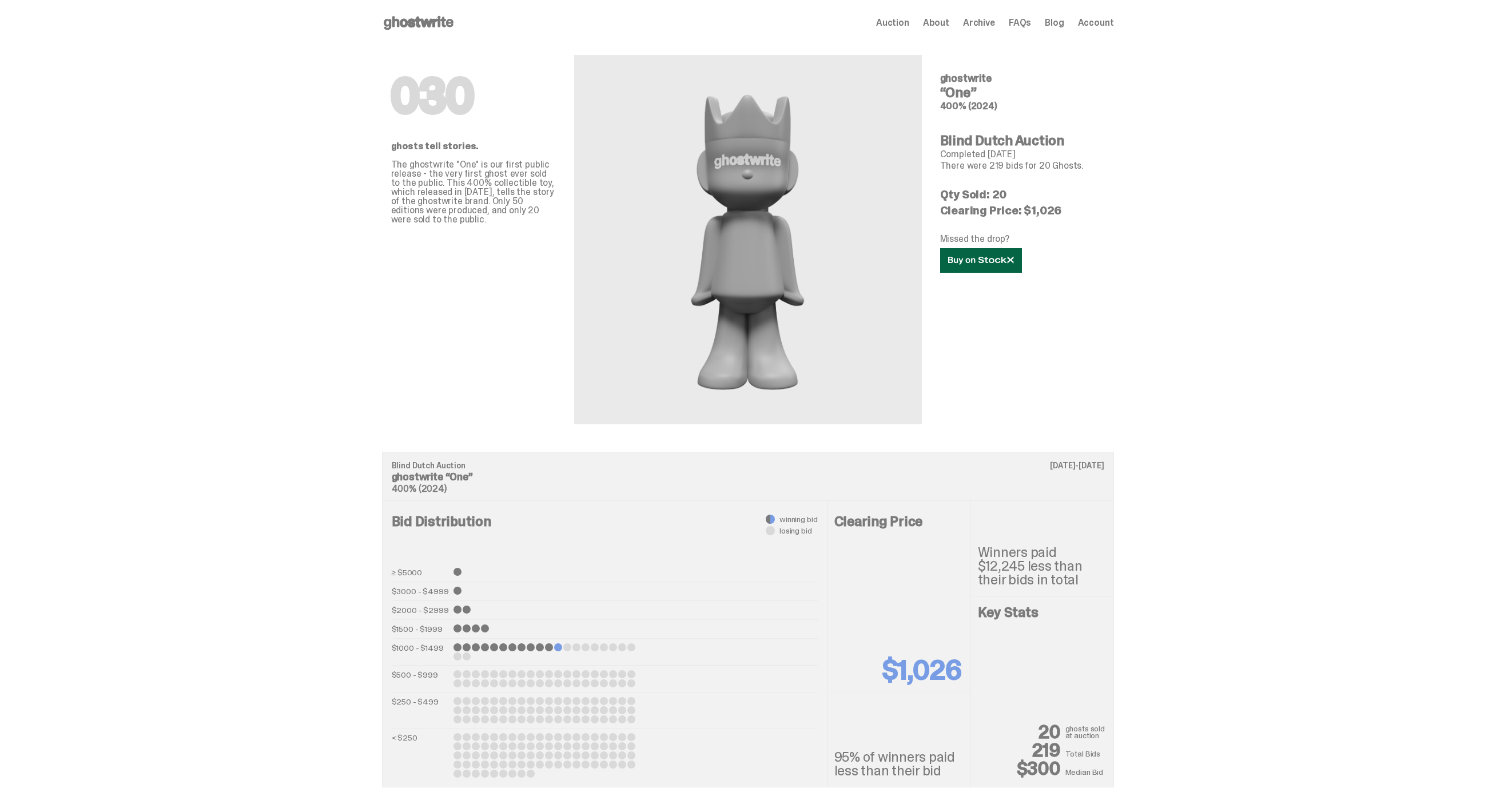
click at [996, 256] on icon at bounding box center [981, 261] width 66 height 9
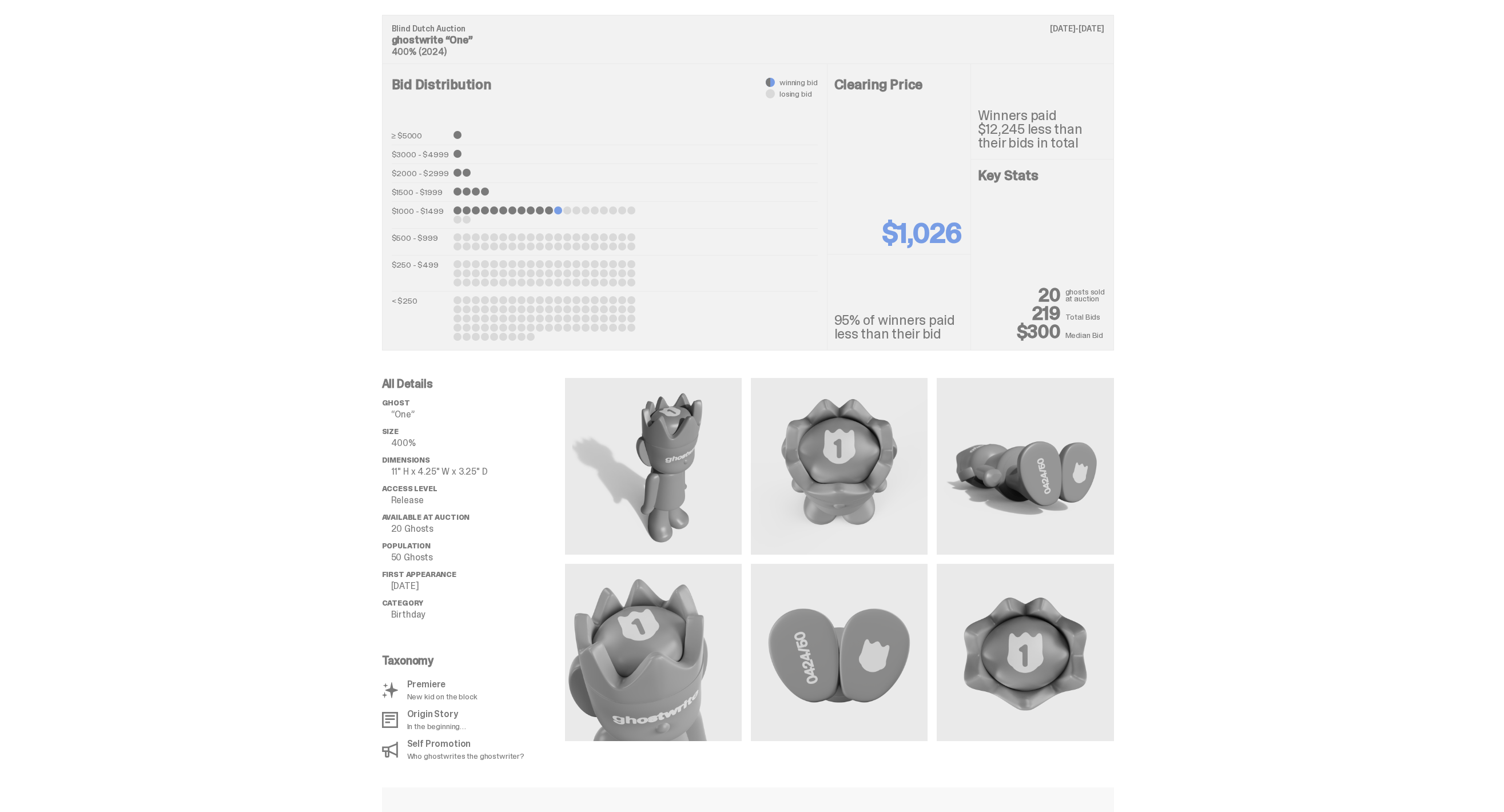
scroll to position [682, 0]
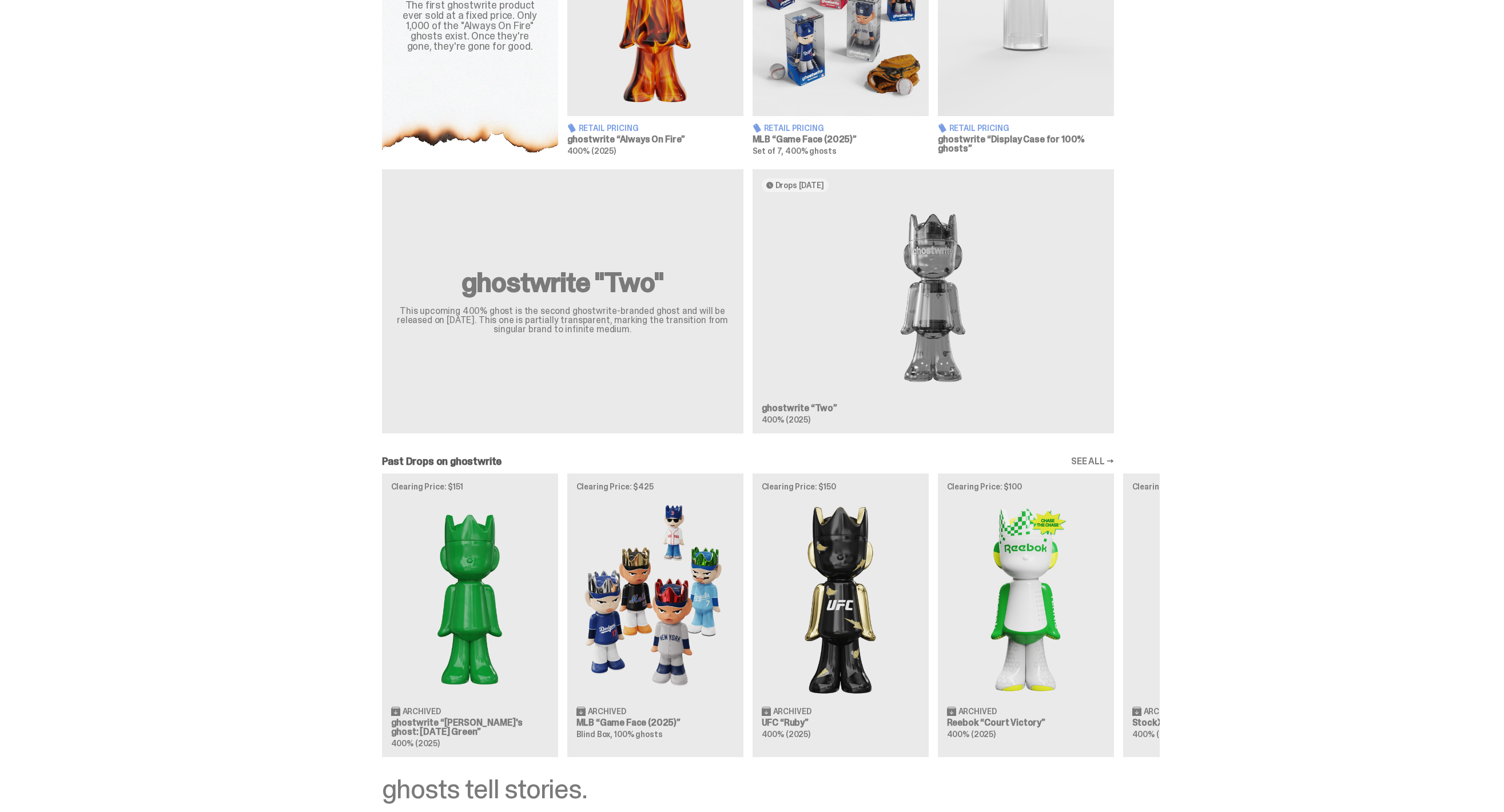
scroll to position [491, 0]
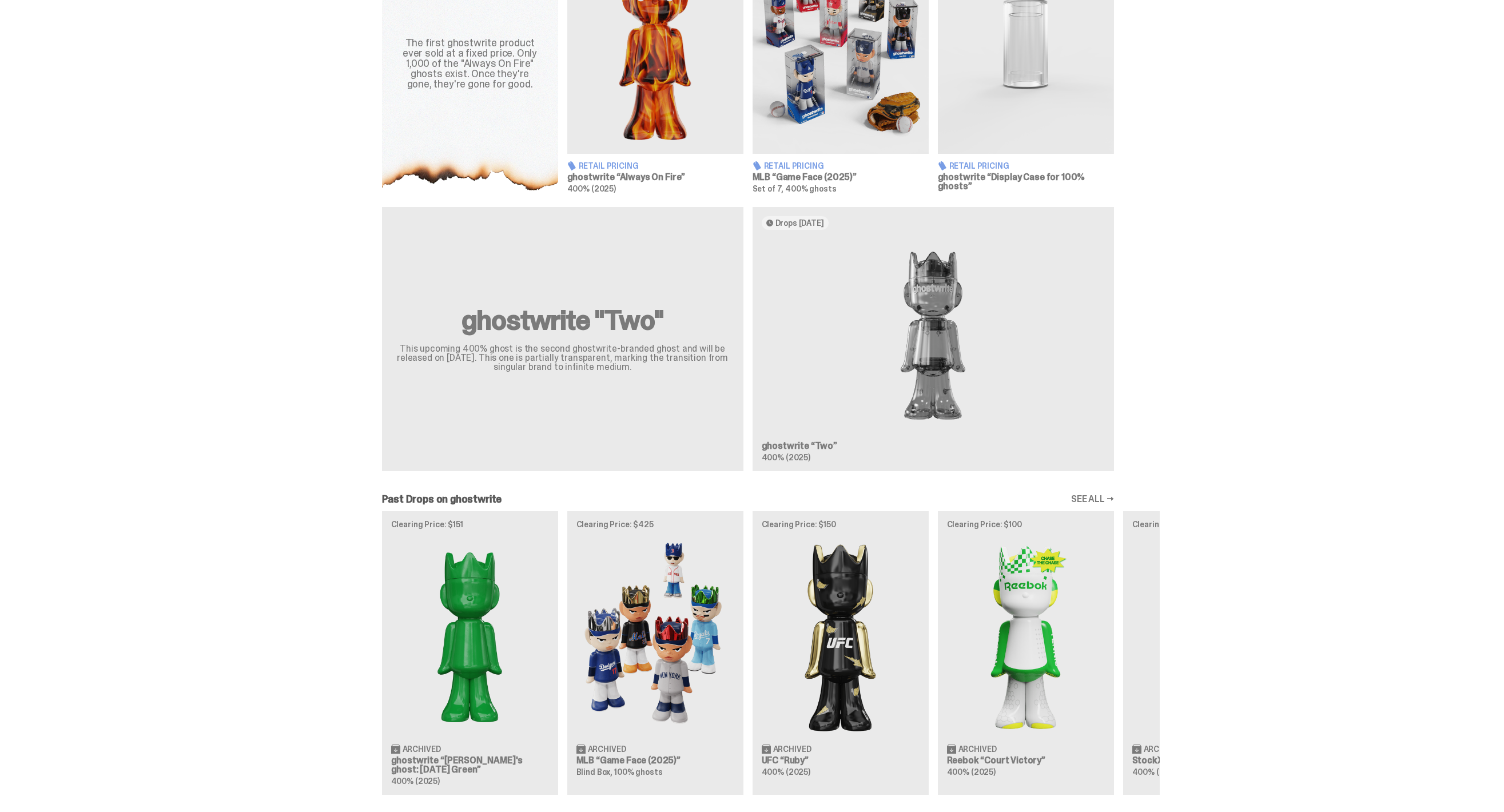
click at [638, 314] on div "ghostwrite "Two" This upcoming 400% ghost is the second ghostwrite-branded ghos…" at bounding box center [748, 343] width 824 height 273
click at [892, 415] on div "ghostwrite "Two" This upcoming 400% ghost is the second ghostwrite-branded ghos…" at bounding box center [748, 343] width 824 height 273
click at [830, 447] on div "ghostwrite "Two" This upcoming 400% ghost is the second ghostwrite-branded ghos…" at bounding box center [748, 343] width 824 height 273
click at [922, 352] on div "ghostwrite "Two" This upcoming 400% ghost is the second ghostwrite-branded ghos…" at bounding box center [748, 343] width 824 height 273
click at [814, 225] on div "ghostwrite "Two" This upcoming 400% ghost is the second ghostwrite-branded ghos…" at bounding box center [748, 343] width 824 height 273
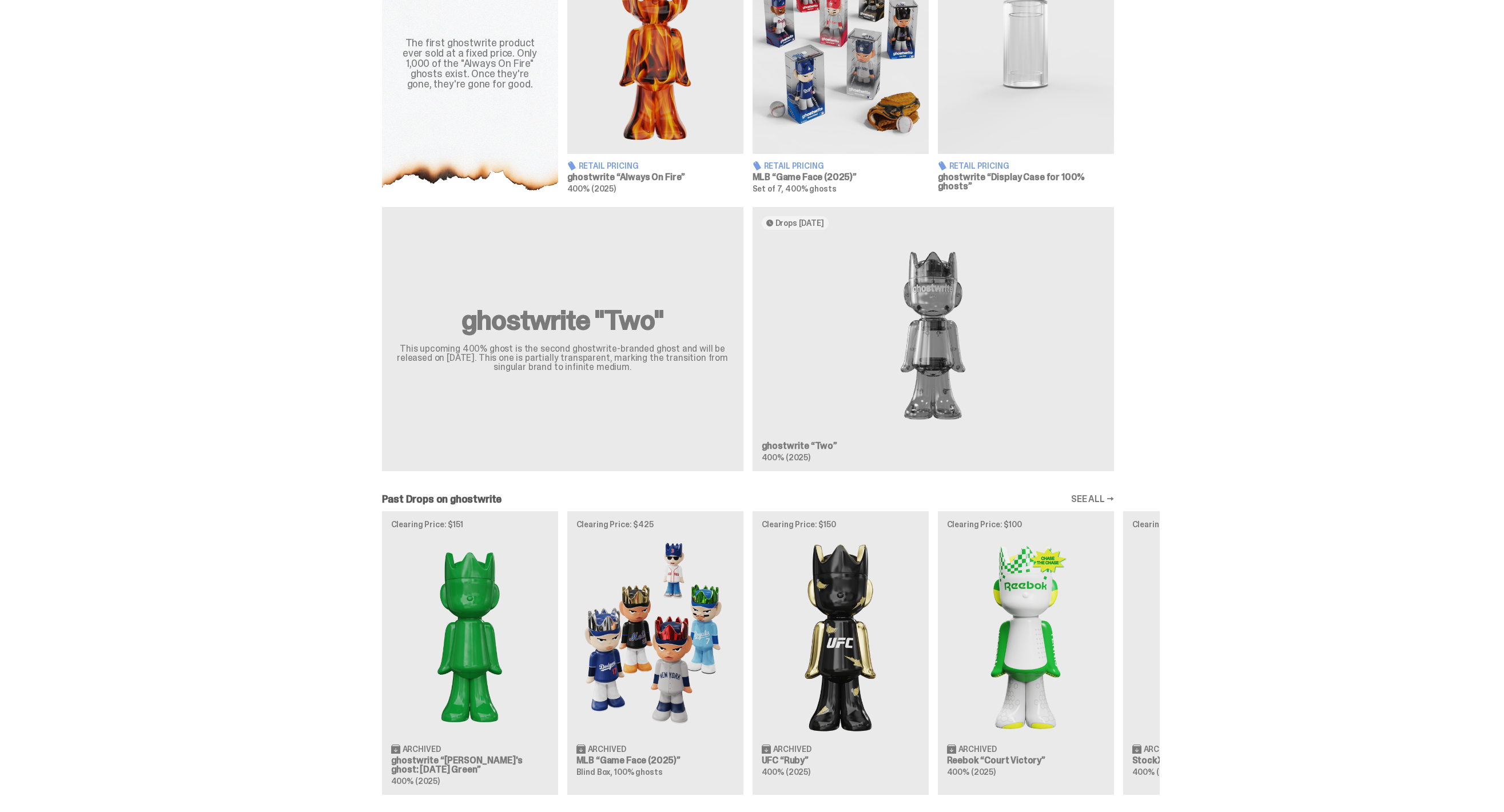
click at [974, 304] on div "ghostwrite "Two" This upcoming 400% ghost is the second ghostwrite-branded ghos…" at bounding box center [748, 343] width 824 height 273
click at [952, 306] on div "ghostwrite "Two" This upcoming 400% ghost is the second ghostwrite-branded ghos…" at bounding box center [748, 343] width 824 height 273
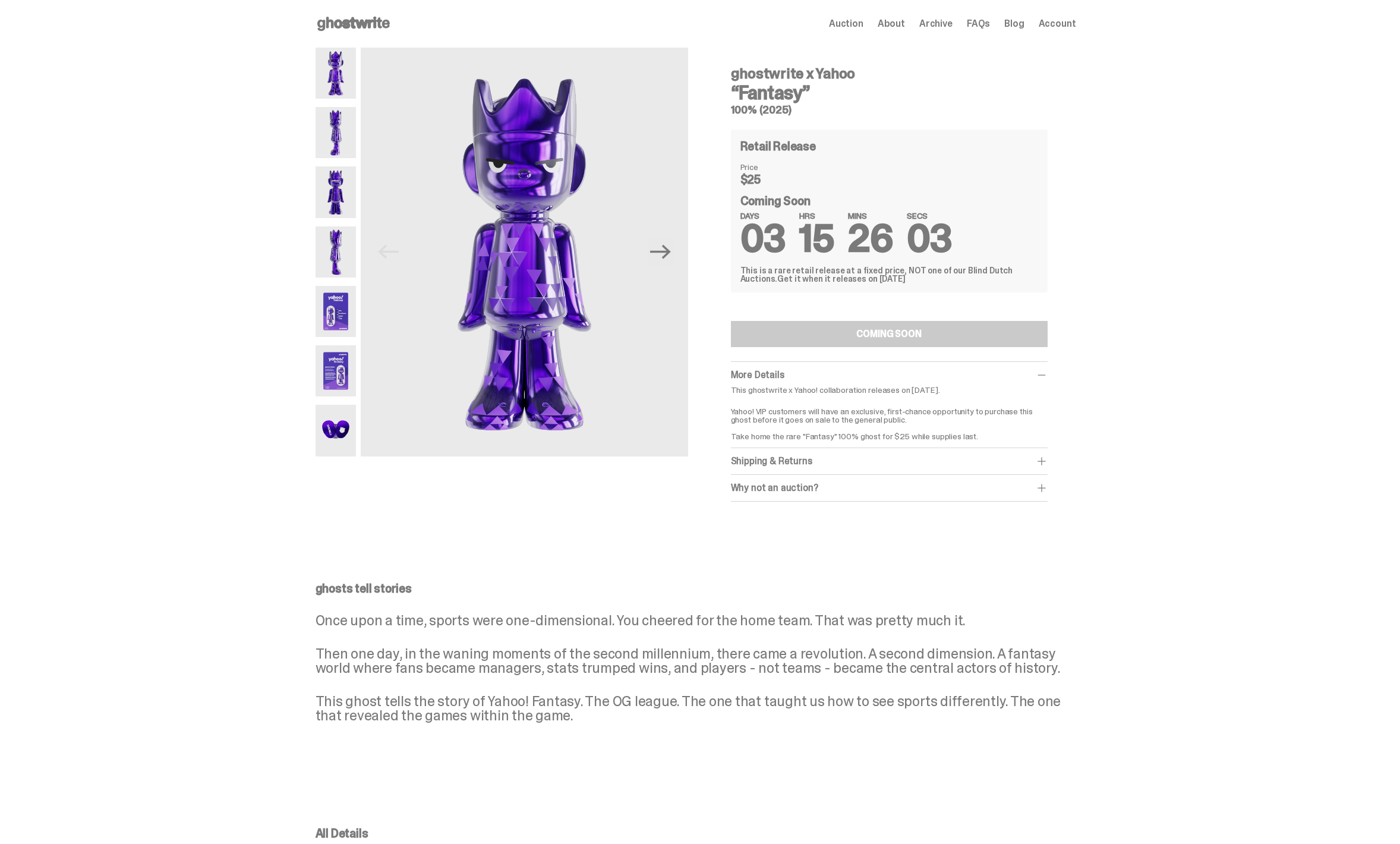
click at [977, 246] on div "DAYS 03 HRS 15 MINS 26 SECS 03" at bounding box center [889, 234] width 298 height 47
click at [977, 246] on div "DAYS 03 HRS 15 MINS 26 SECS 02" at bounding box center [889, 234] width 298 height 47
click at [1021, 225] on div "DAYS 03 HRS 15 MINS 26 SECS 02" at bounding box center [889, 234] width 298 height 47
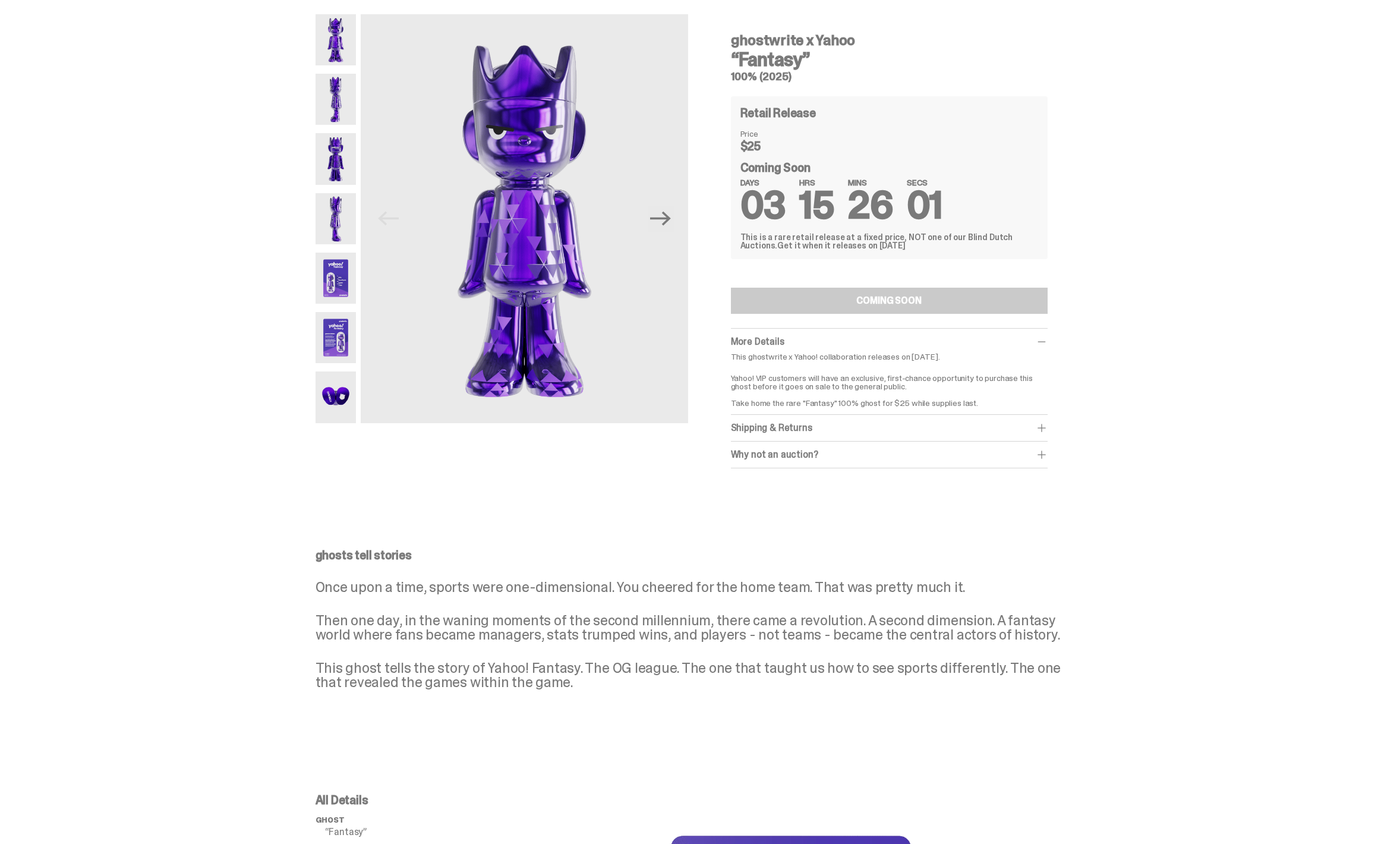
scroll to position [37, 0]
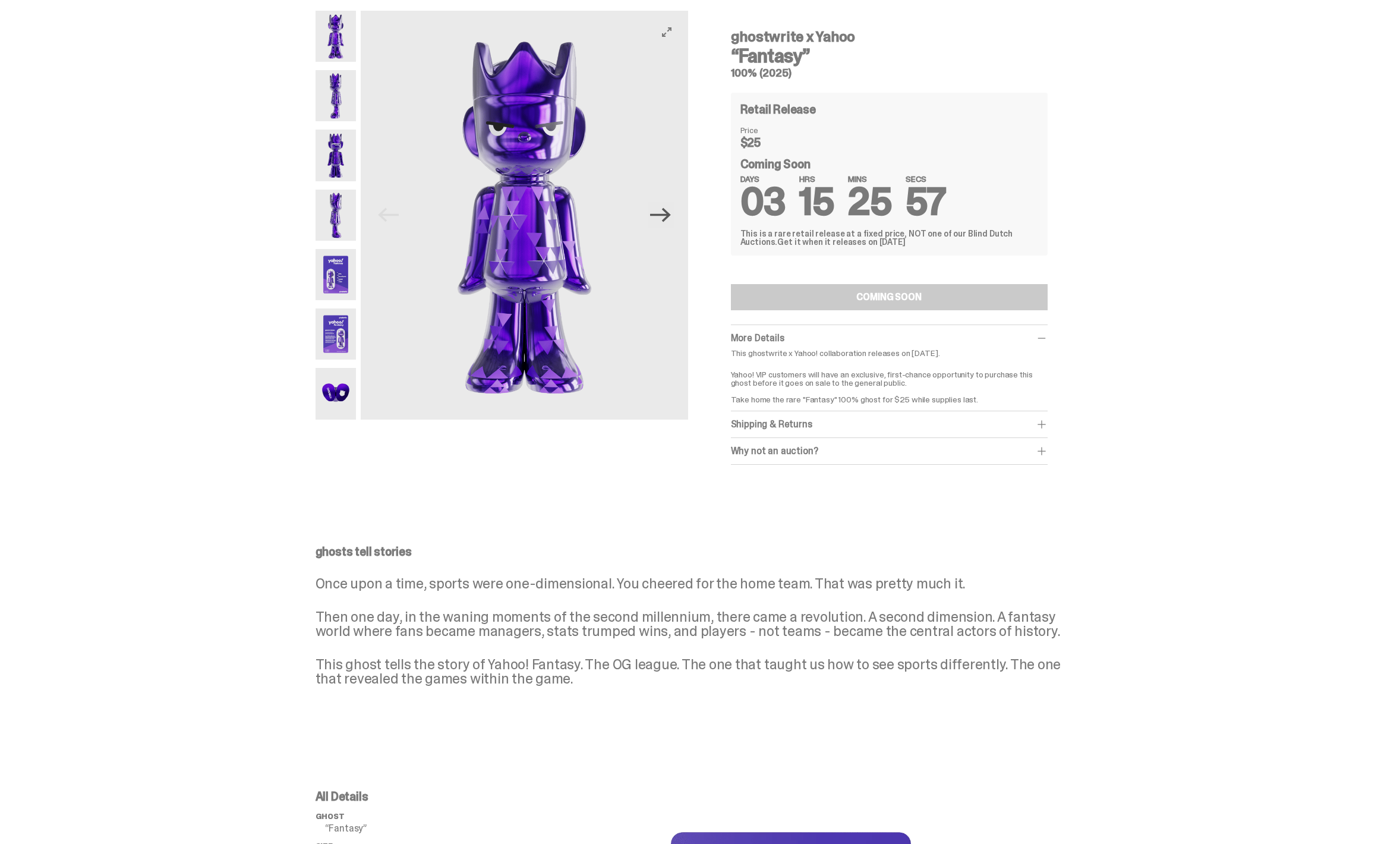
click at [659, 211] on icon "Next" at bounding box center [660, 214] width 21 height 21
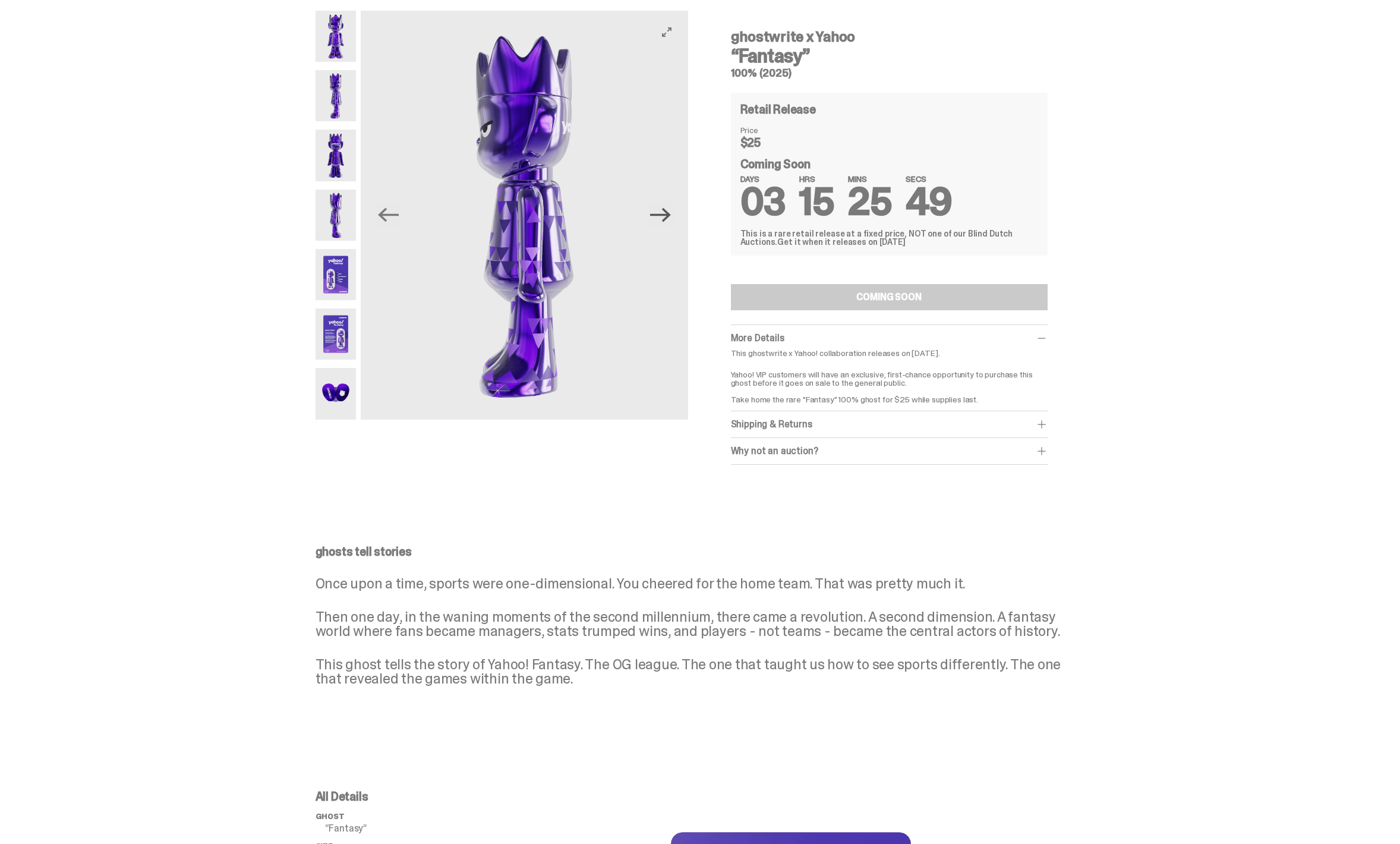
click at [659, 211] on icon "Next" at bounding box center [660, 214] width 21 height 21
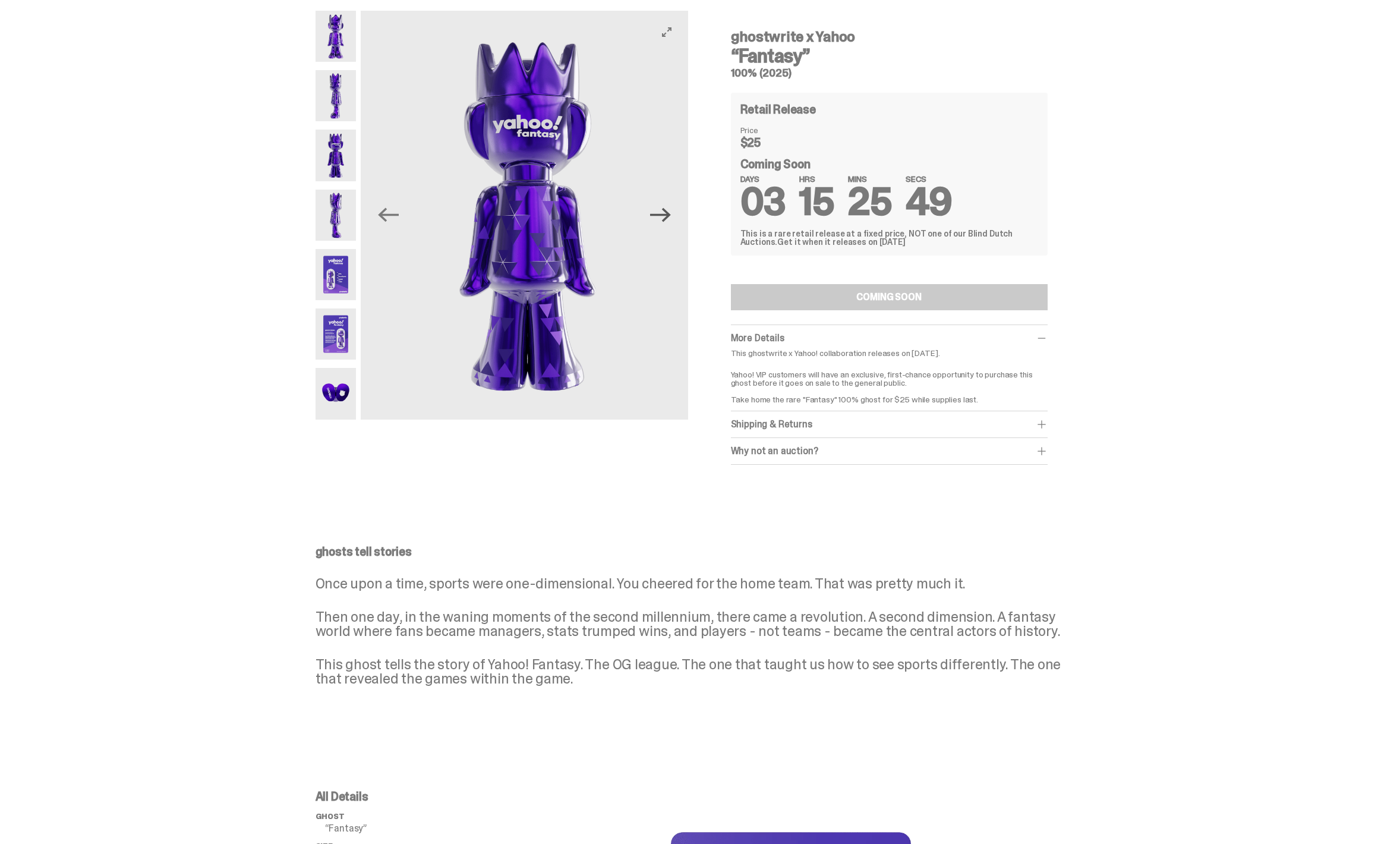
click at [659, 211] on icon "Next" at bounding box center [660, 214] width 21 height 21
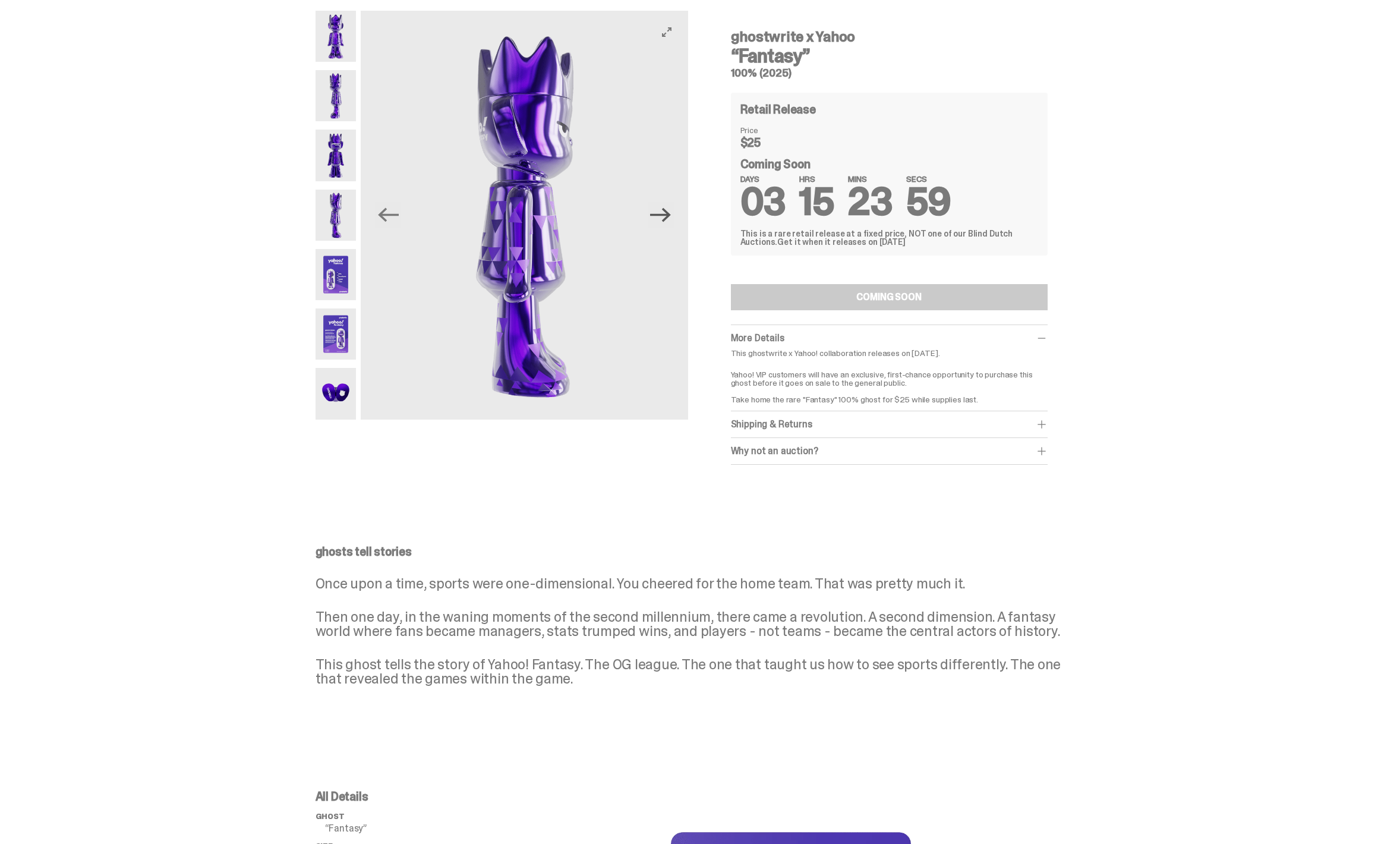
click at [657, 218] on icon "Next" at bounding box center [660, 214] width 21 height 21
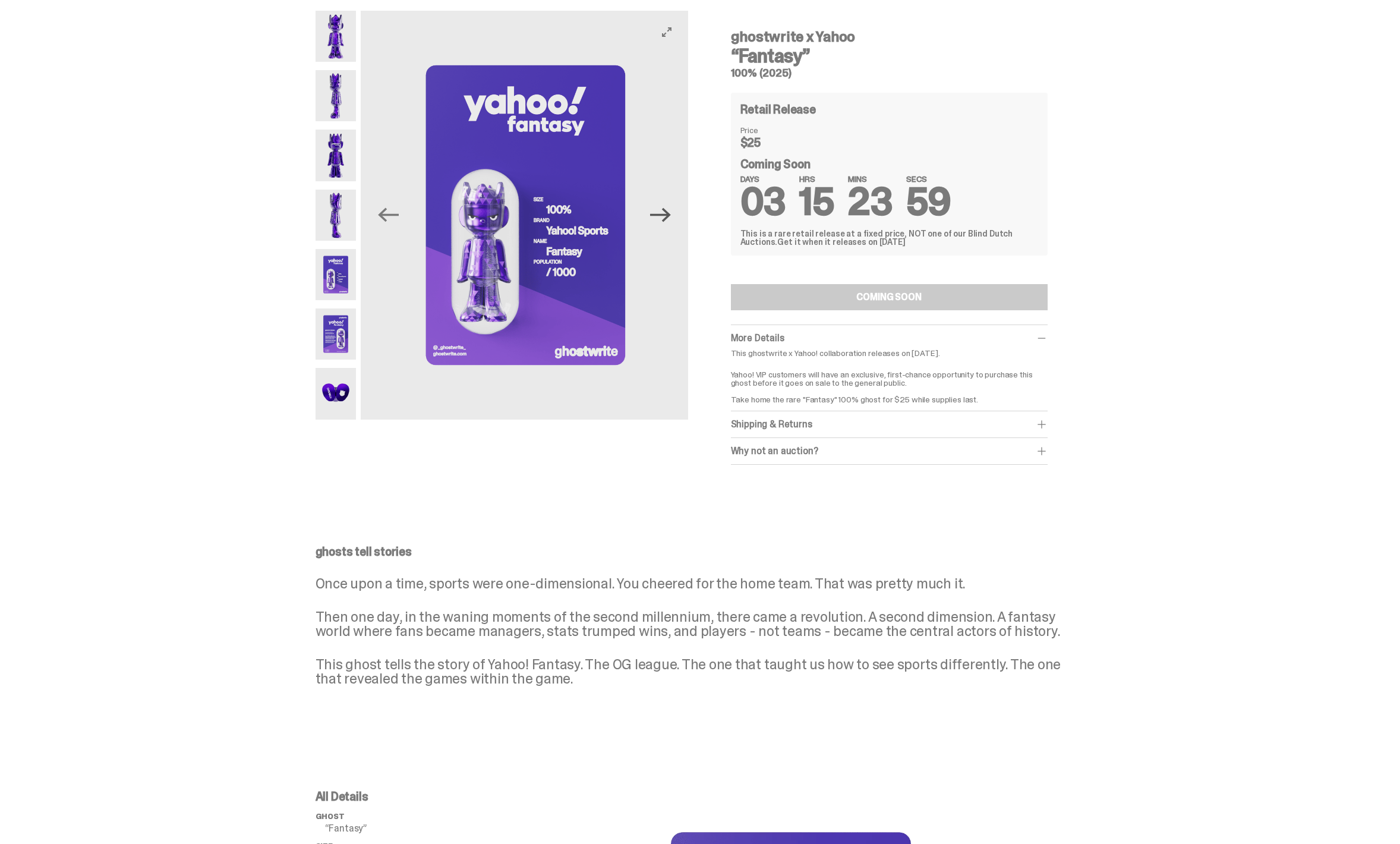
click at [657, 218] on icon "Next" at bounding box center [660, 214] width 21 height 21
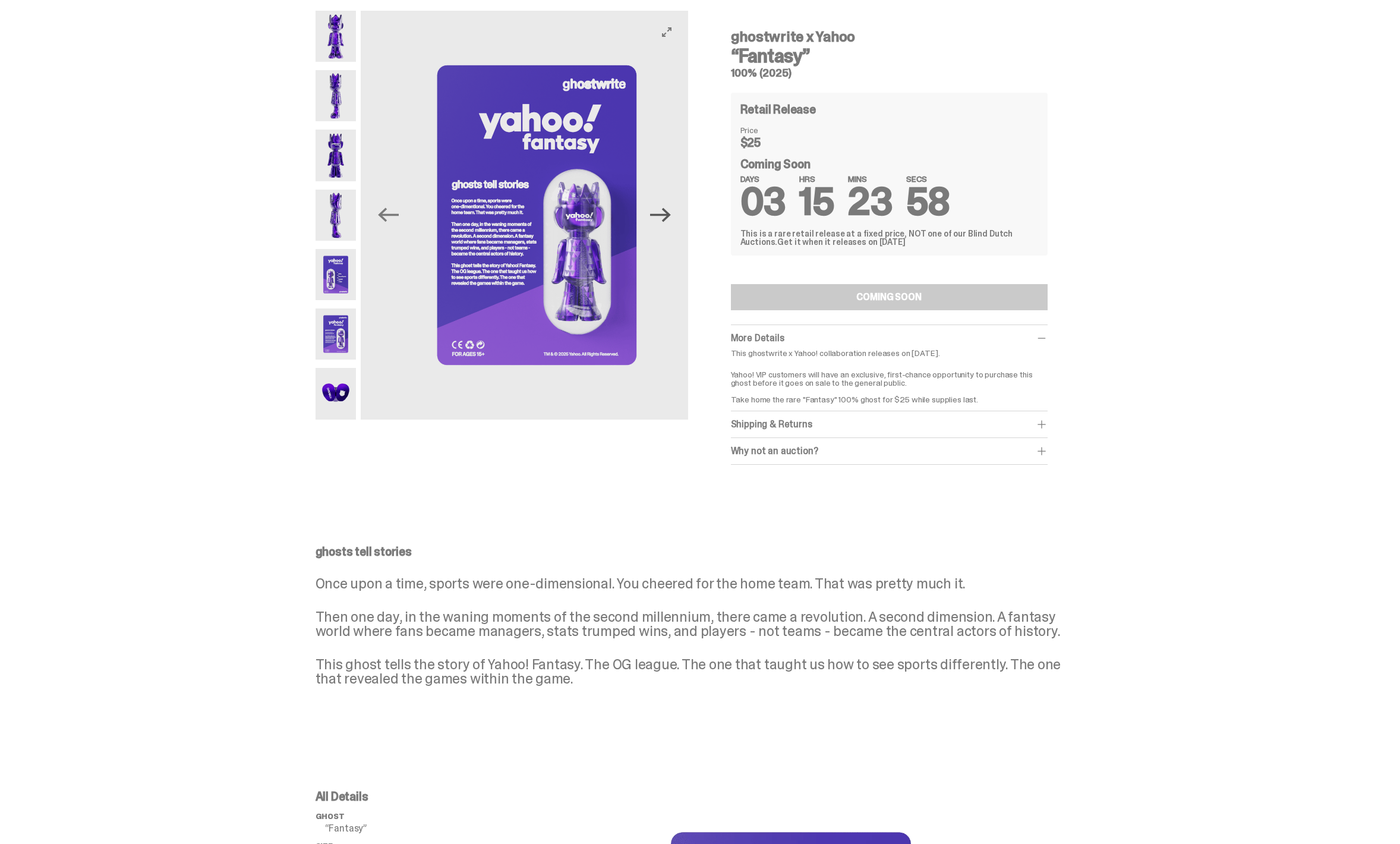
click at [657, 218] on icon "Next" at bounding box center [660, 214] width 21 height 21
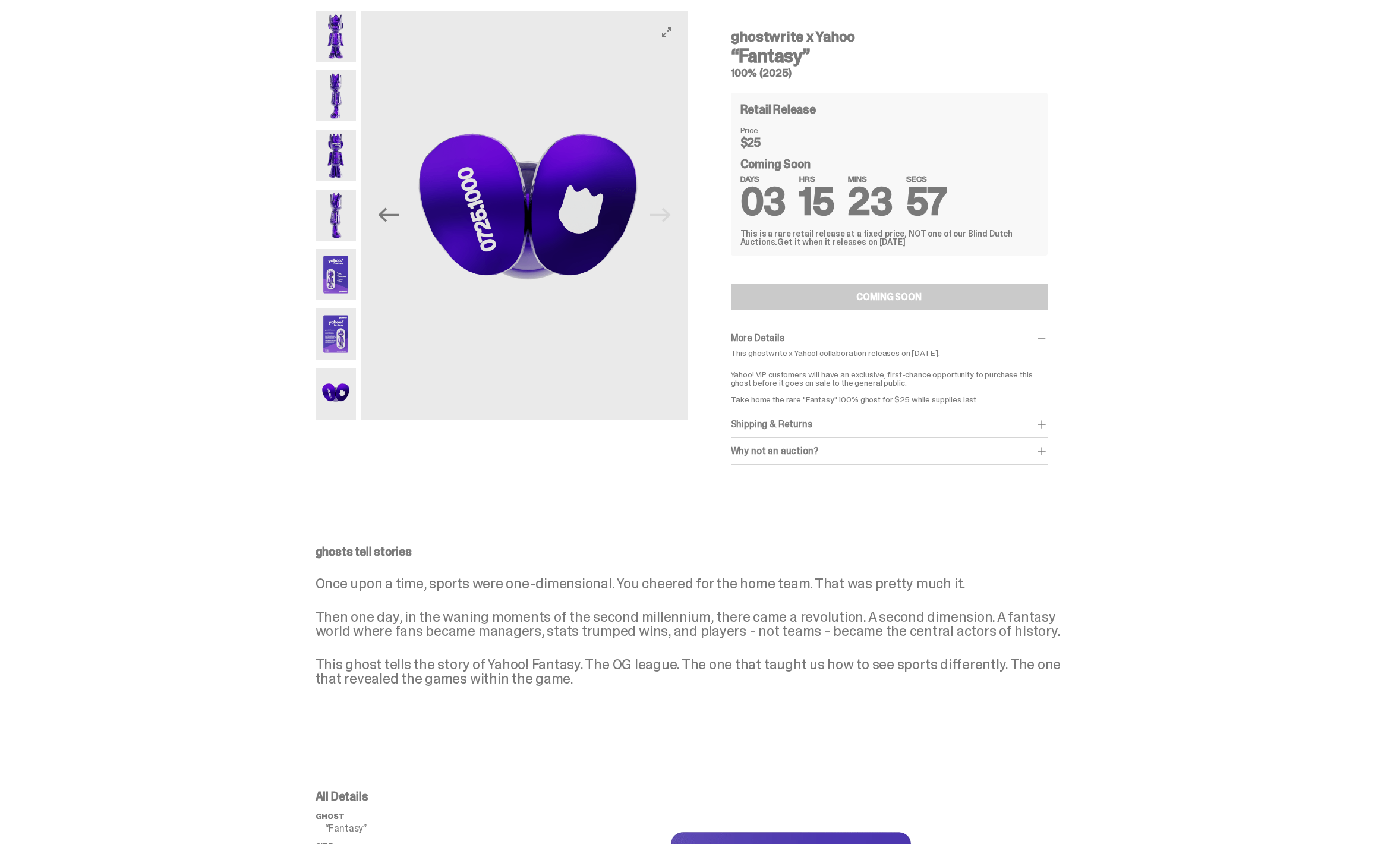
click at [657, 218] on img at bounding box center [528, 215] width 327 height 409
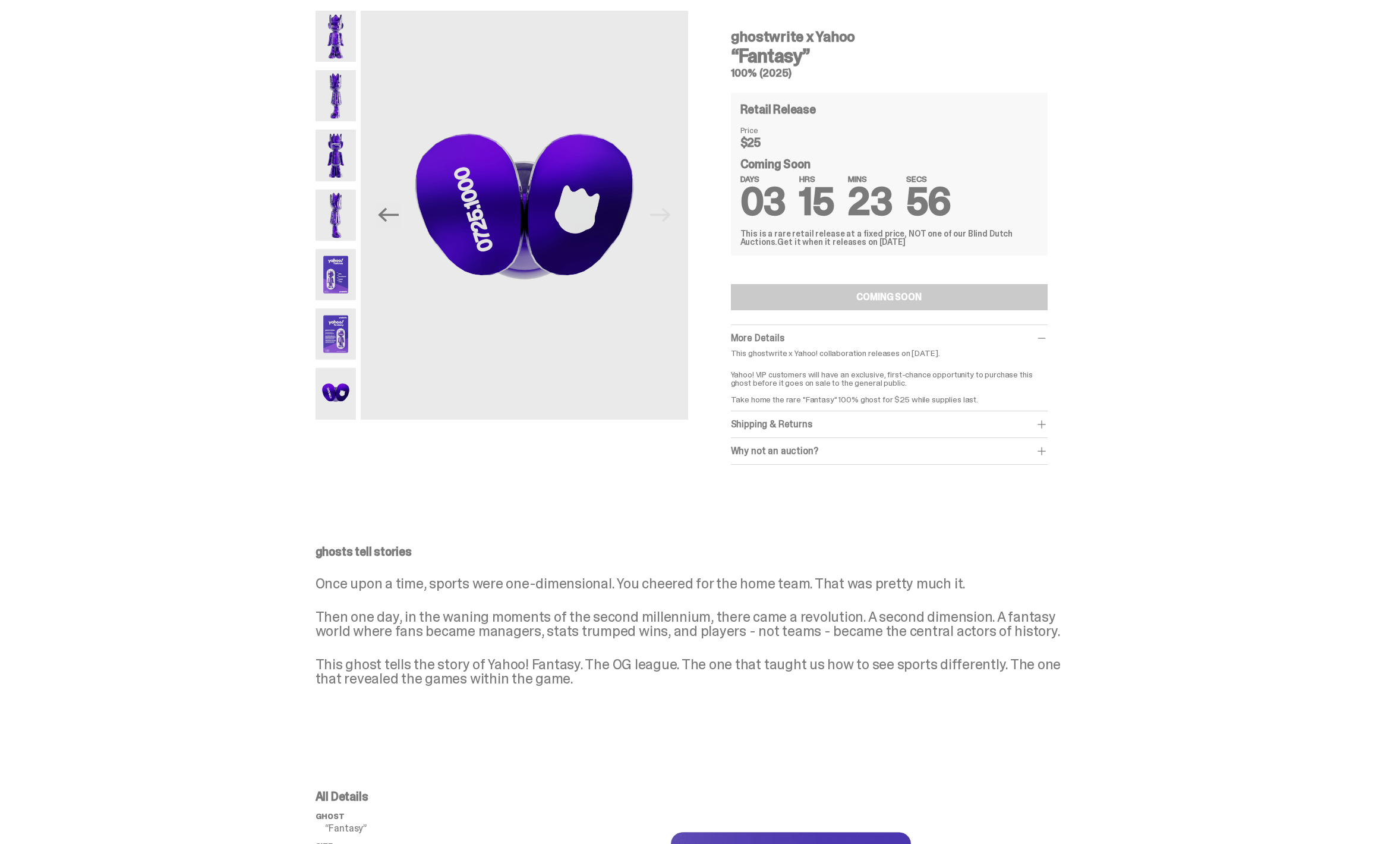
click at [346, 46] on img at bounding box center [336, 37] width 41 height 51
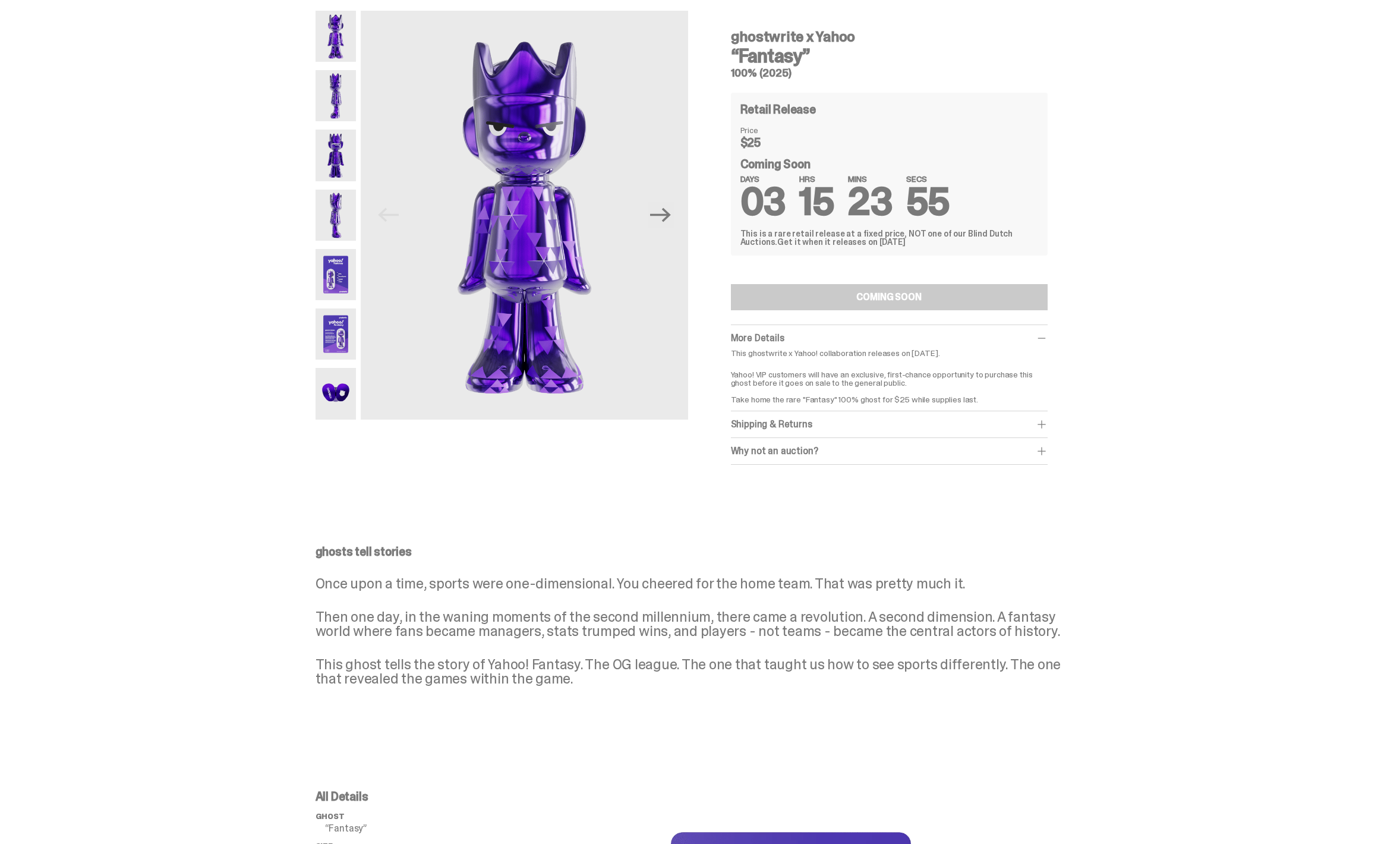
click at [354, 155] on img at bounding box center [336, 155] width 41 height 51
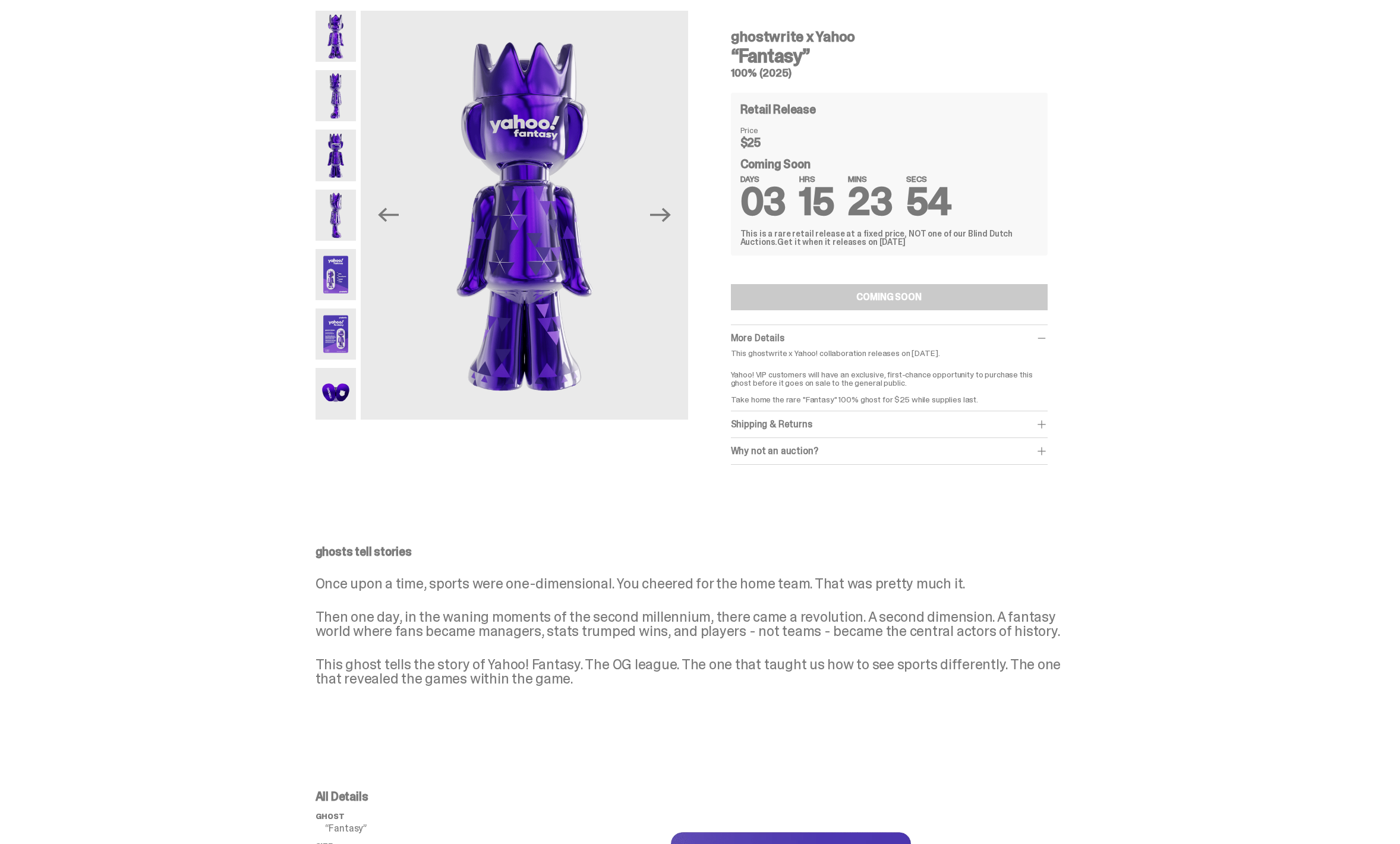
click at [347, 211] on img at bounding box center [336, 215] width 41 height 51
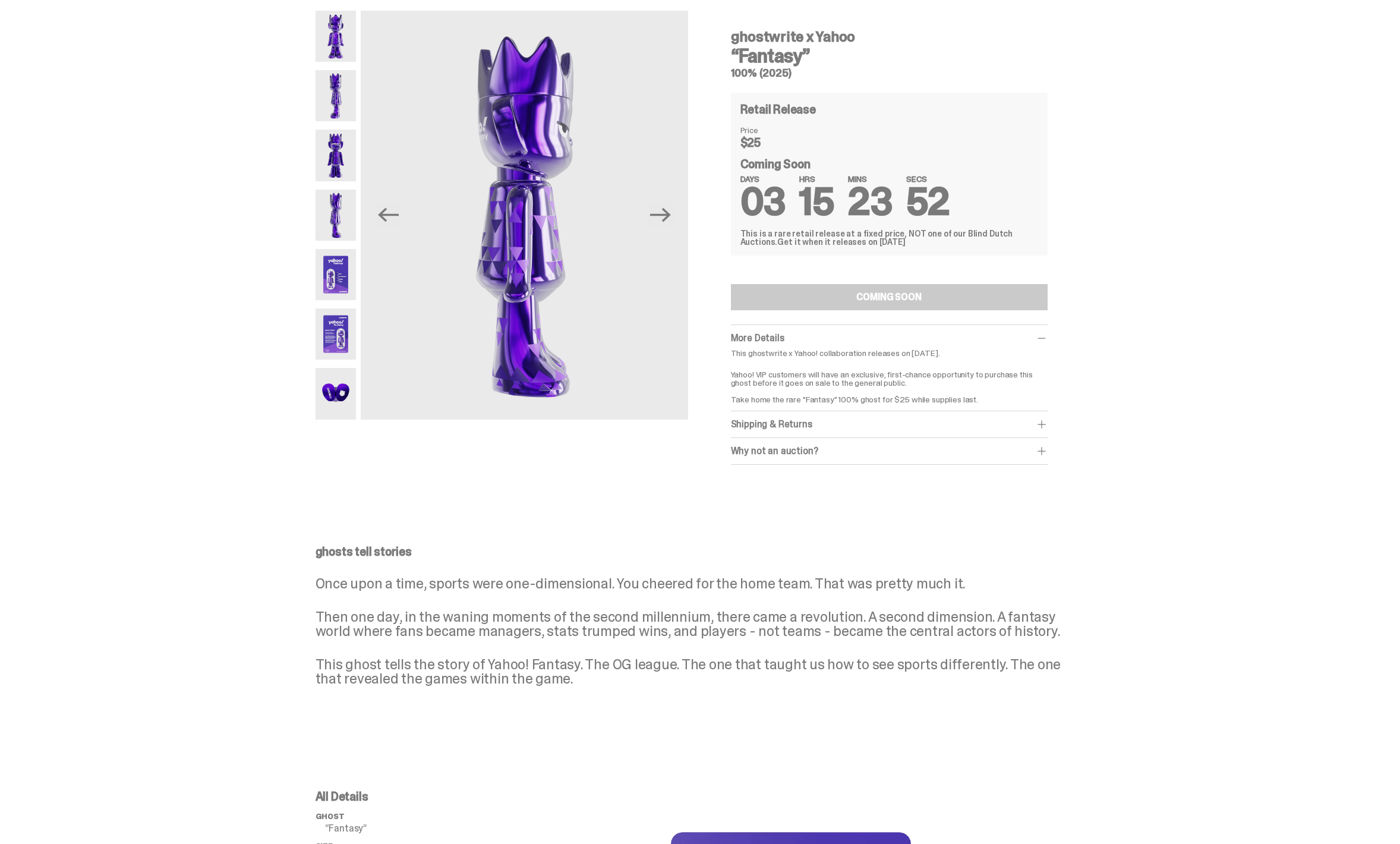
click at [340, 276] on img at bounding box center [336, 275] width 41 height 51
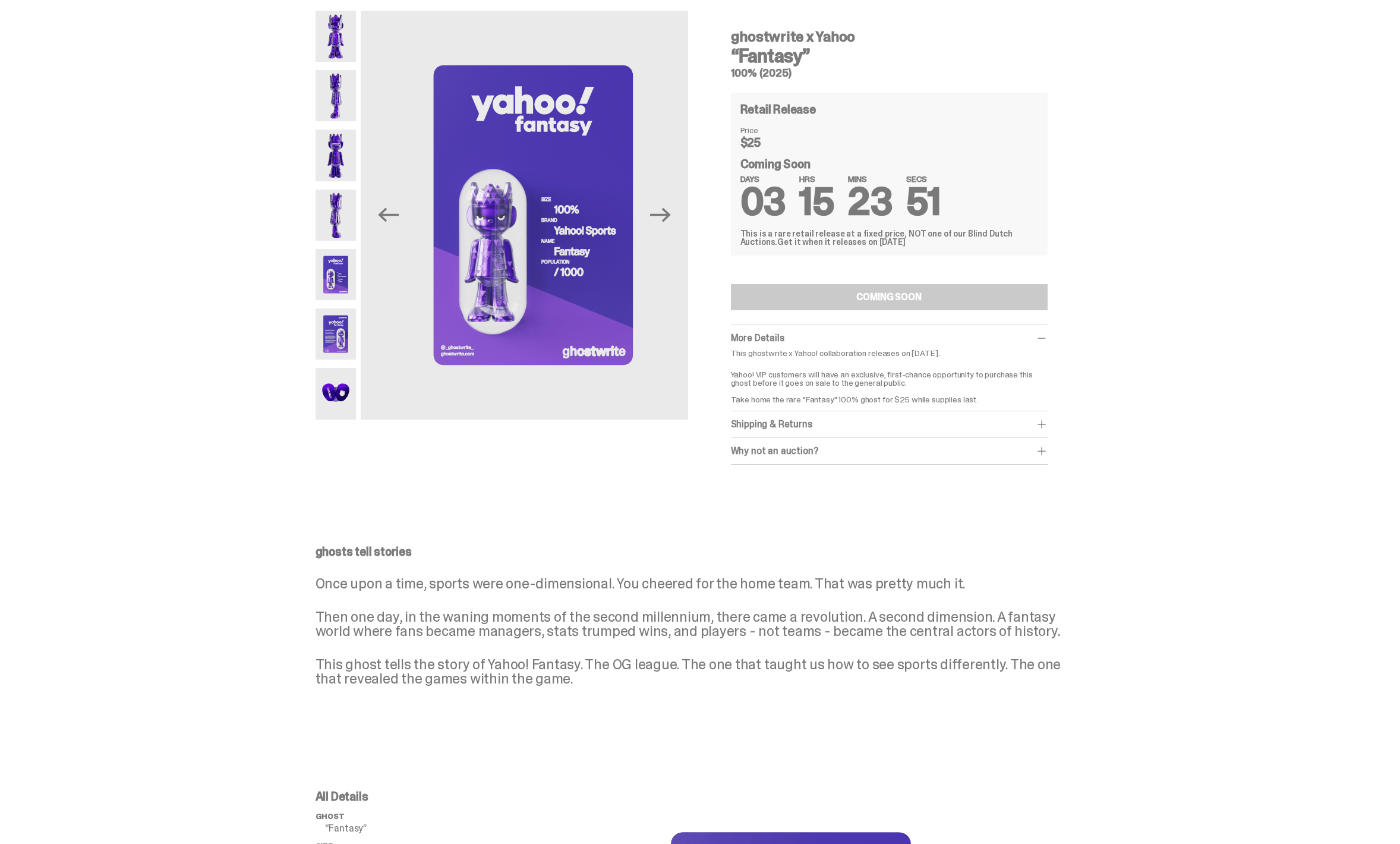
click at [340, 359] on img at bounding box center [336, 334] width 41 height 51
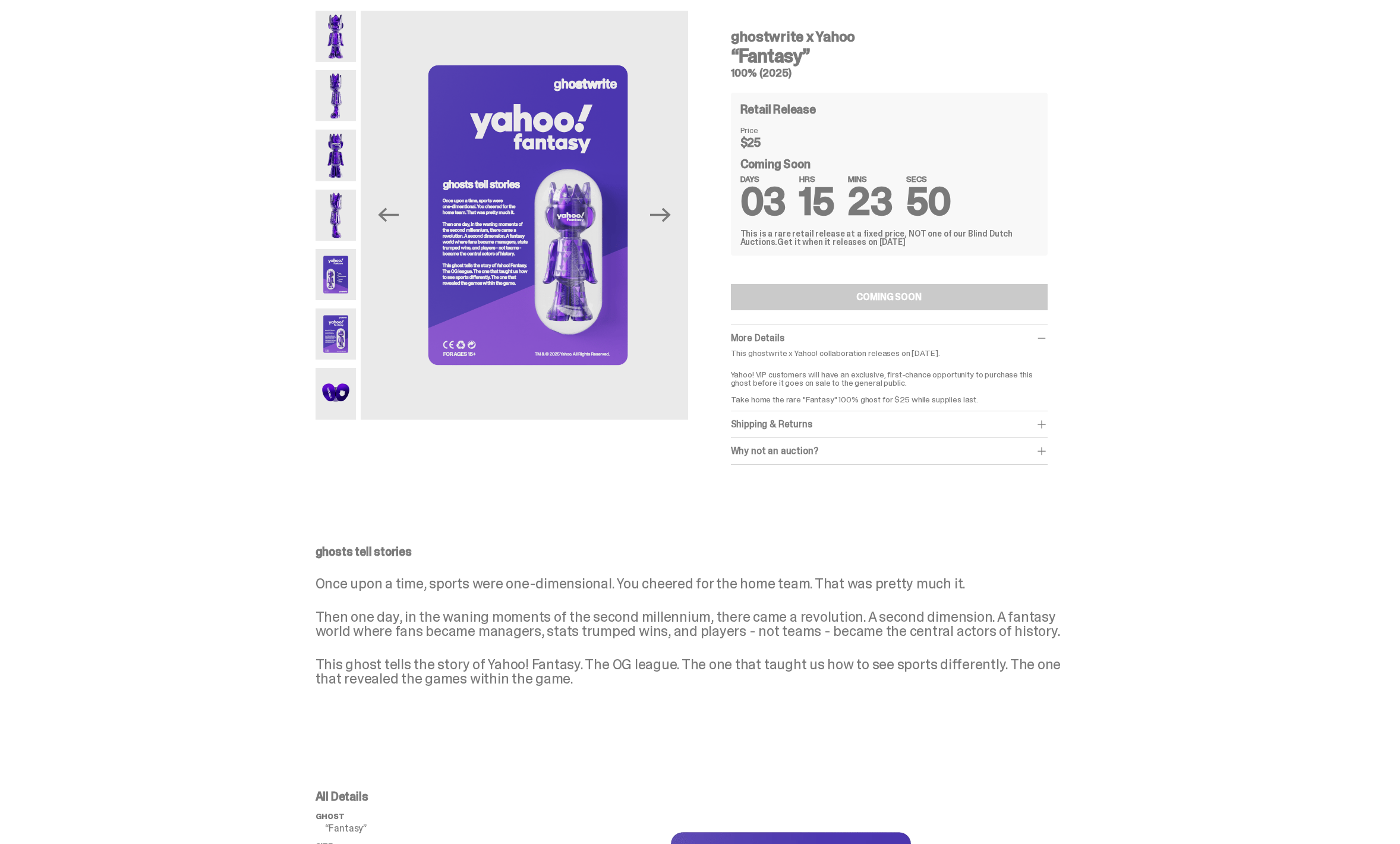
click at [343, 377] on img at bounding box center [336, 394] width 41 height 51
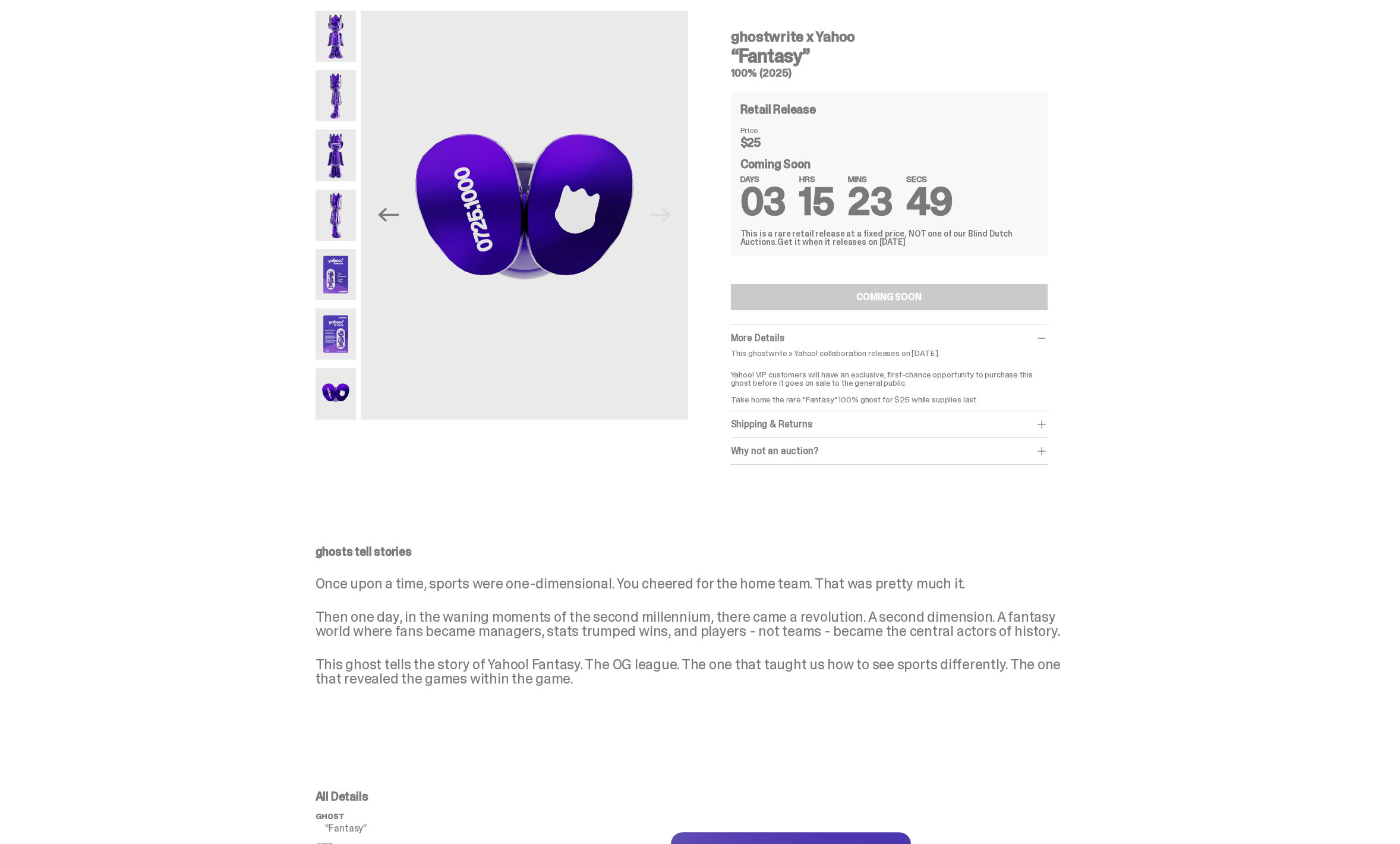
click at [354, 92] on img at bounding box center [336, 96] width 41 height 51
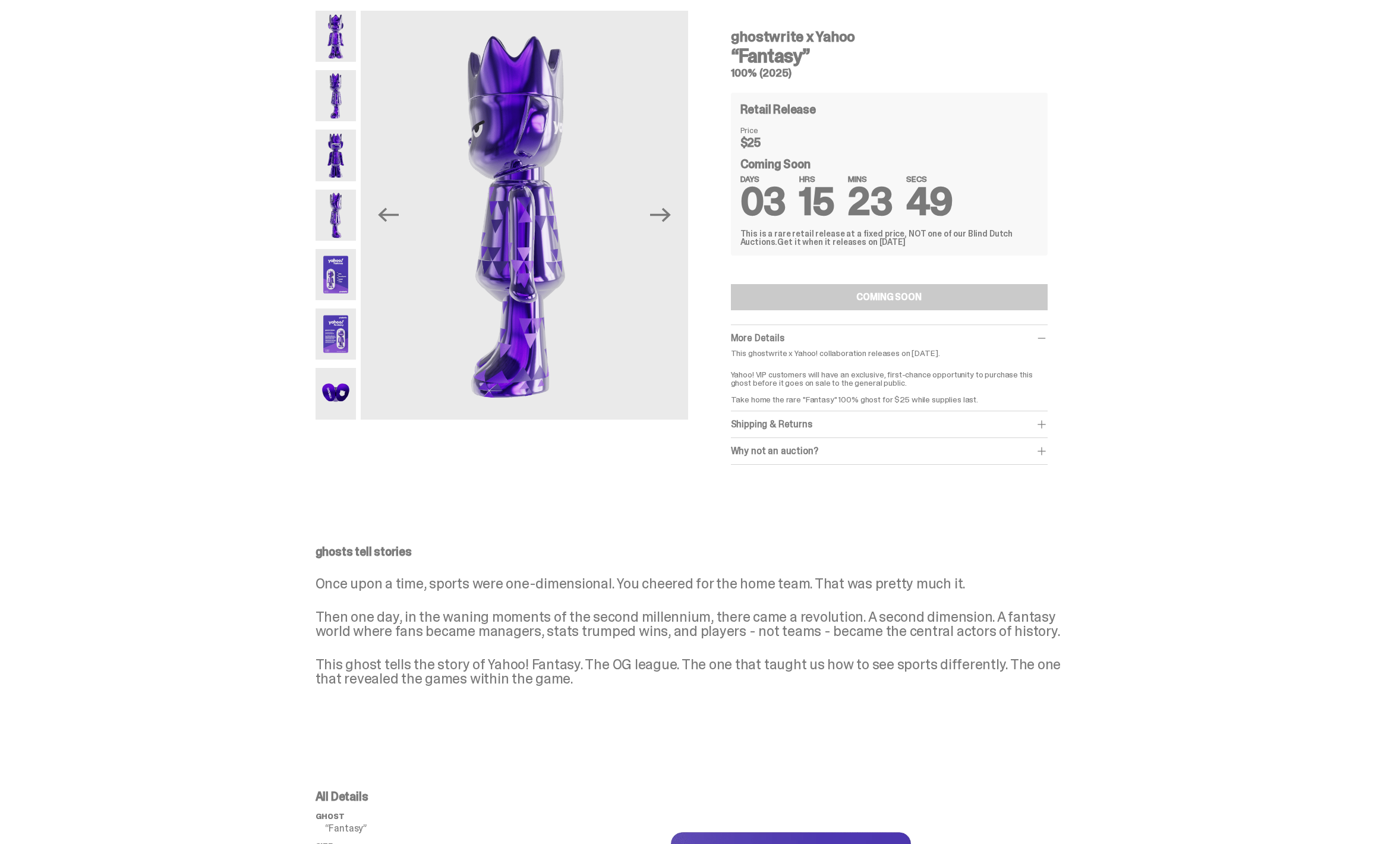
click at [340, 37] on img at bounding box center [336, 37] width 41 height 51
